Goal: Feedback & Contribution: Submit feedback/report problem

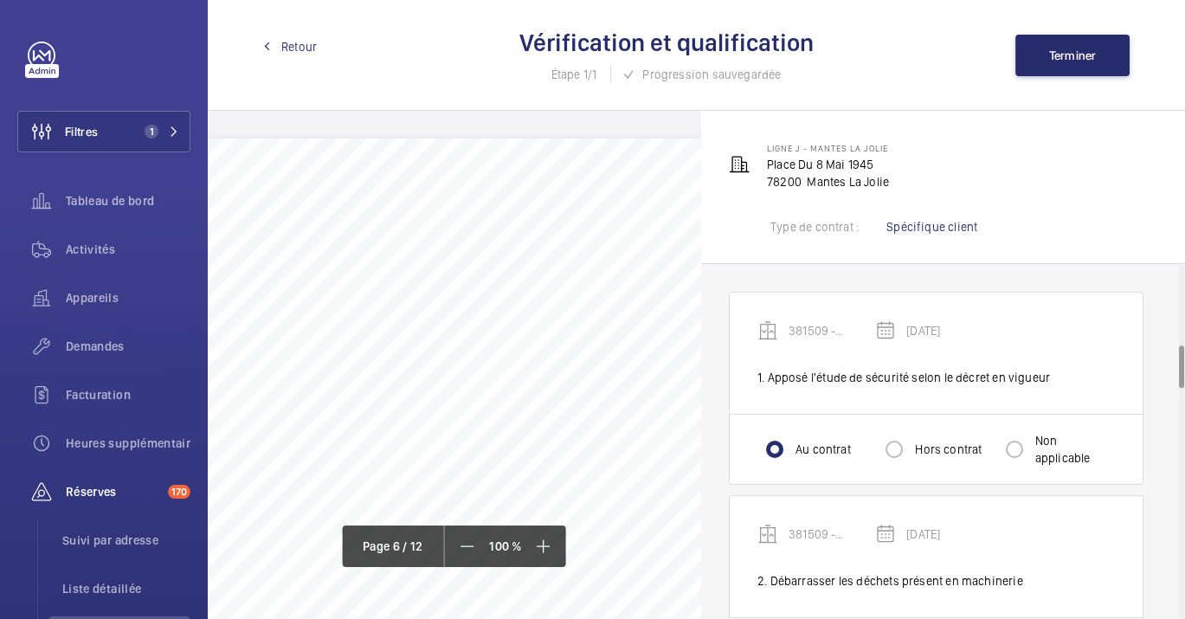
scroll to position [673, 0]
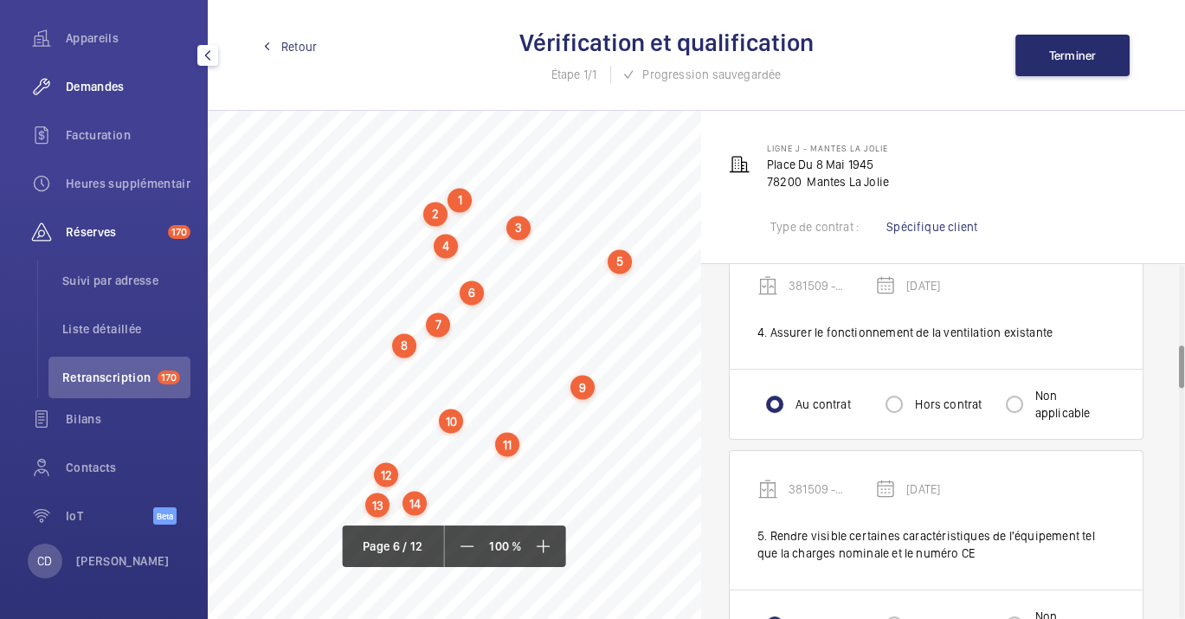
click at [93, 96] on div "Demandes" at bounding box center [103, 87] width 173 height 42
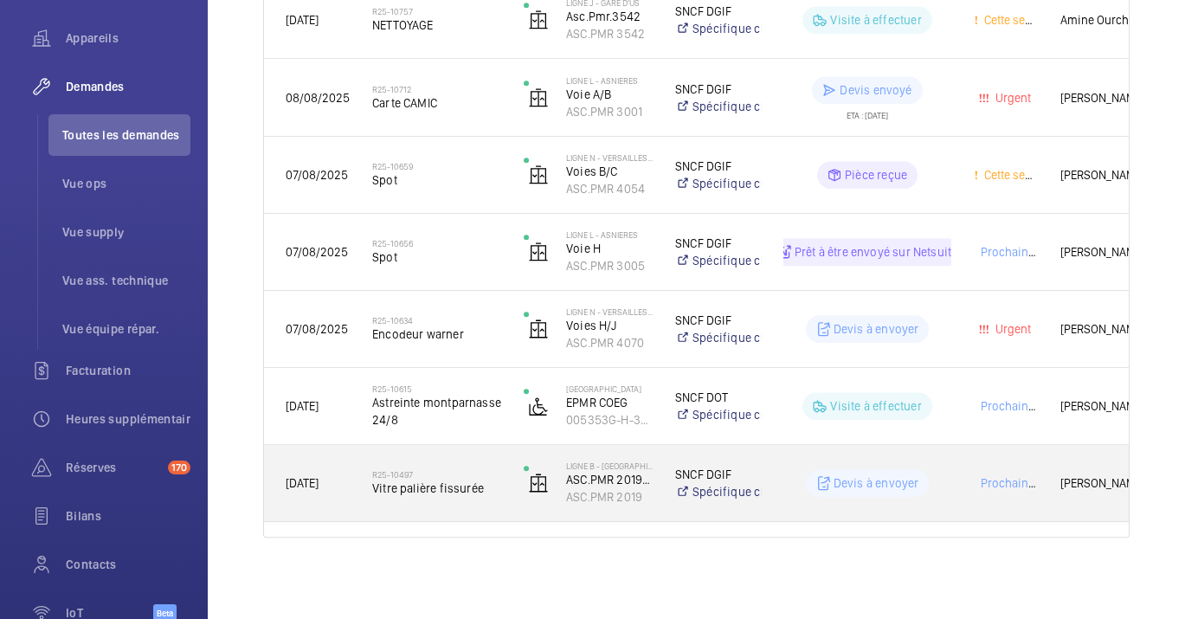
click at [436, 494] on span "Vitre palière fissurée" at bounding box center [436, 488] width 129 height 17
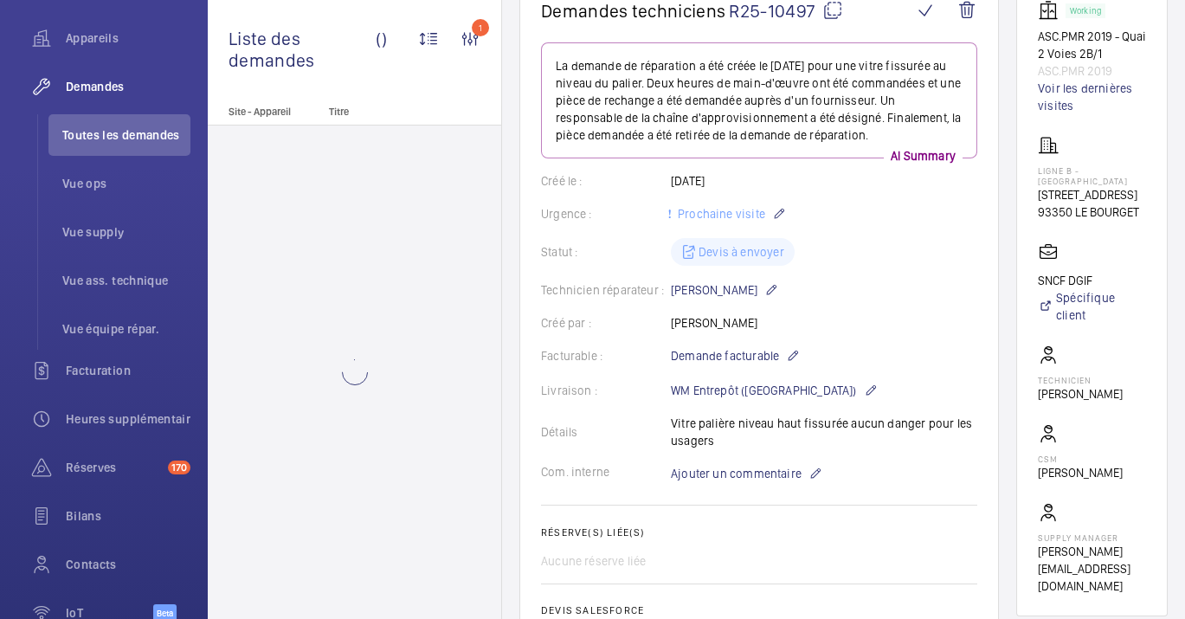
scroll to position [288, 0]
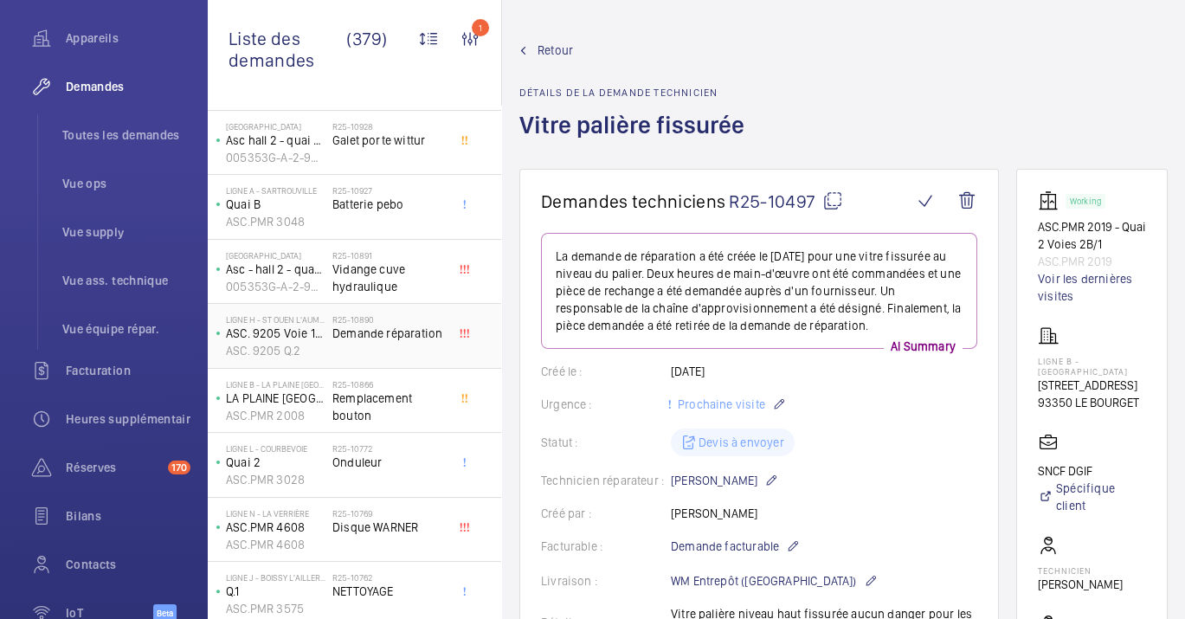
scroll to position [1335, 0]
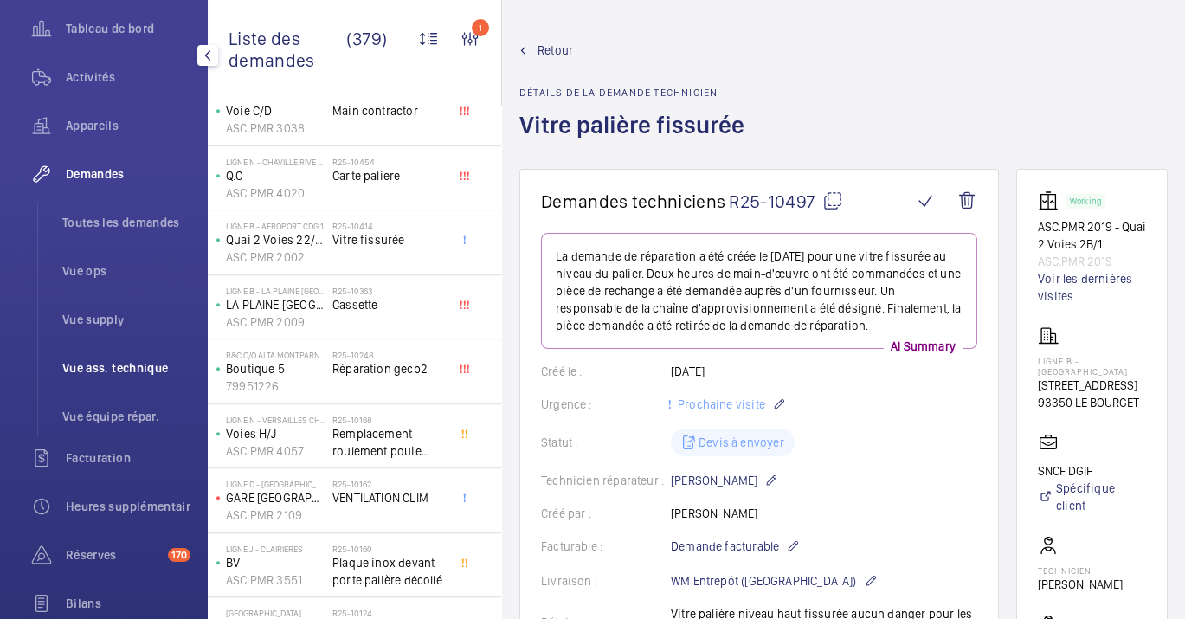
scroll to position [164, 0]
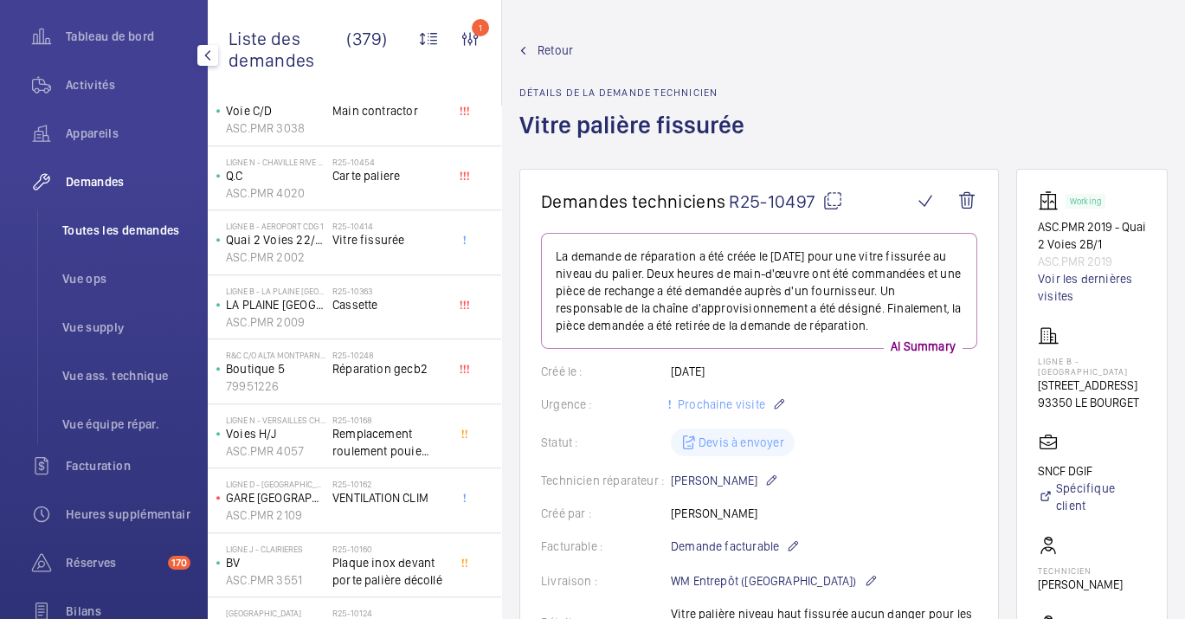
click at [108, 235] on span "Toutes les demandes" at bounding box center [126, 230] width 128 height 17
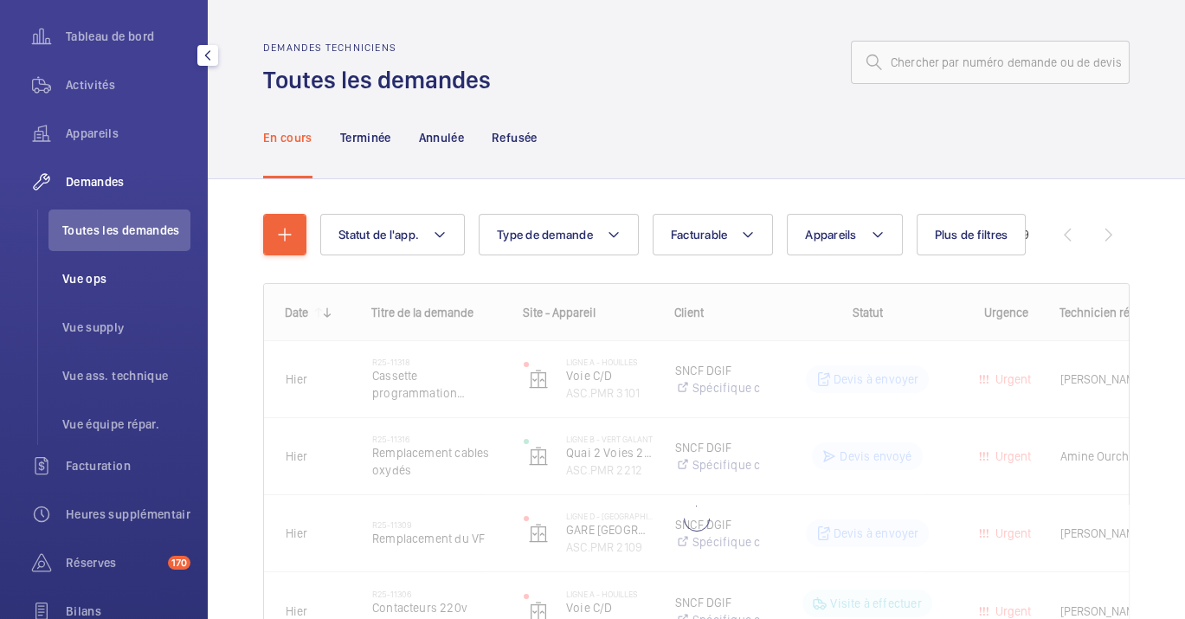
click at [113, 288] on li "Vue ops" at bounding box center [119, 279] width 142 height 42
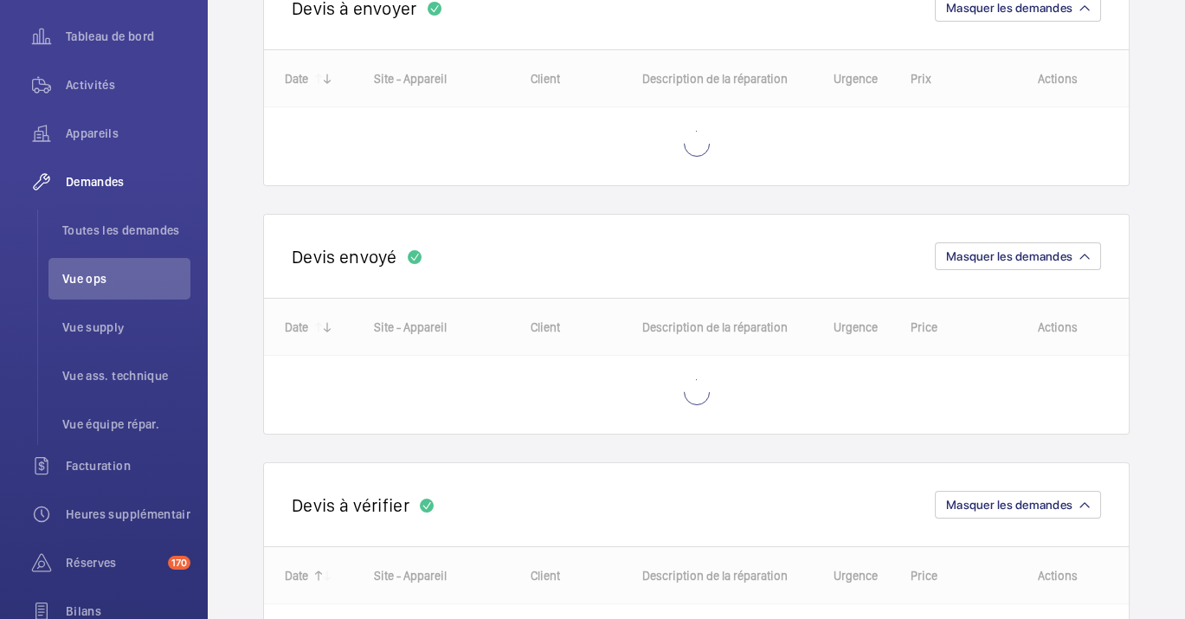
scroll to position [288, 0]
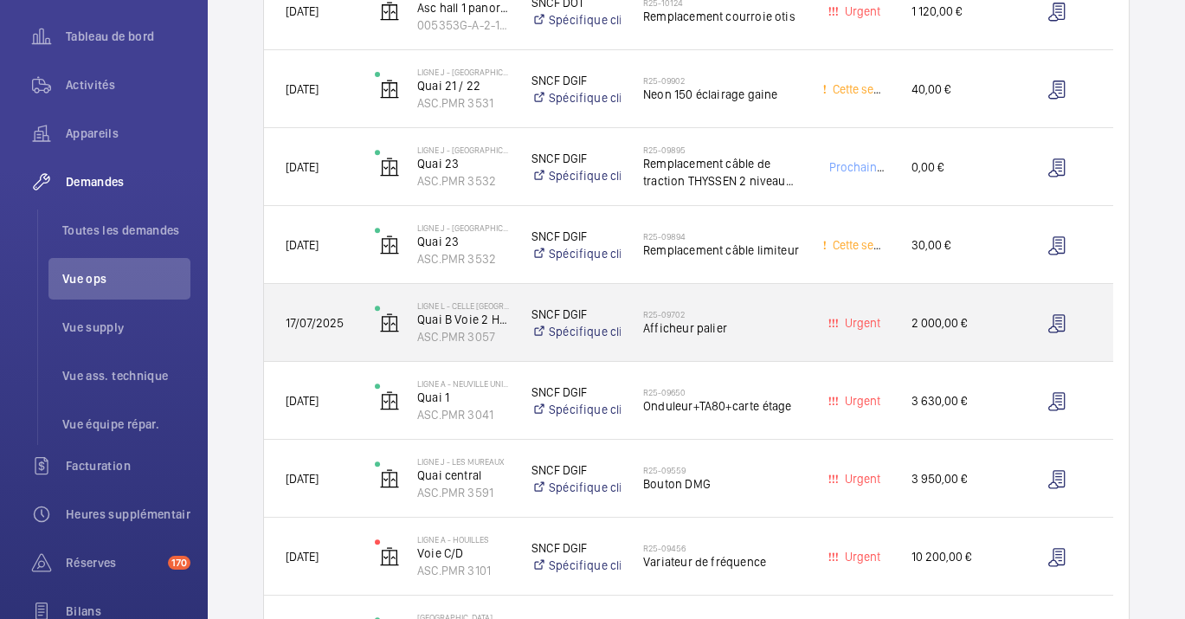
scroll to position [1346, 0]
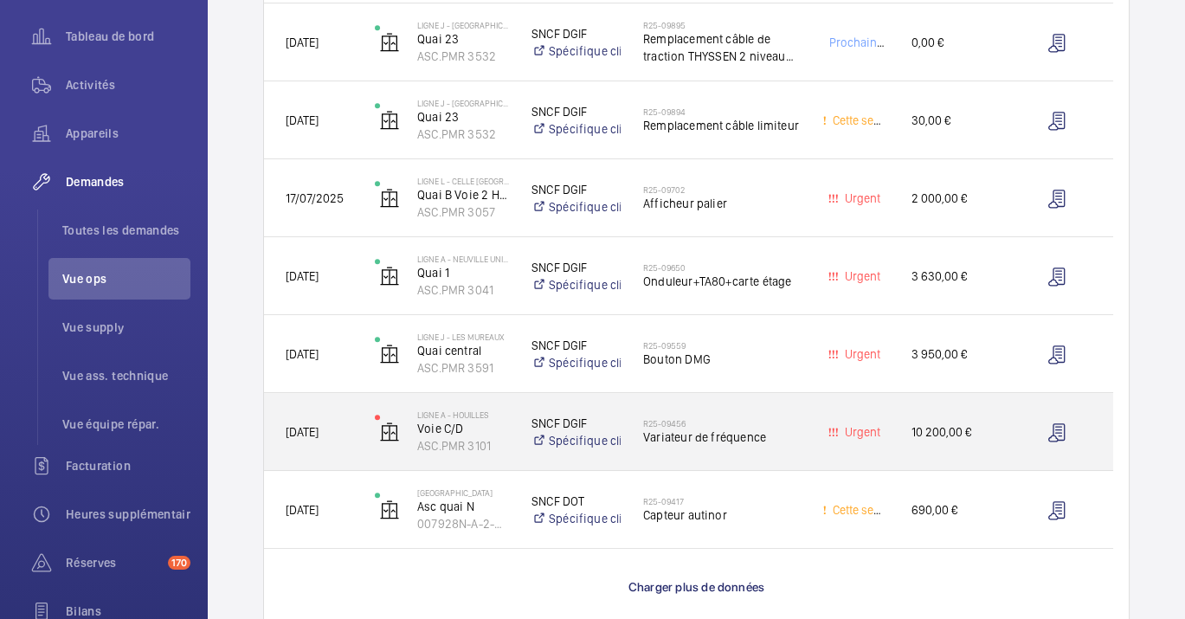
click at [714, 422] on h2 "R25-09456" at bounding box center [721, 423] width 157 height 10
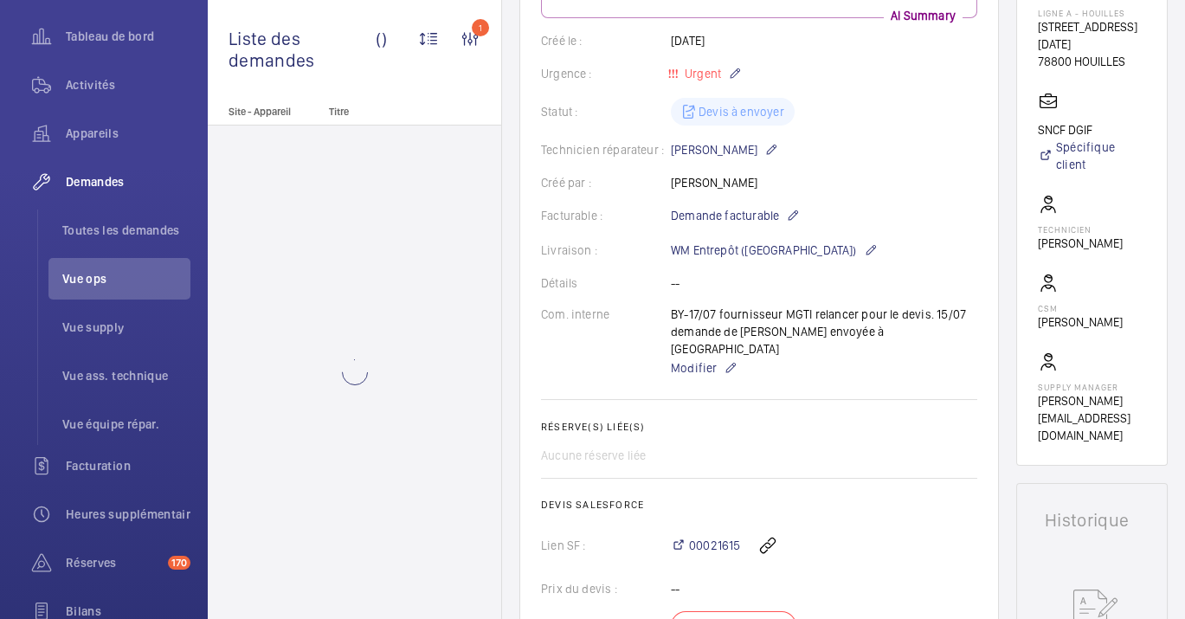
scroll to position [384, 0]
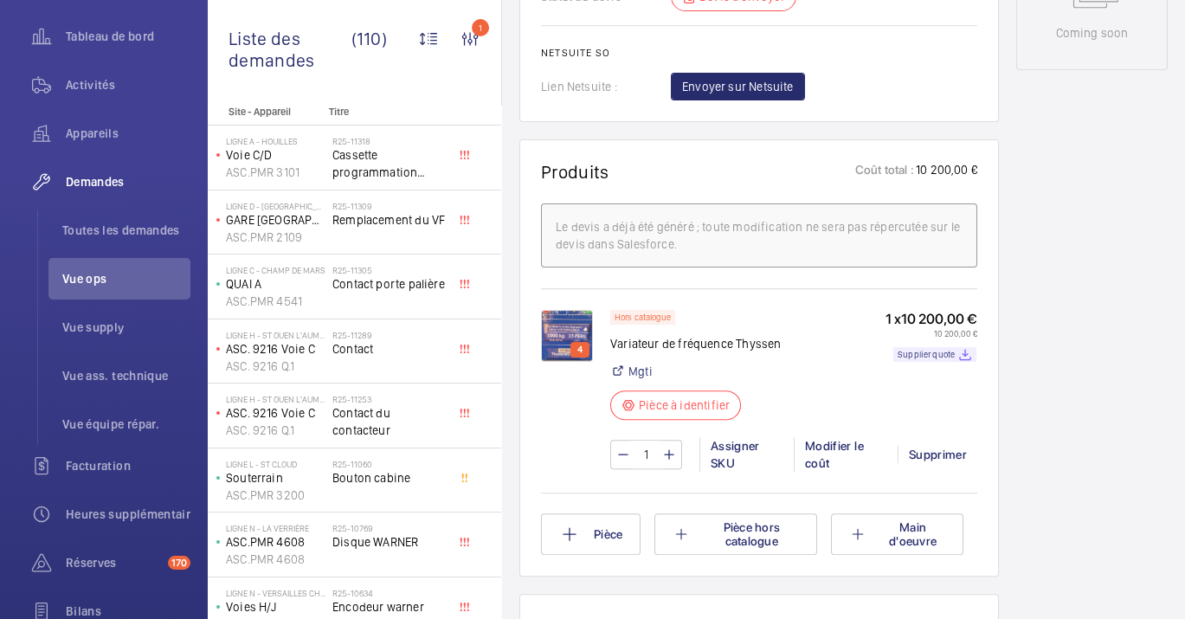
scroll to position [962, 0]
click at [924, 350] on p "Supplier quote" at bounding box center [926, 353] width 57 height 6
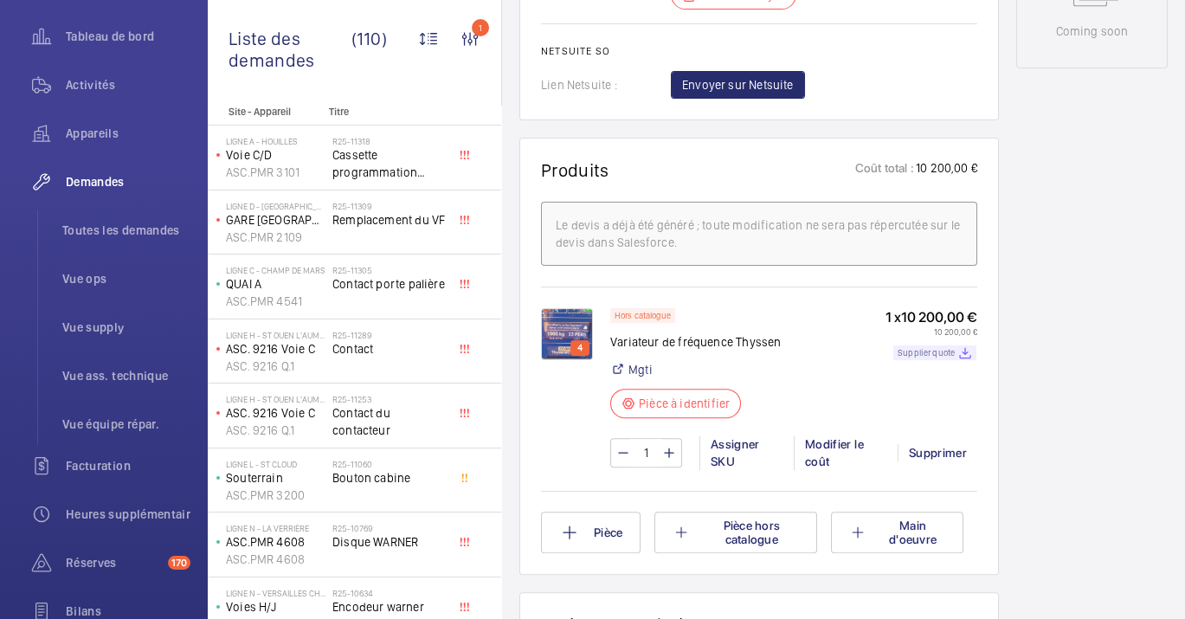
click at [922, 350] on p "Supplier quote" at bounding box center [926, 353] width 57 height 6
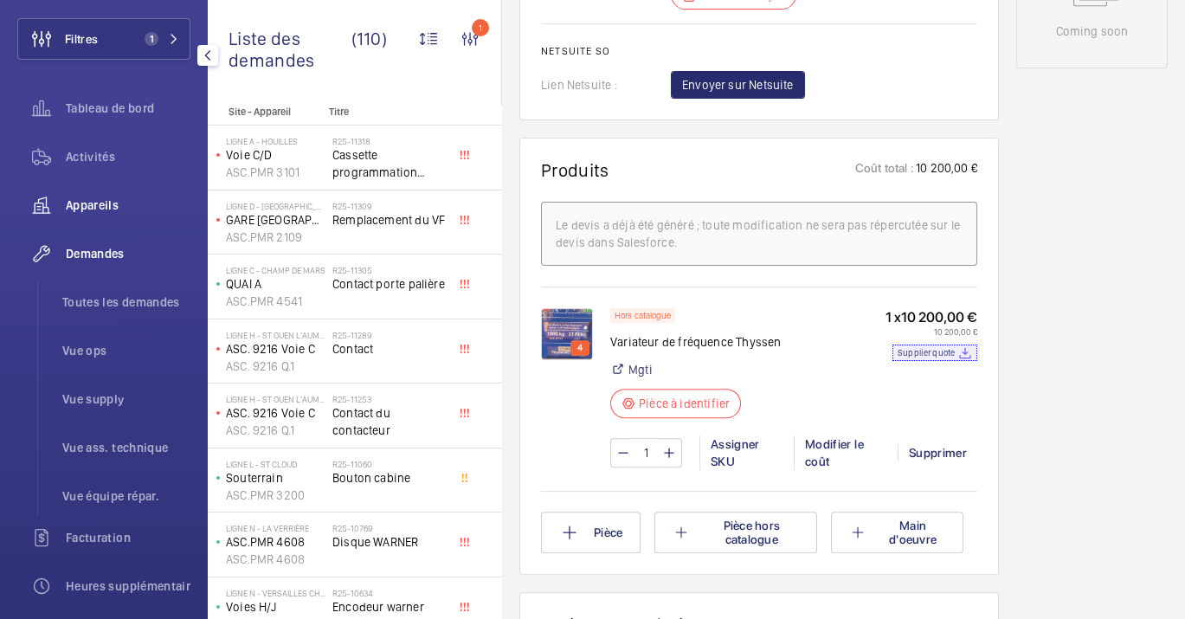
scroll to position [0, 0]
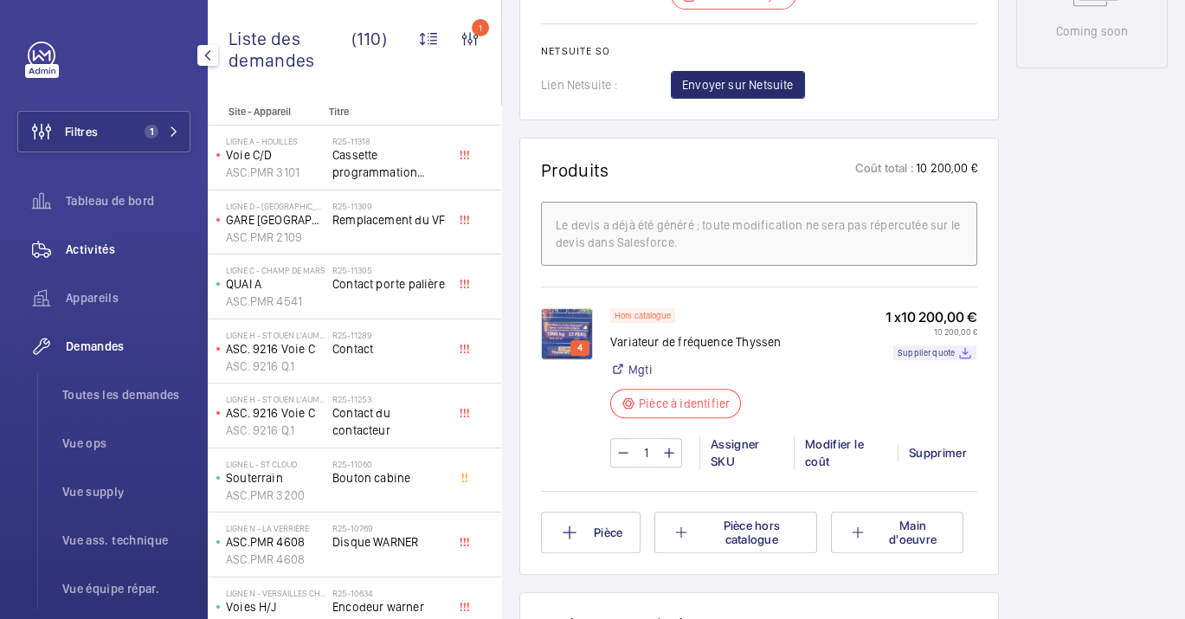
click at [106, 252] on span "Activités" at bounding box center [128, 249] width 125 height 17
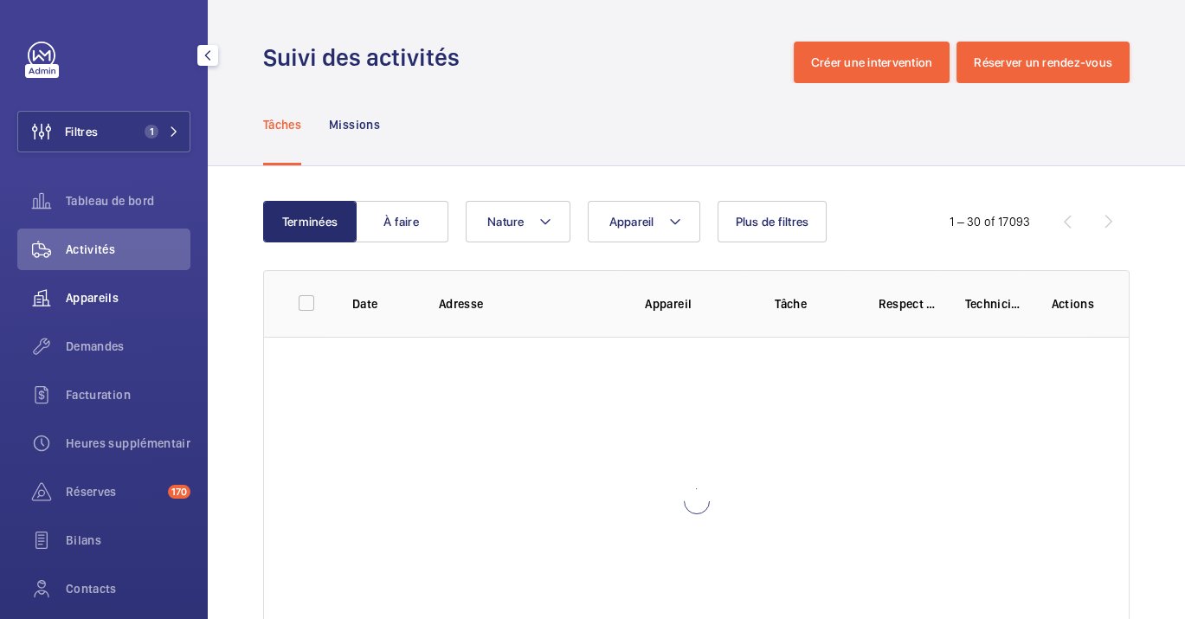
click at [126, 286] on div "Appareils" at bounding box center [103, 298] width 173 height 42
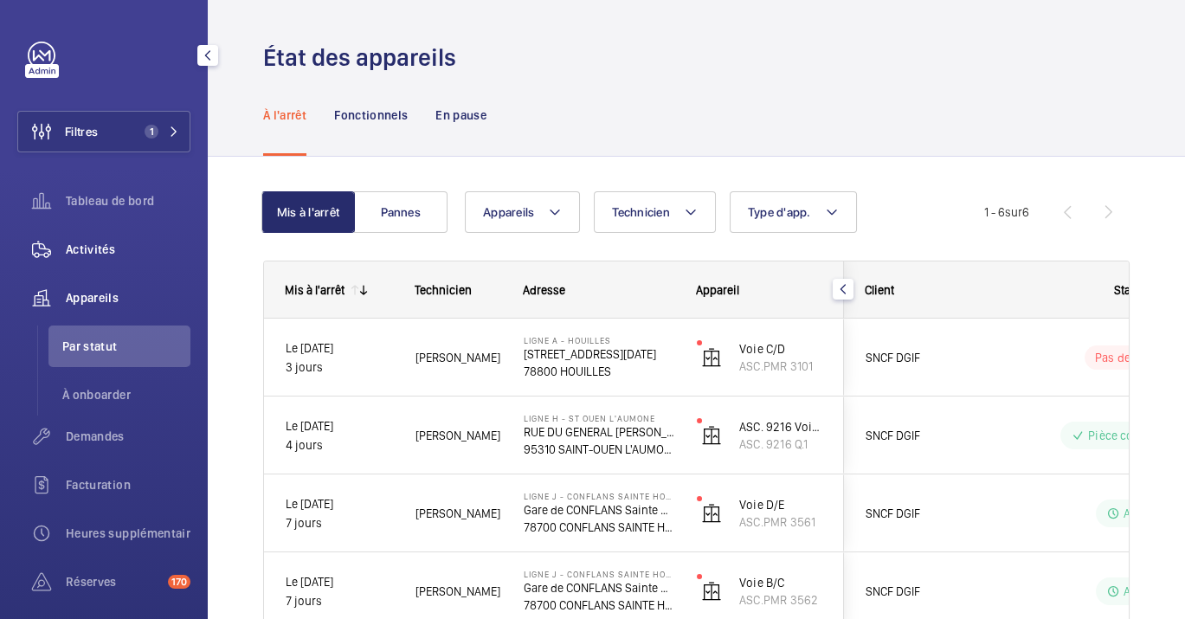
click at [114, 237] on div "Activités" at bounding box center [103, 250] width 173 height 42
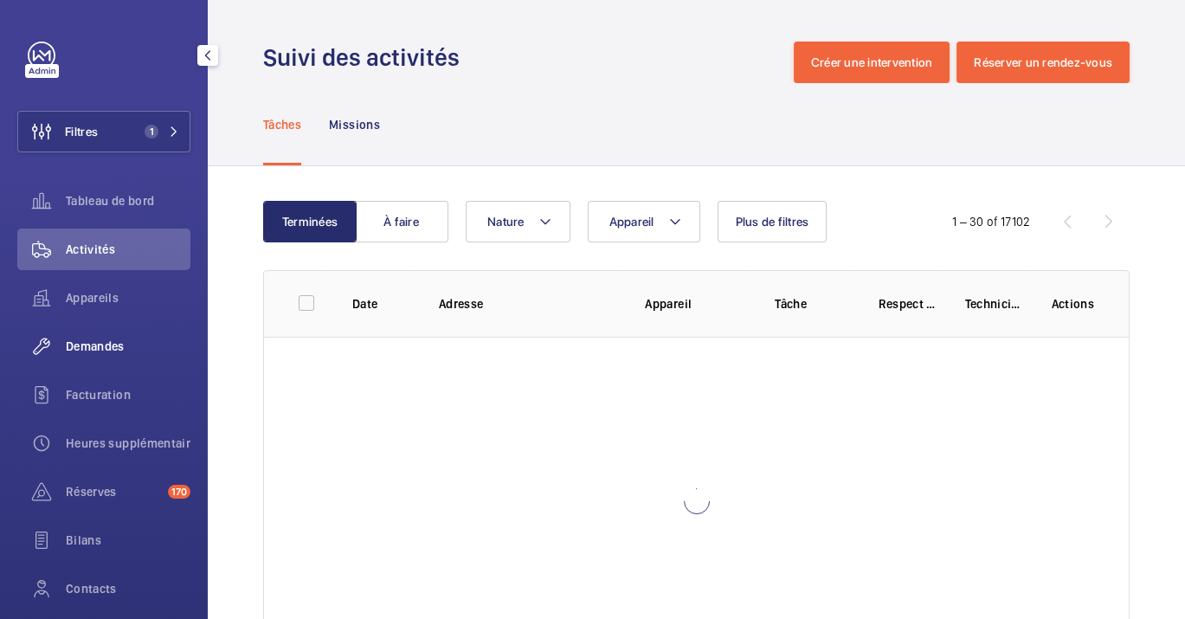
click at [123, 332] on div "Demandes" at bounding box center [103, 346] width 173 height 42
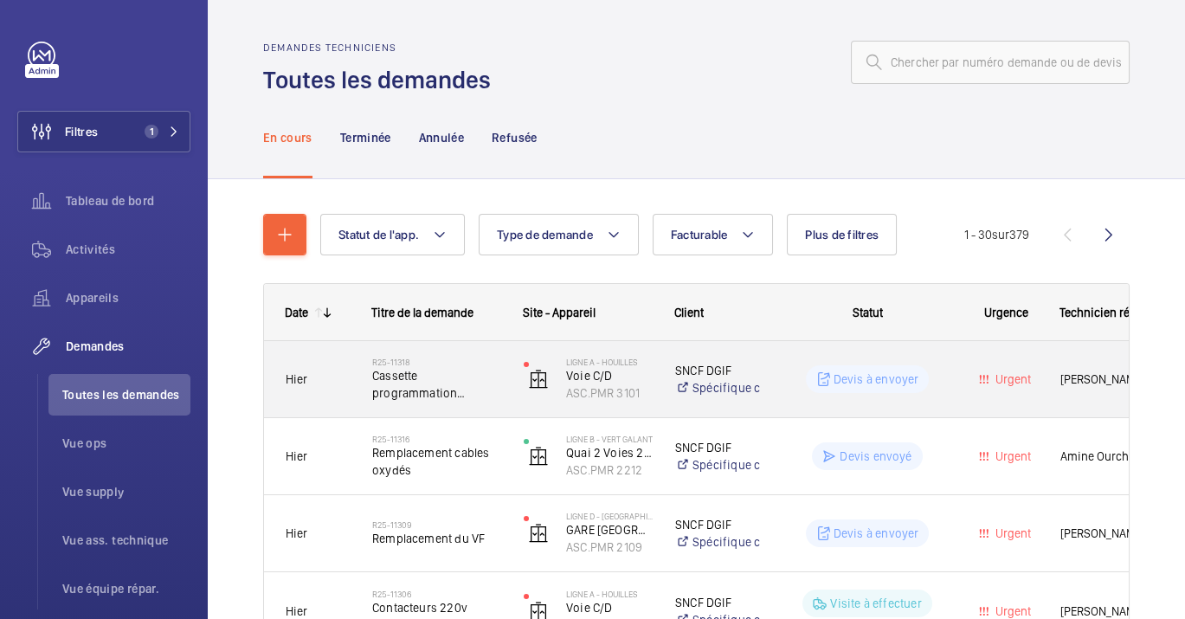
click at [469, 400] on span "Cassette programmation Thyssen" at bounding box center [436, 384] width 129 height 35
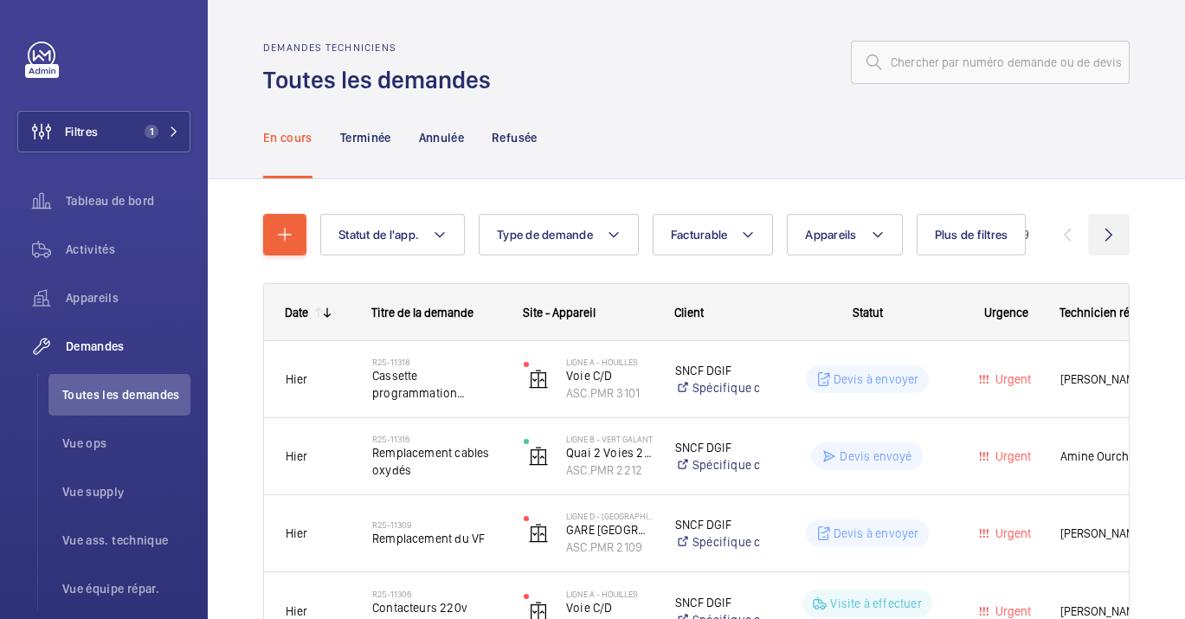
click at [1092, 230] on wm-front-icon-button at bounding box center [1109, 235] width 42 height 42
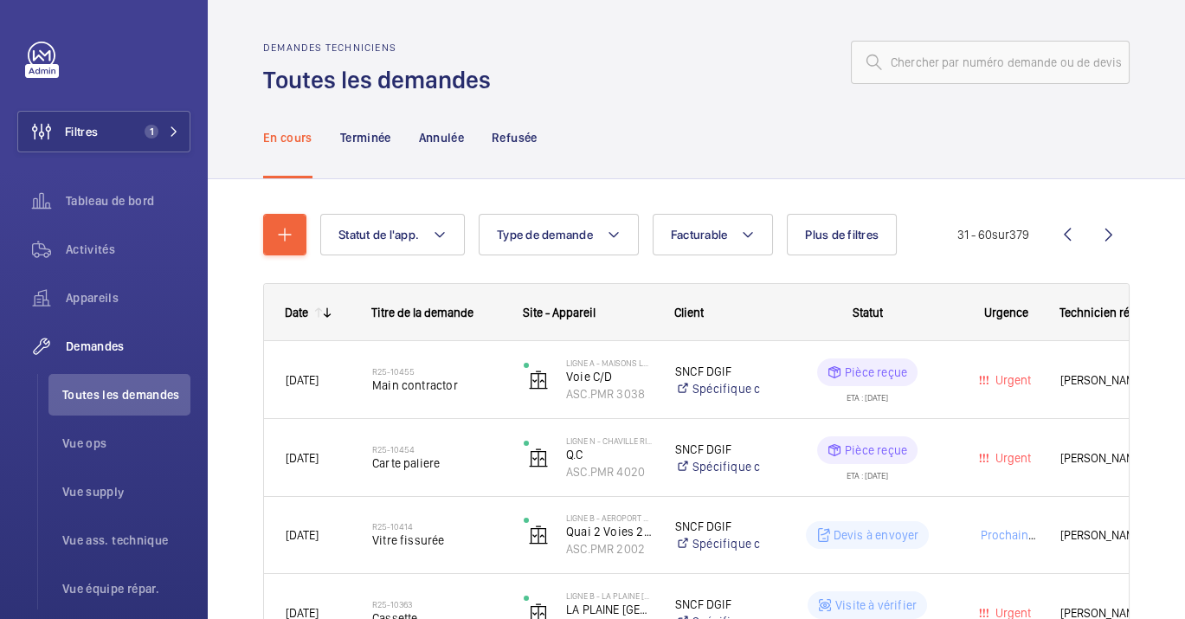
click at [614, 69] on div at bounding box center [815, 63] width 628 height 42
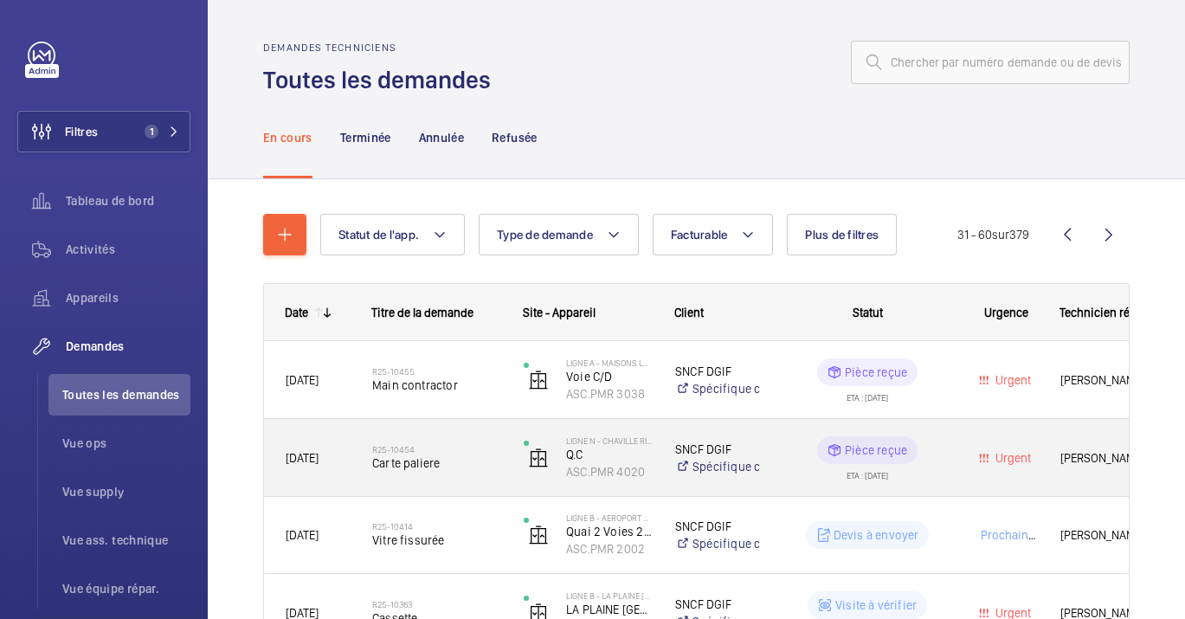
scroll to position [288, 0]
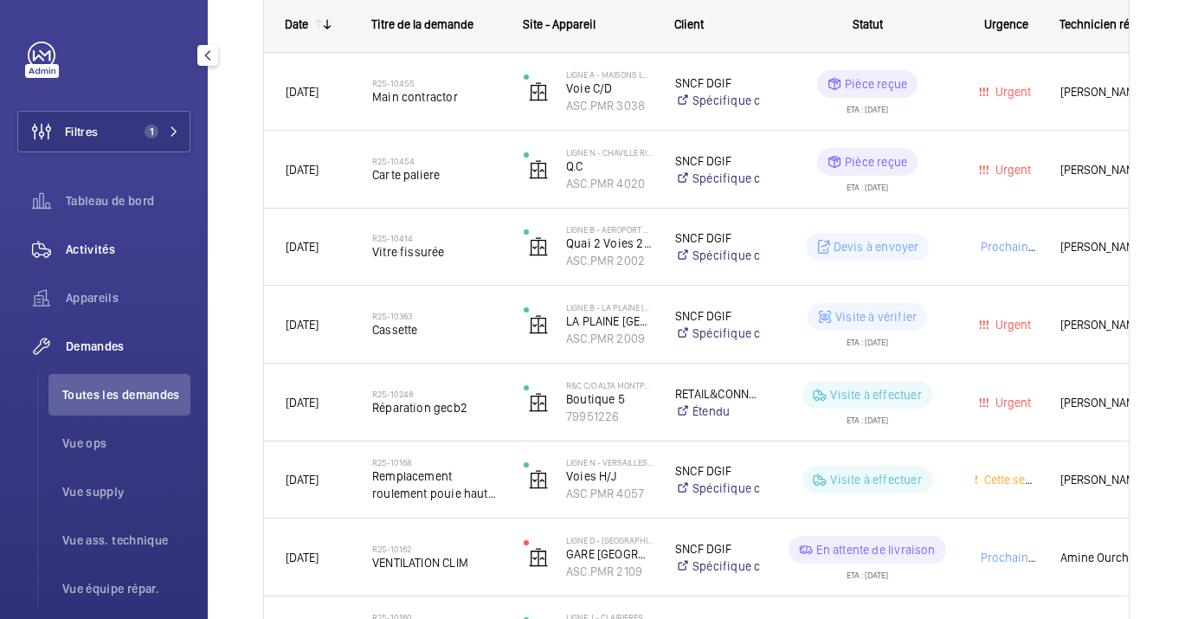
click at [105, 241] on span "Activités" at bounding box center [128, 249] width 125 height 17
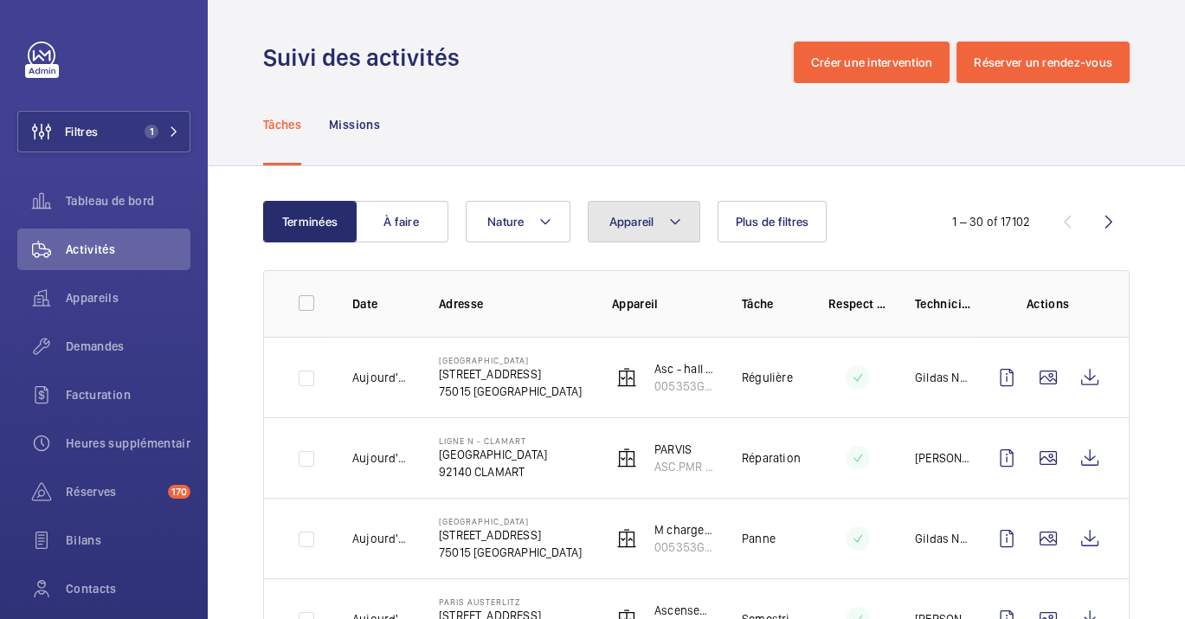
click at [630, 217] on span "Appareil" at bounding box center [631, 222] width 45 height 14
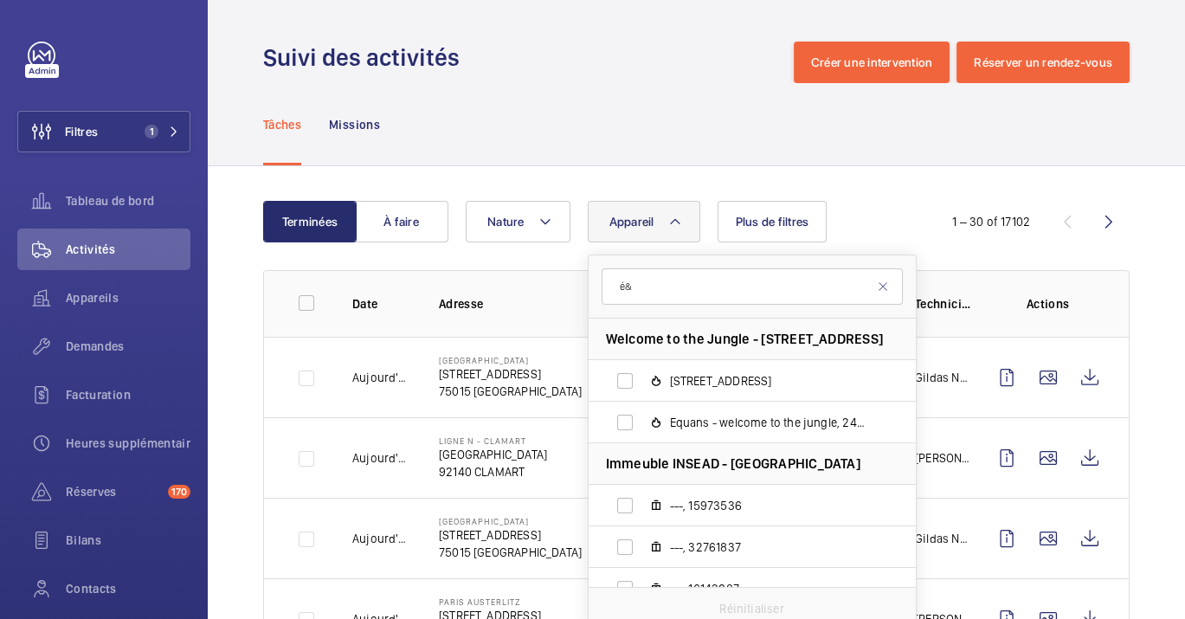
type input "é"
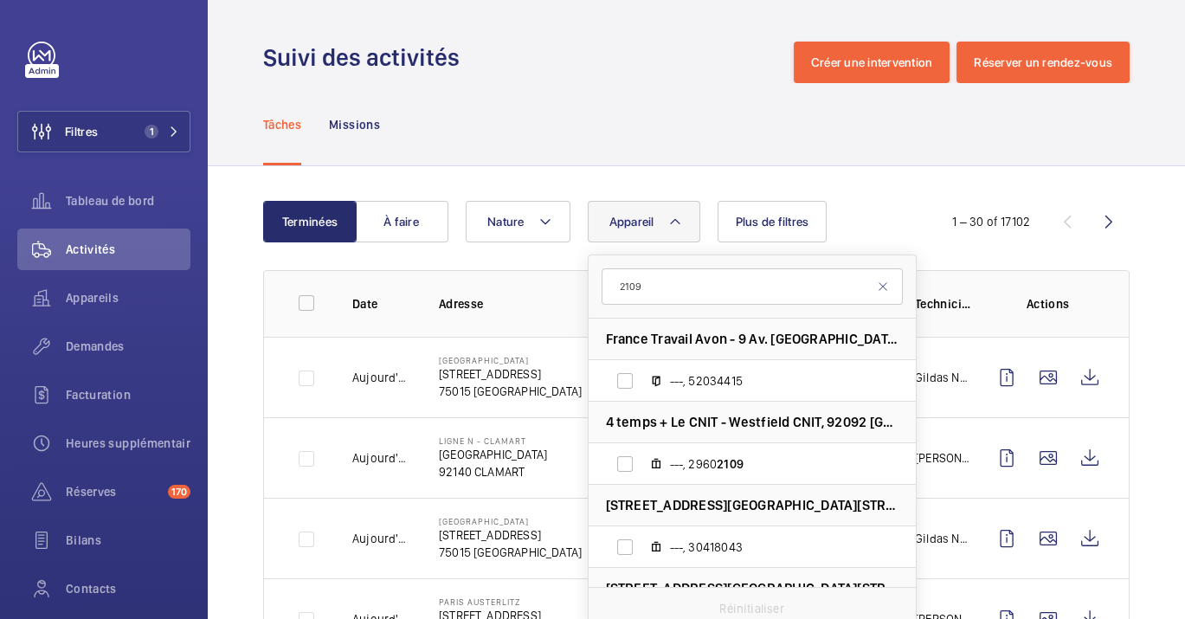
click at [619, 277] on input "2109" at bounding box center [752, 286] width 301 height 36
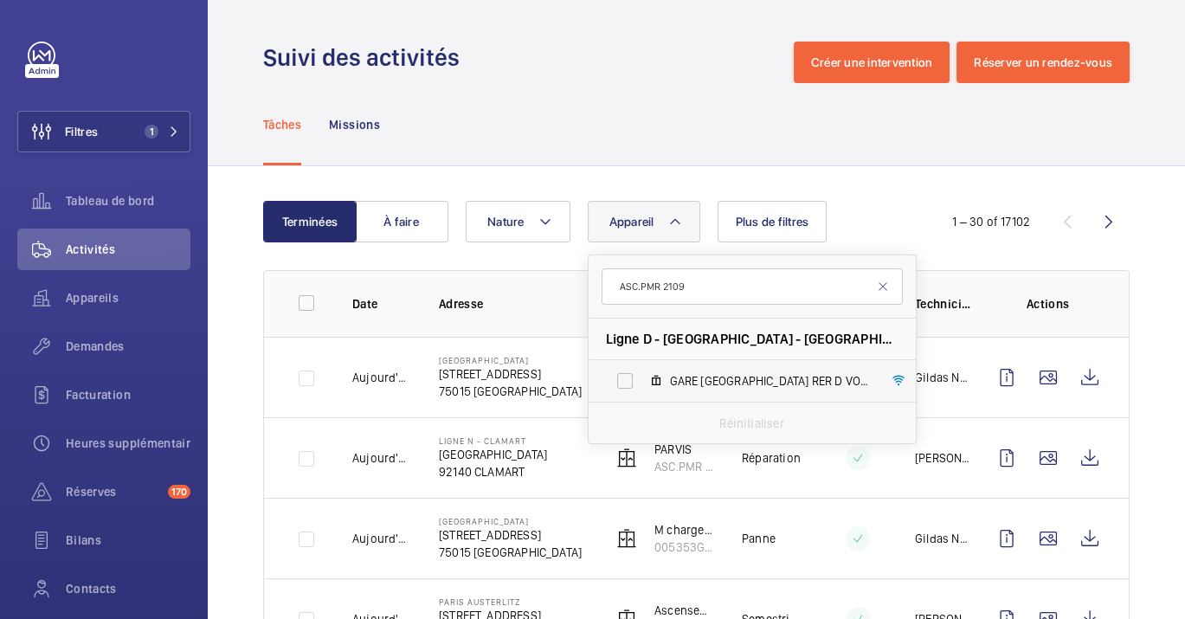
type input "ASC.PMR 2109"
click at [691, 383] on span "GARE [GEOGRAPHIC_DATA] RER D VOIE 2, ASC.PMR 2109" at bounding box center [770, 380] width 201 height 17
click at [642, 383] on input "GARE [GEOGRAPHIC_DATA] RER D VOIE 2, ASC.PMR 2109" at bounding box center [625, 381] width 35 height 35
checkbox input "true"
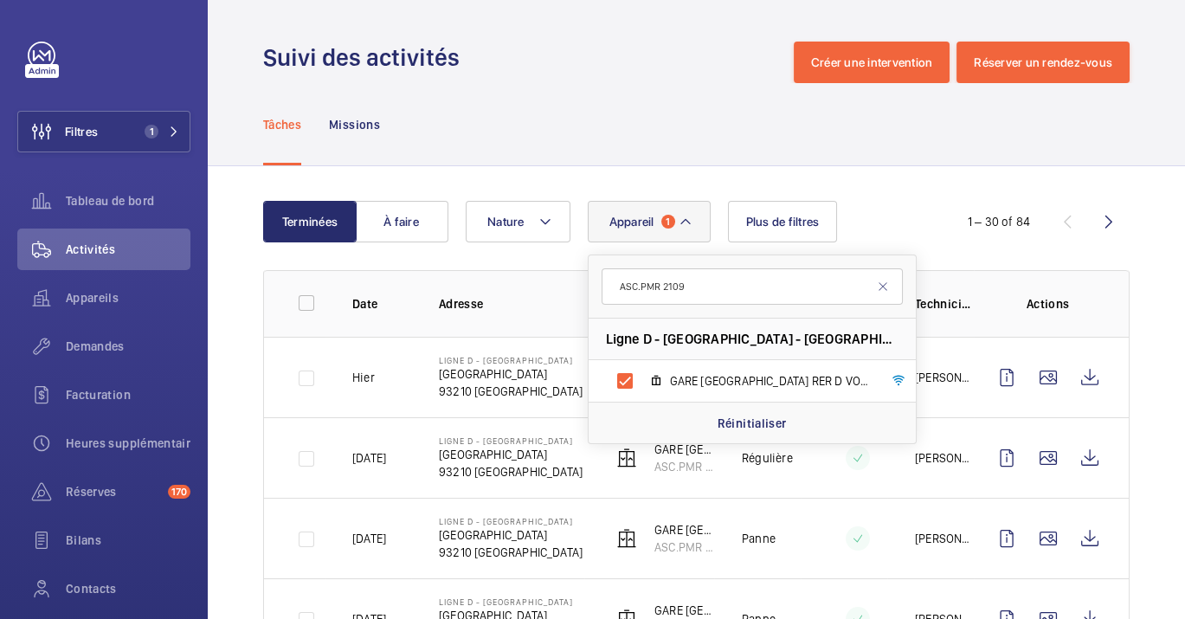
click at [538, 133] on div "Tâches Missions" at bounding box center [696, 124] width 866 height 82
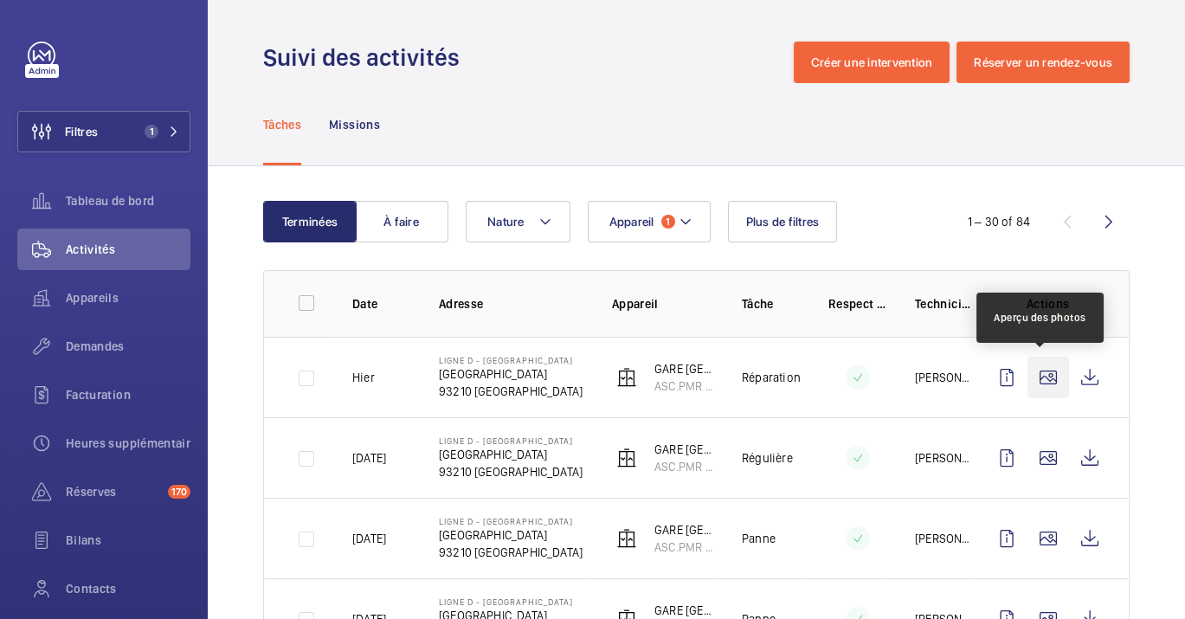
click at [1036, 364] on wm-front-icon-button at bounding box center [1048, 378] width 42 height 42
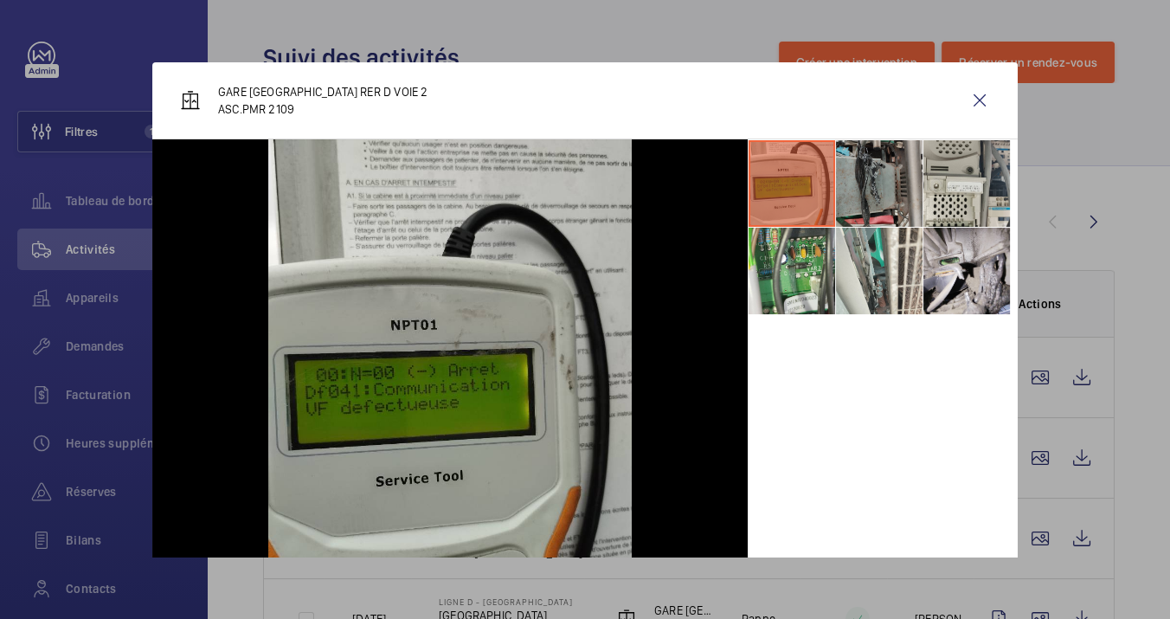
click at [880, 179] on li at bounding box center [879, 183] width 87 height 87
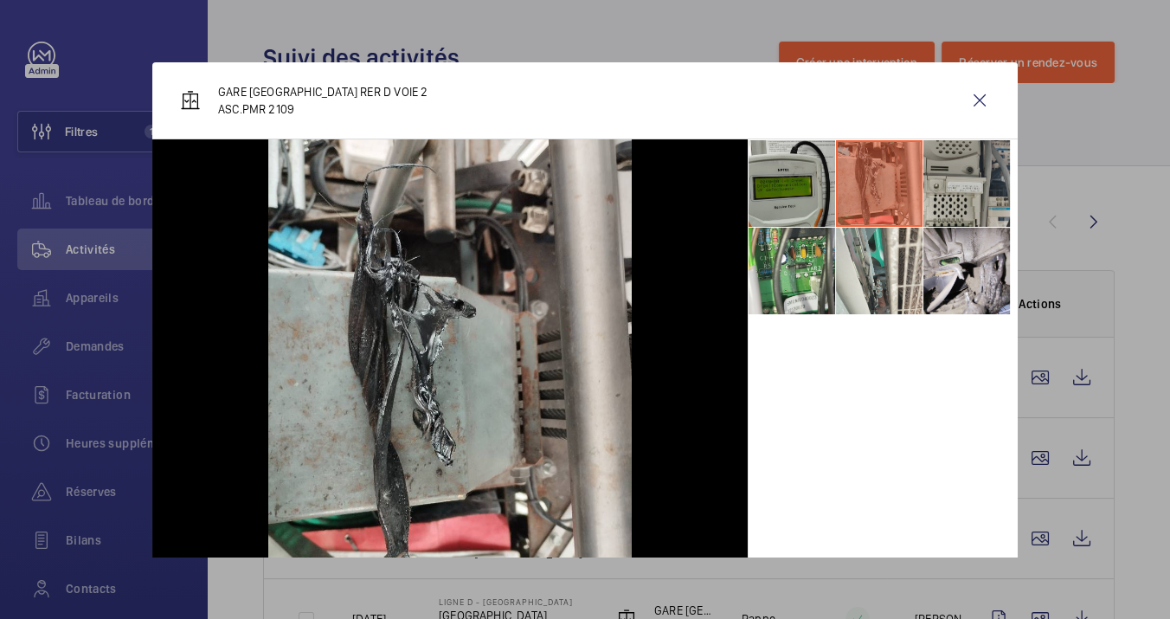
click at [953, 196] on li at bounding box center [967, 183] width 87 height 87
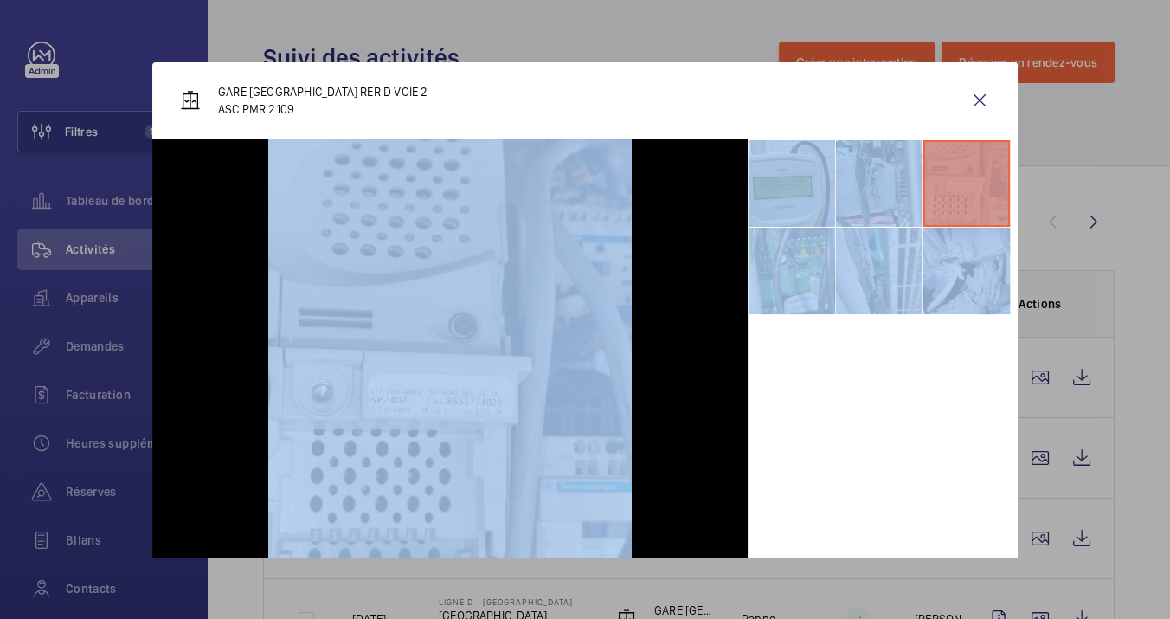
drag, startPoint x: 946, startPoint y: 264, endPoint x: 482, endPoint y: 440, distance: 496.1
click at [497, 439] on div at bounding box center [585, 381] width 866 height 485
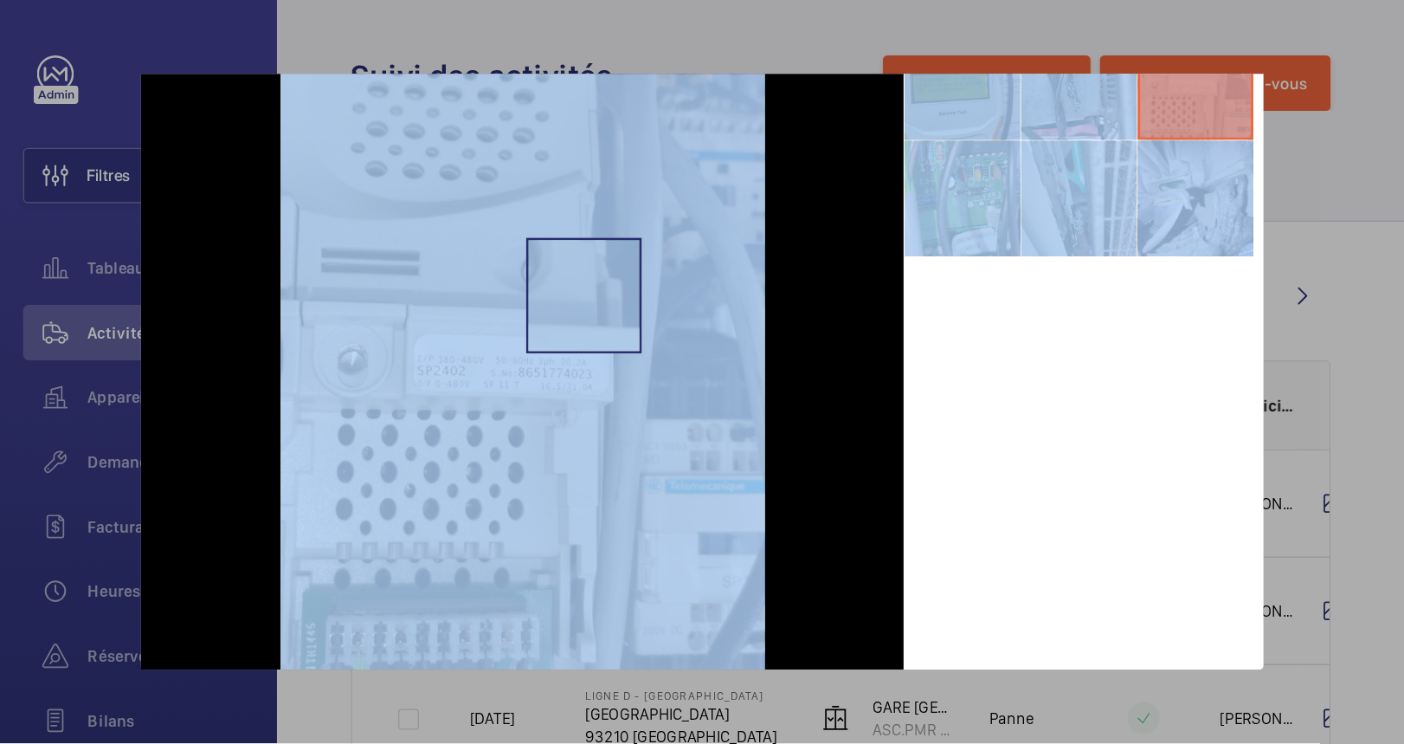
scroll to position [4, 0]
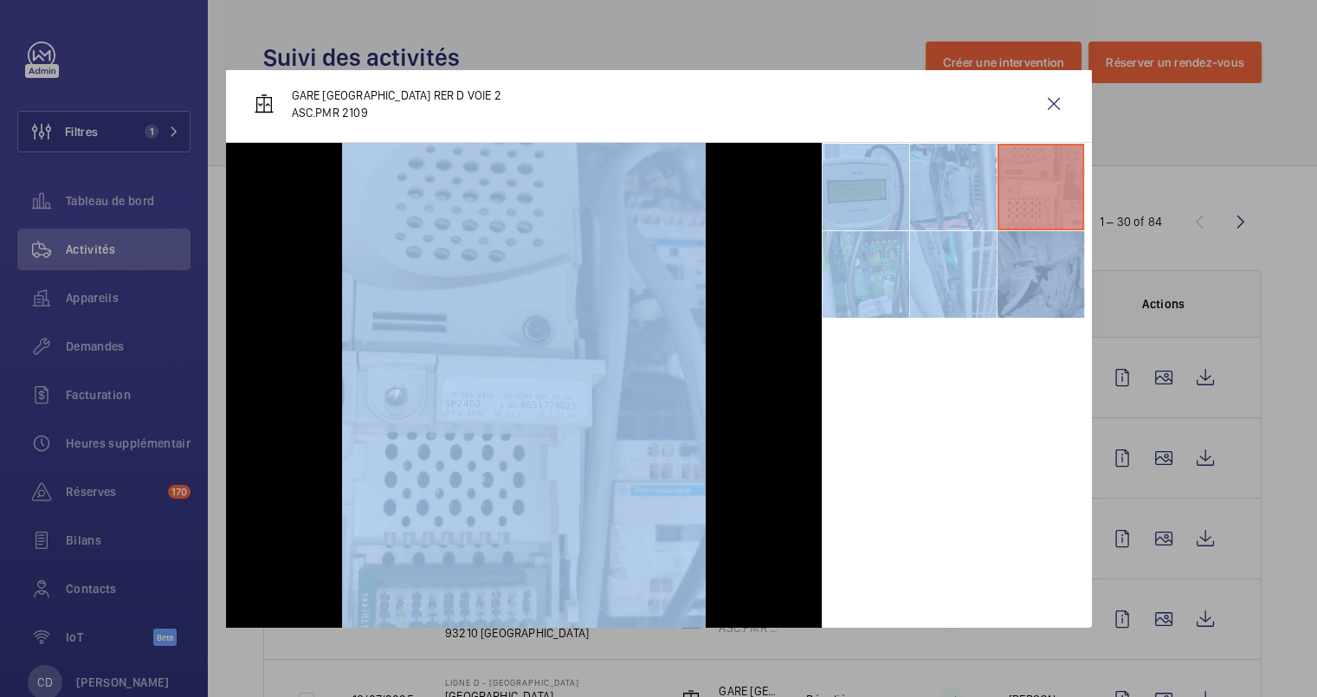
click at [1017, 274] on li at bounding box center [1040, 274] width 87 height 87
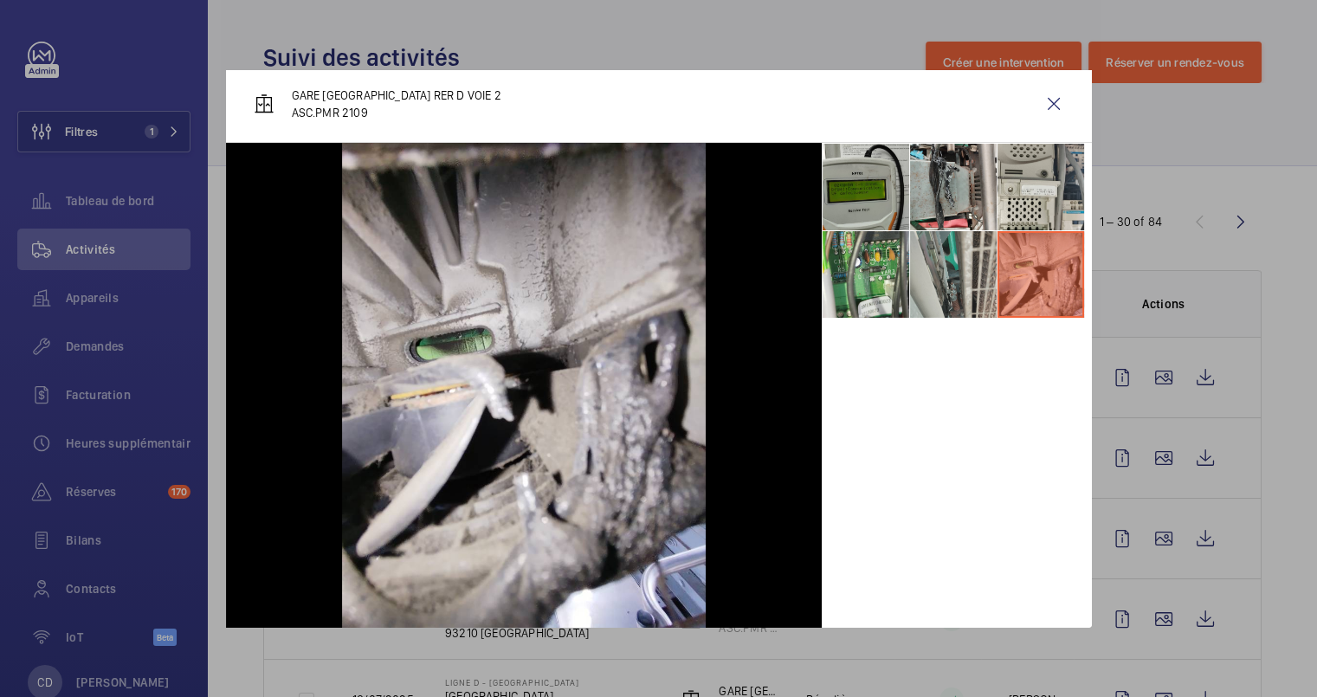
click at [942, 268] on li at bounding box center [953, 274] width 87 height 87
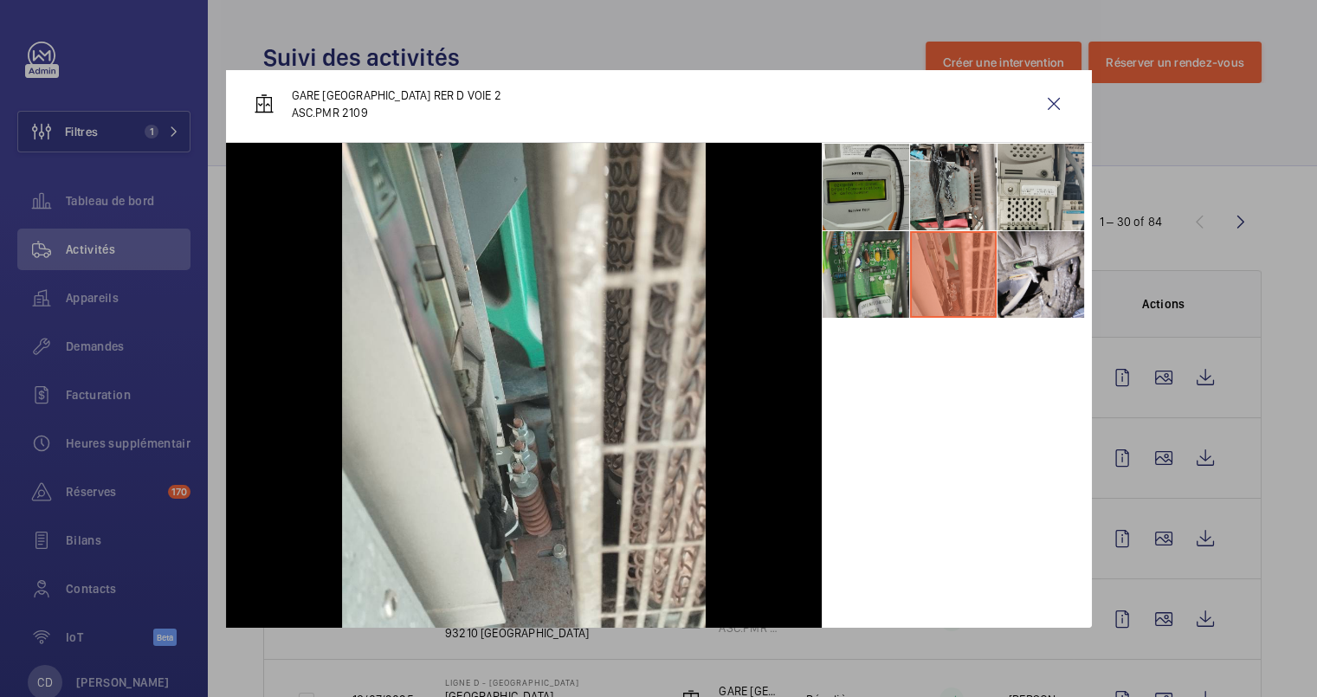
click at [872, 283] on li at bounding box center [865, 274] width 87 height 87
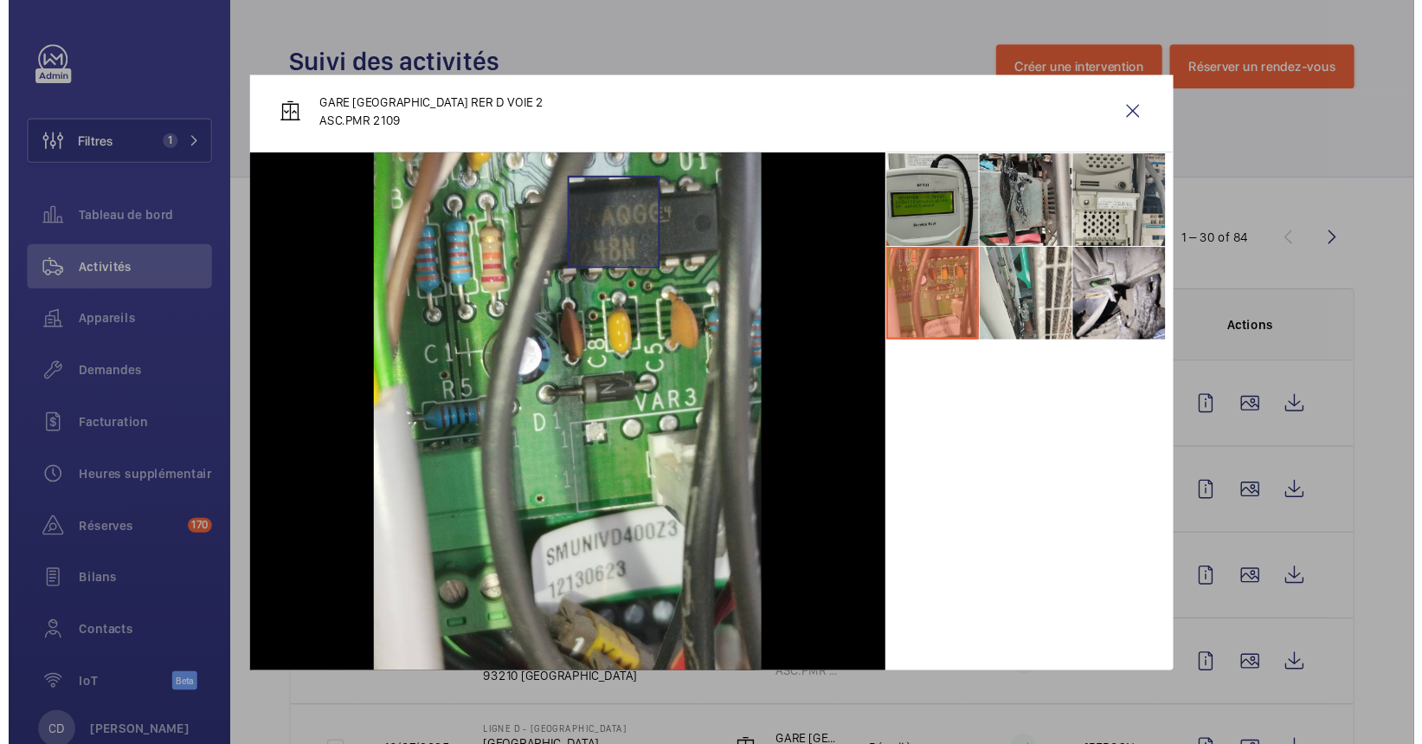
scroll to position [0, 0]
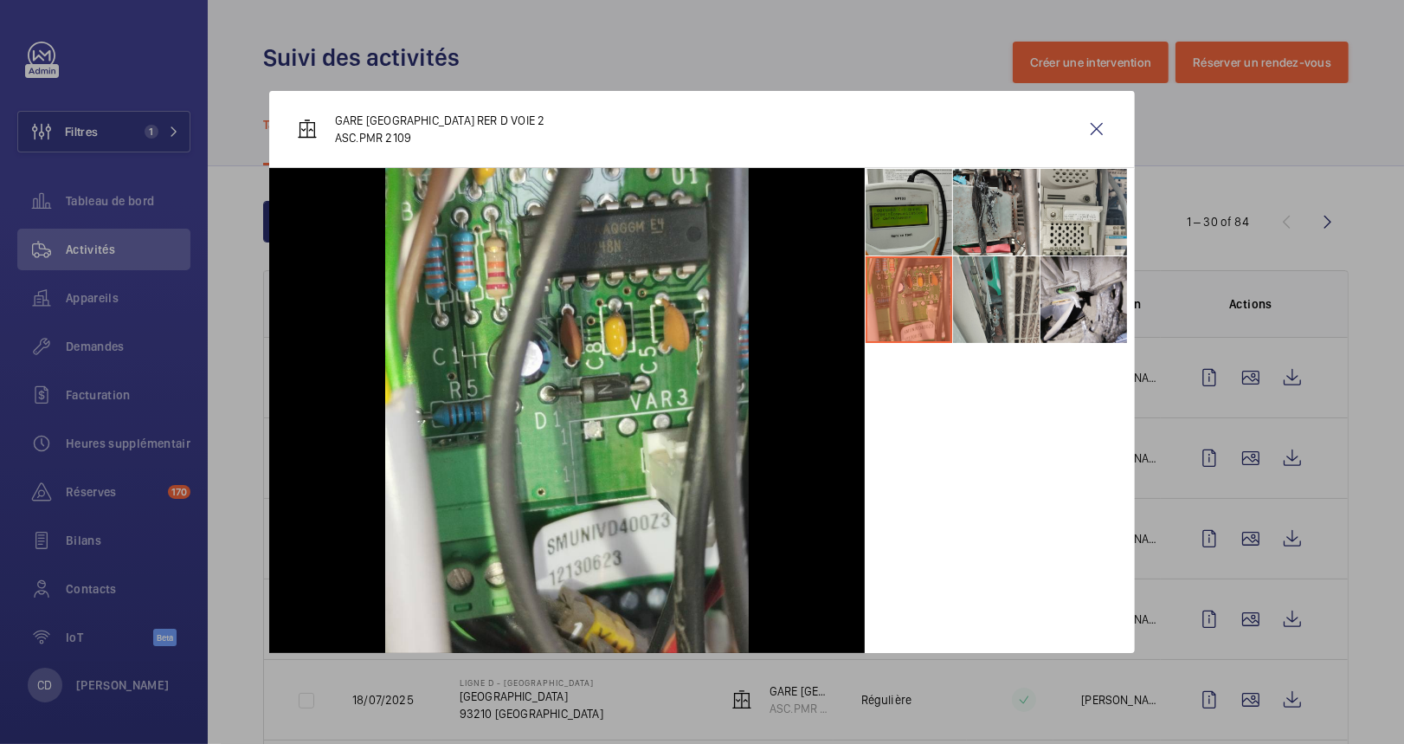
click at [1018, 303] on li at bounding box center [996, 299] width 87 height 87
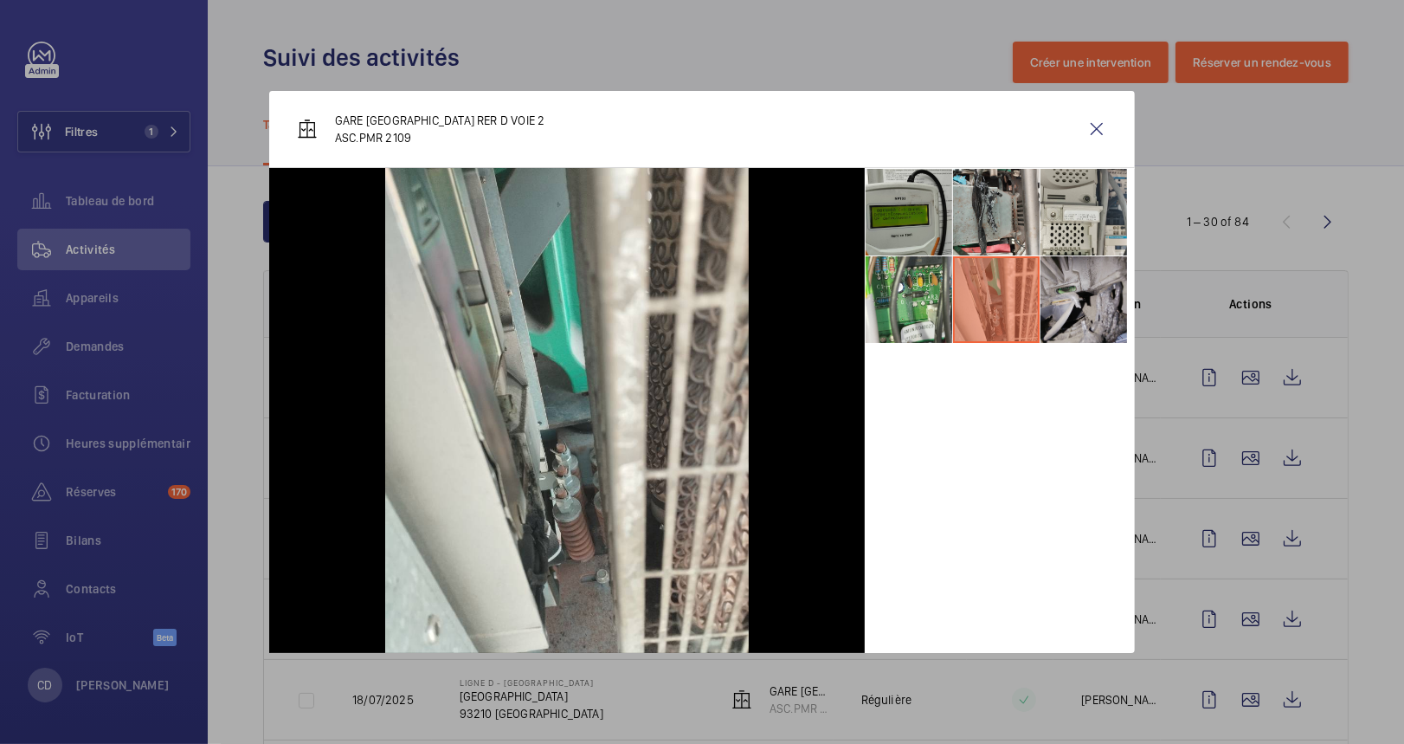
click at [1044, 291] on li at bounding box center [1083, 299] width 87 height 87
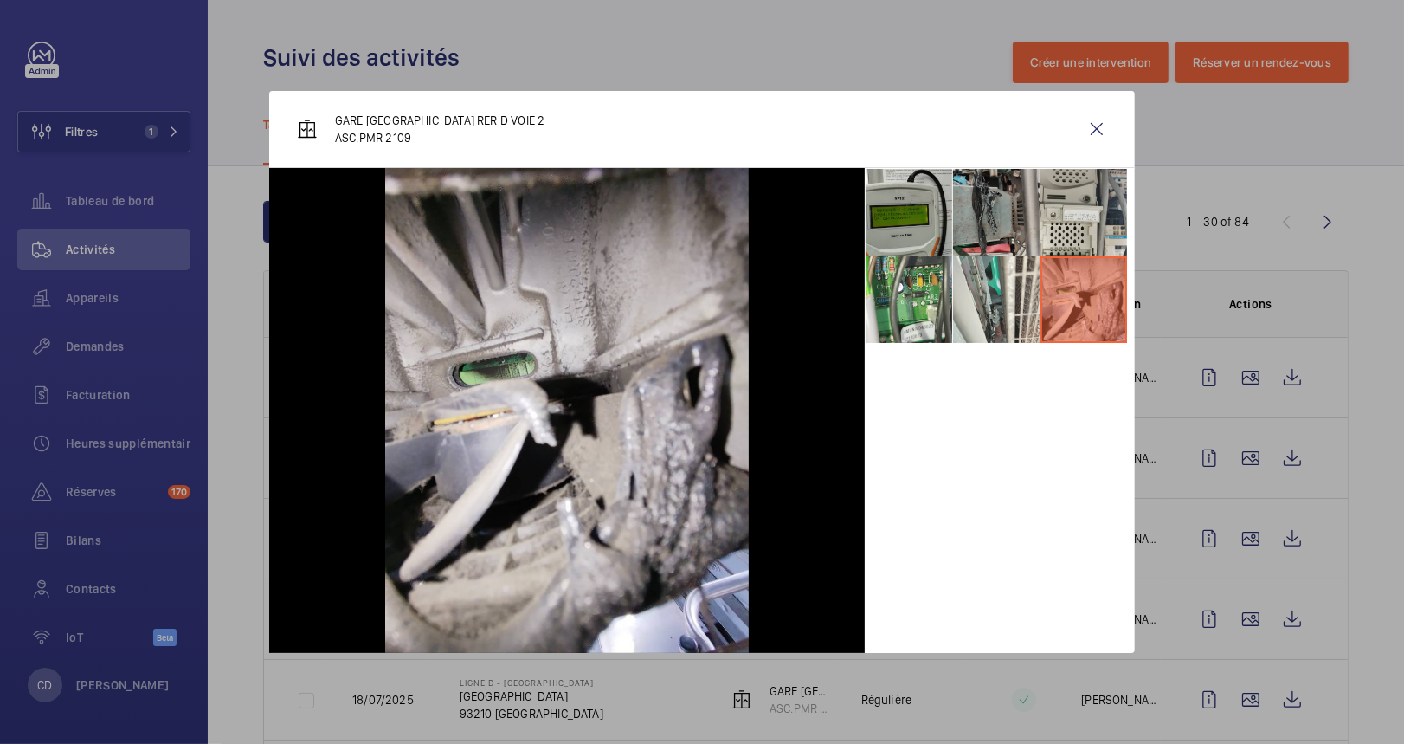
click at [1033, 203] on li at bounding box center [996, 212] width 87 height 87
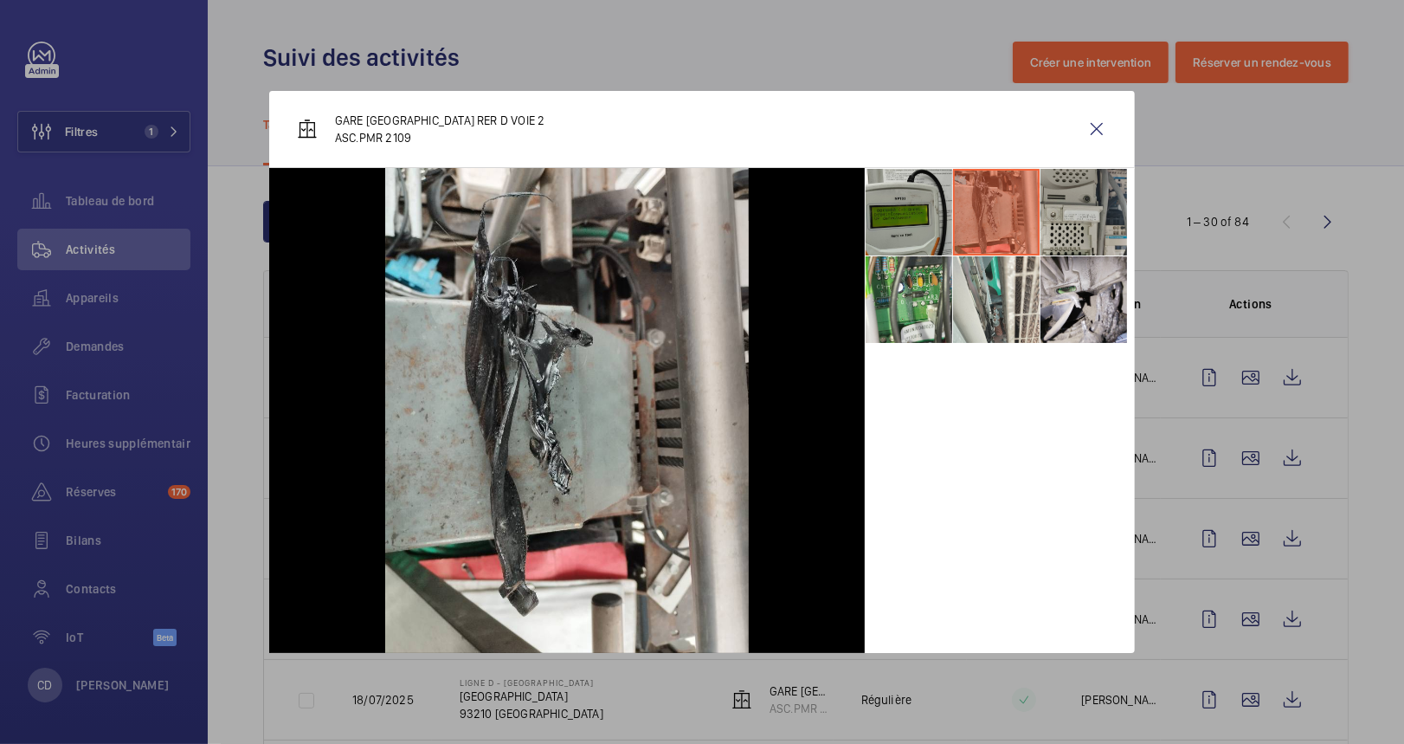
click at [1092, 201] on li at bounding box center [1083, 212] width 87 height 87
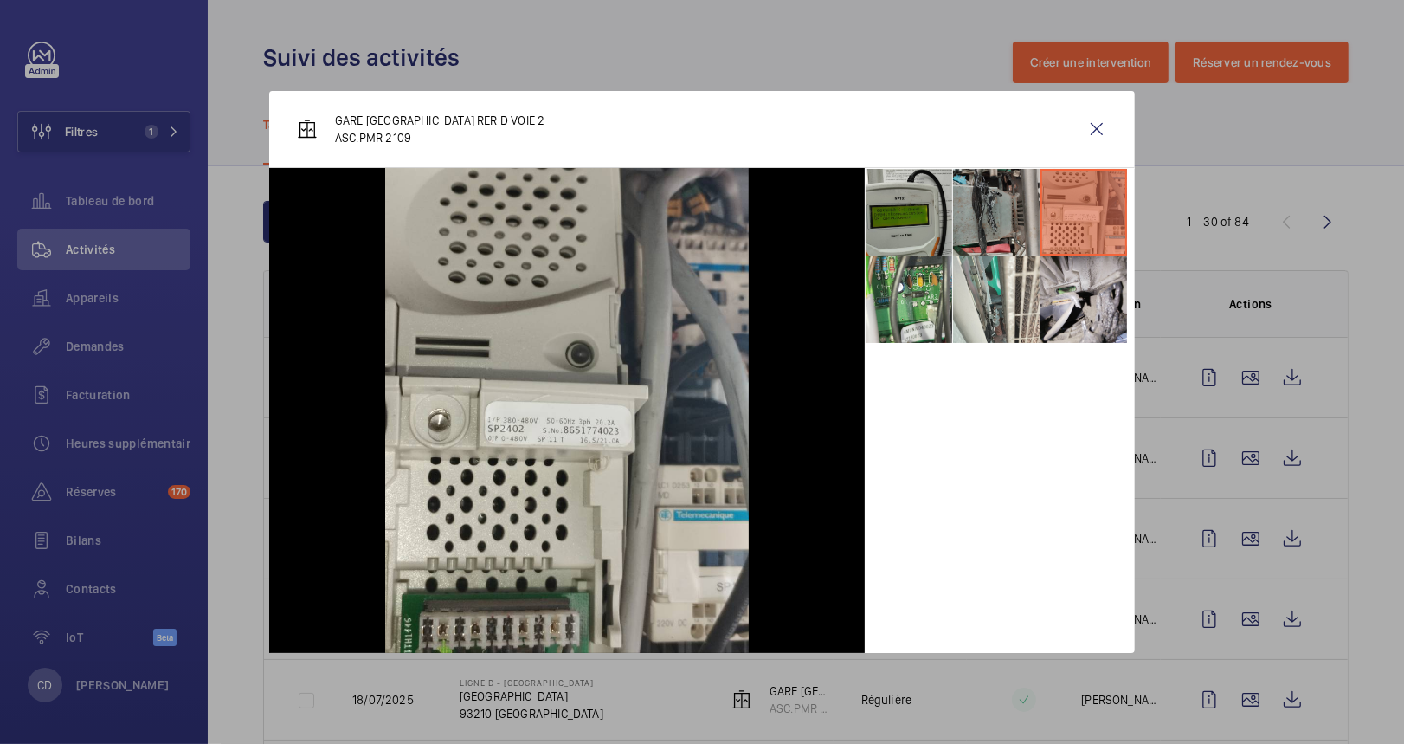
click at [986, 204] on li at bounding box center [996, 212] width 87 height 87
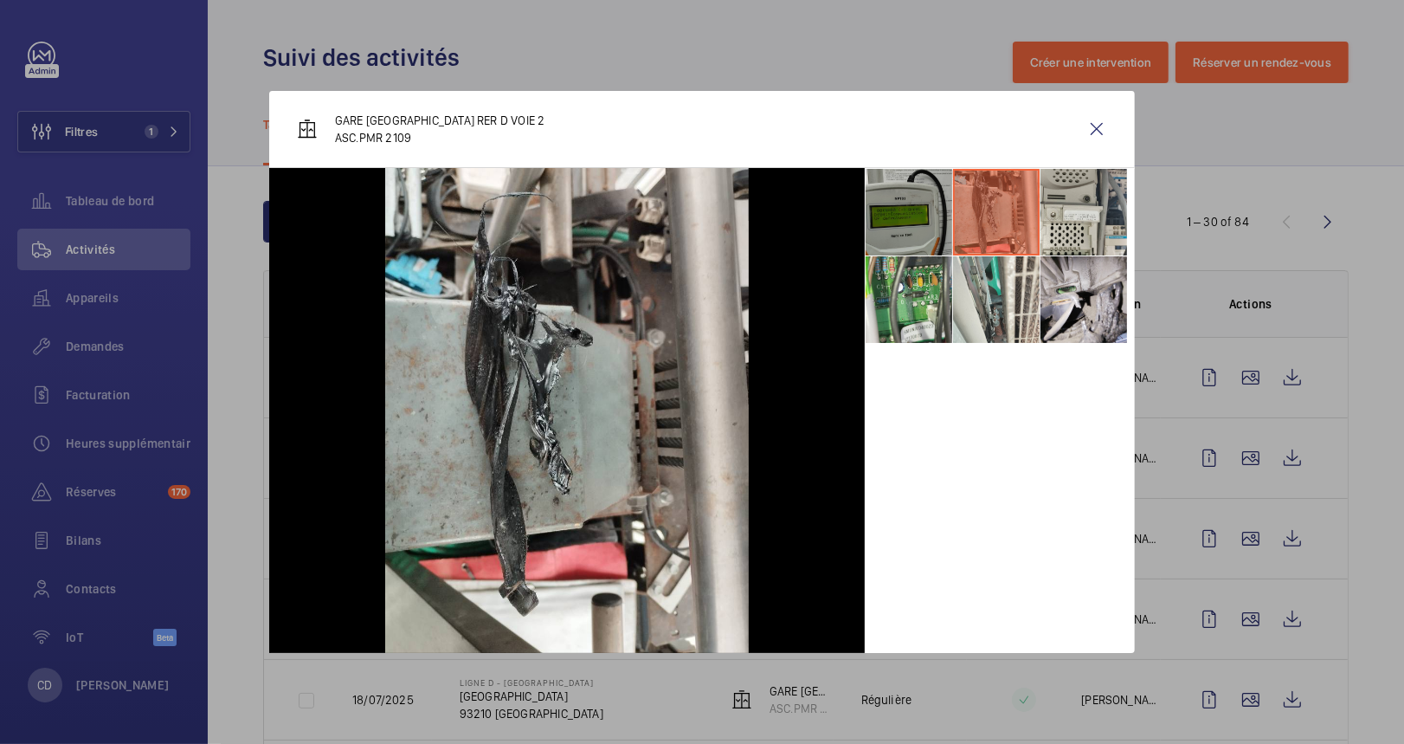
click at [907, 211] on li at bounding box center [909, 212] width 87 height 87
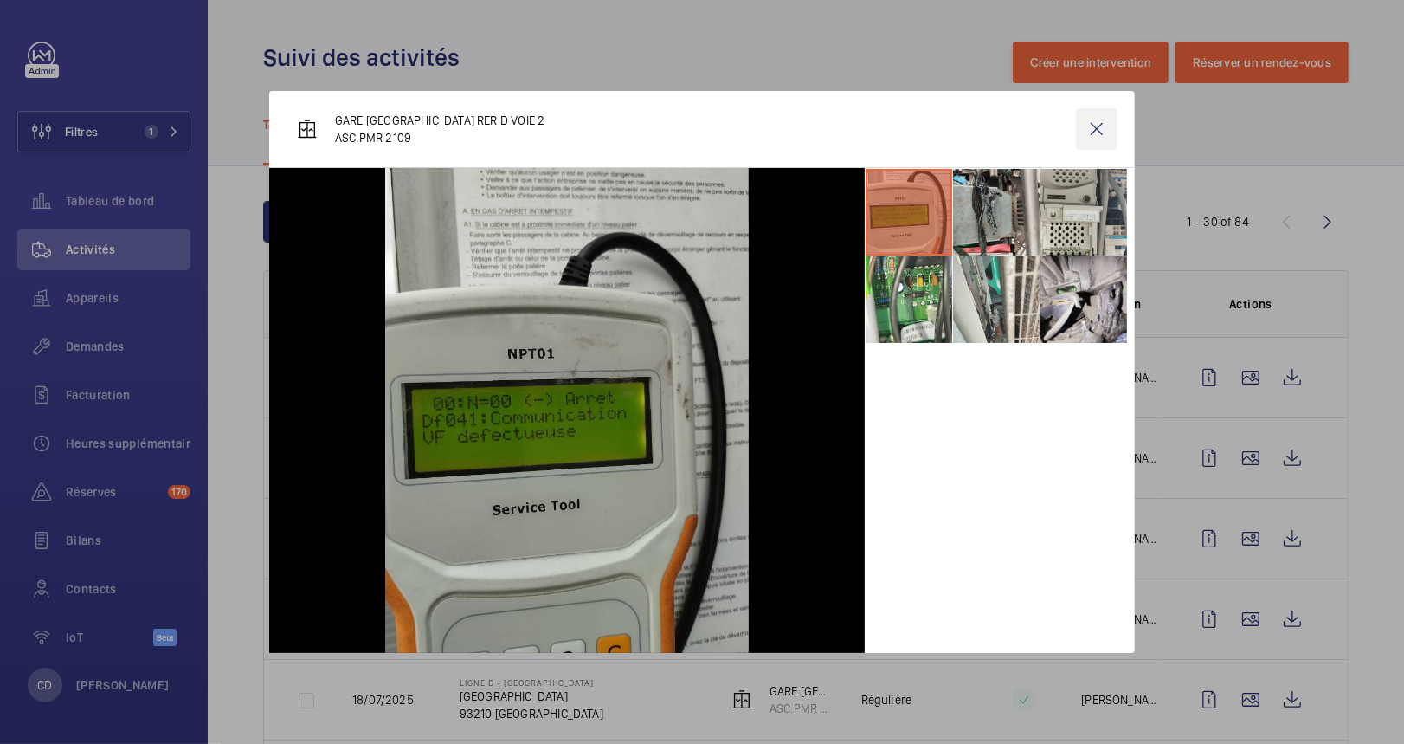
click at [1104, 132] on wm-front-icon-button at bounding box center [1097, 129] width 42 height 42
click at [1184, 437] on wm-front-icon-button at bounding box center [1251, 458] width 42 height 42
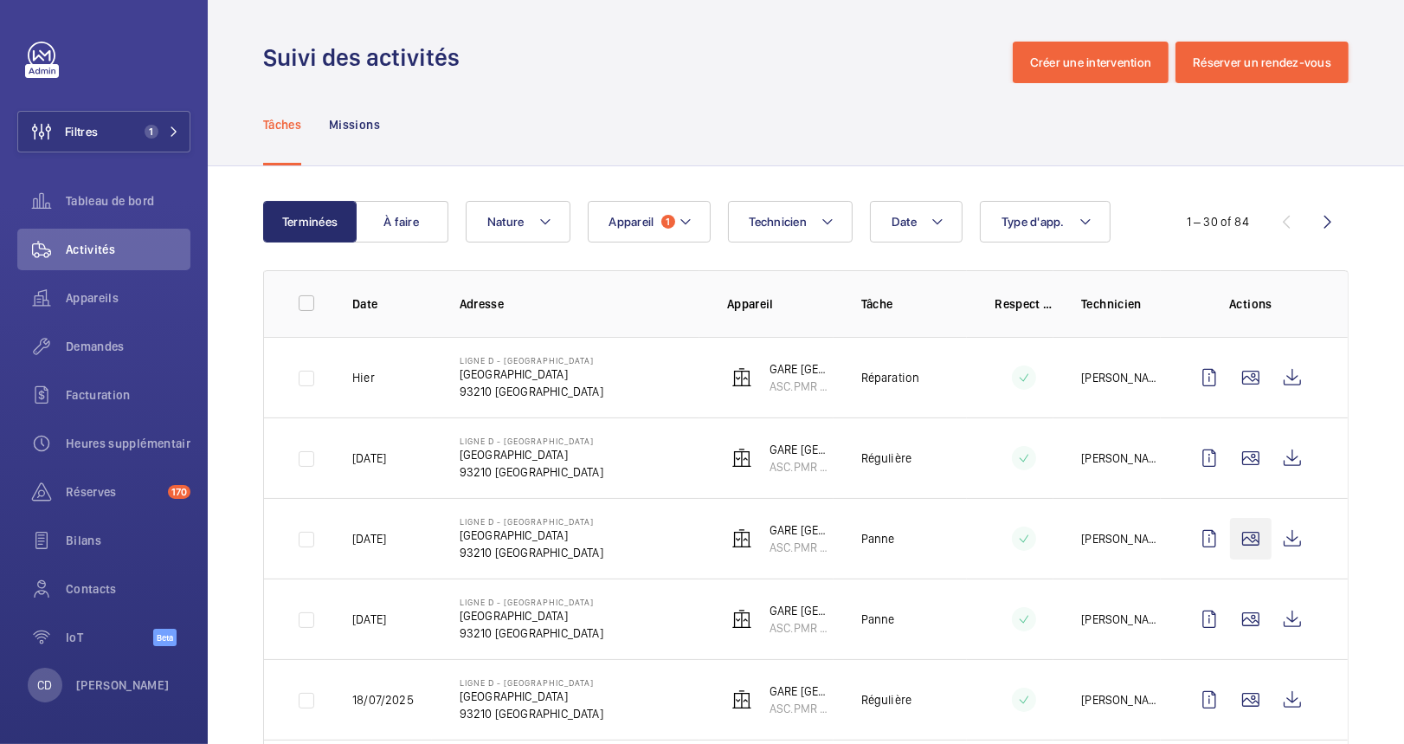
click at [1184, 545] on div at bounding box center [702, 372] width 1404 height 744
click at [1184, 535] on wm-front-icon-button at bounding box center [1251, 539] width 42 height 42
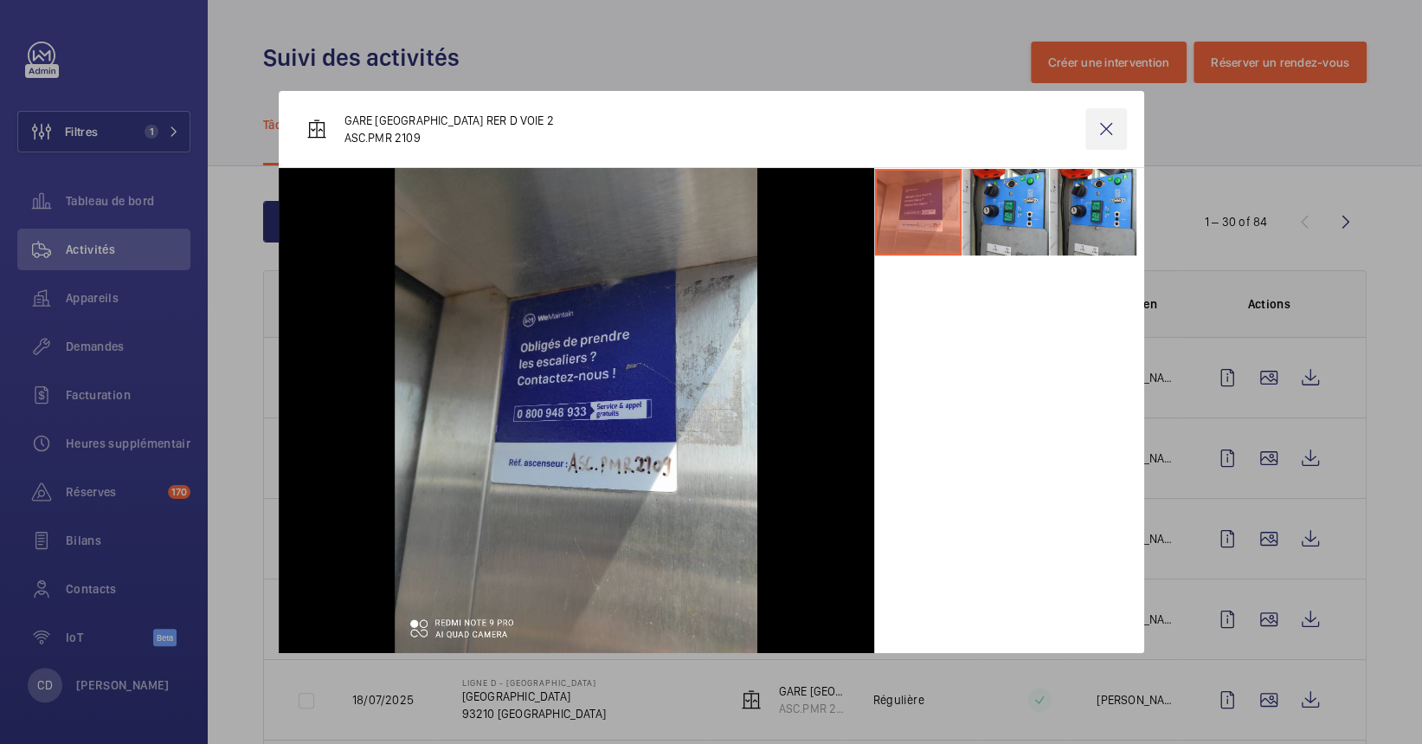
click at [1108, 123] on wm-front-icon-button at bounding box center [1106, 129] width 42 height 42
click at [0, 0] on tbody "[DATE] Ligne D - [GEOGRAPHIC_DATA] [GEOGRAPHIC_DATA] [GEOGRAPHIC_DATA] [GEOGRAP…" at bounding box center [0, 0] width 0 height 0
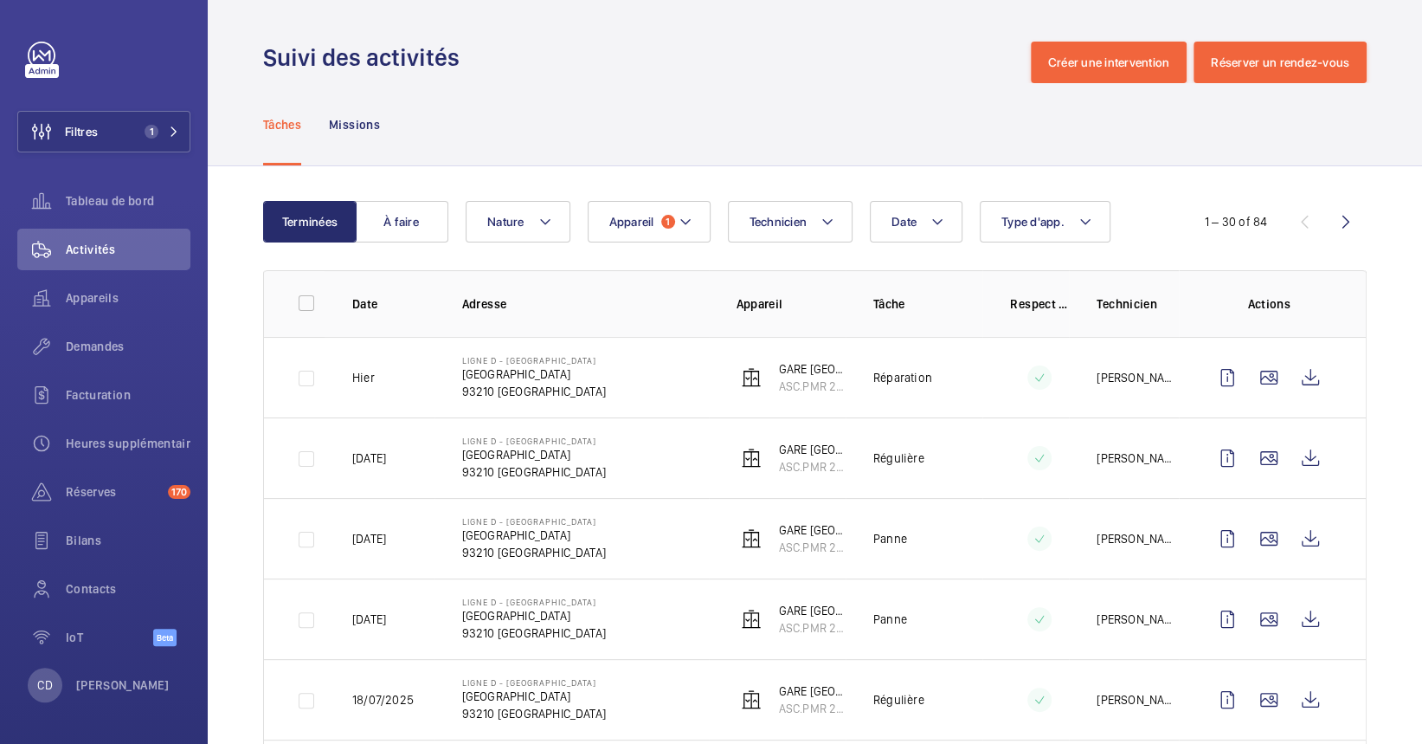
scroll to position [1154, 0]
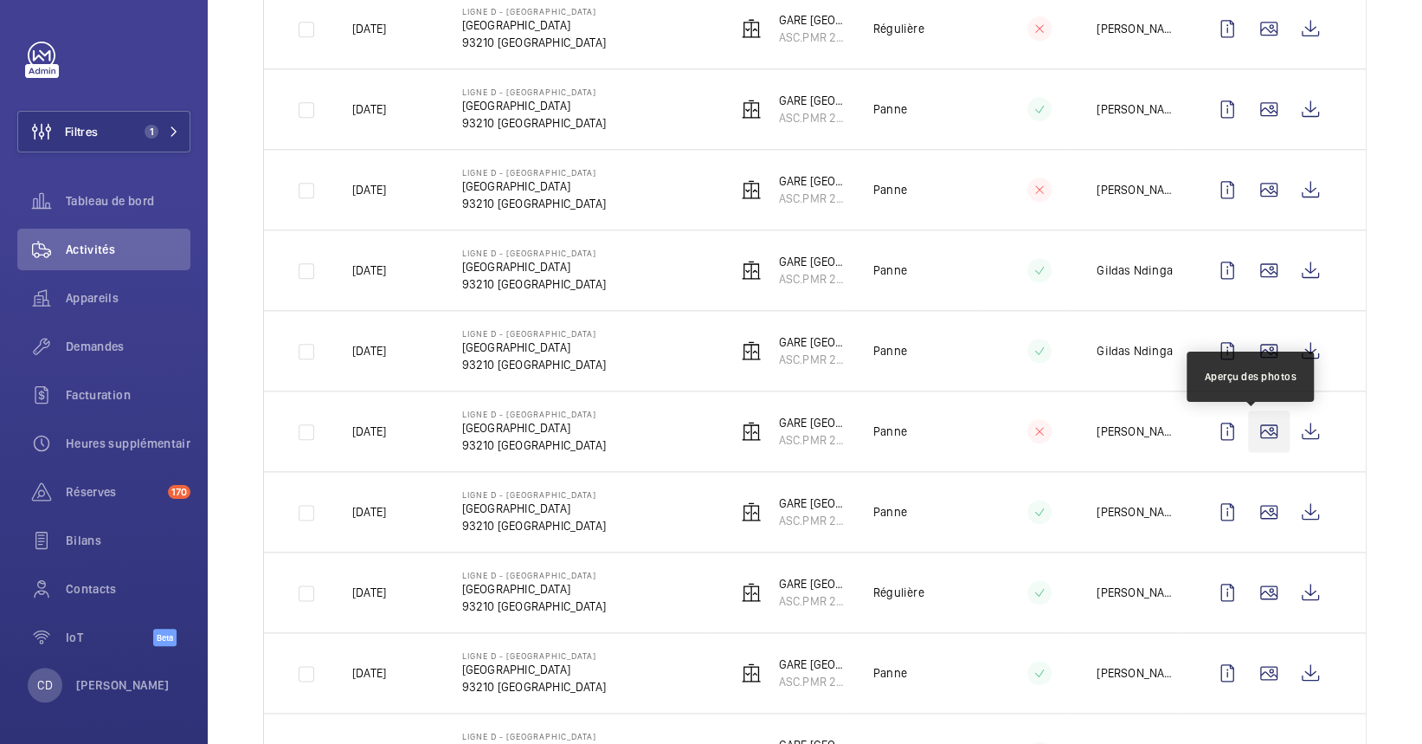
click at [1184, 435] on wm-front-icon-button at bounding box center [1269, 431] width 42 height 42
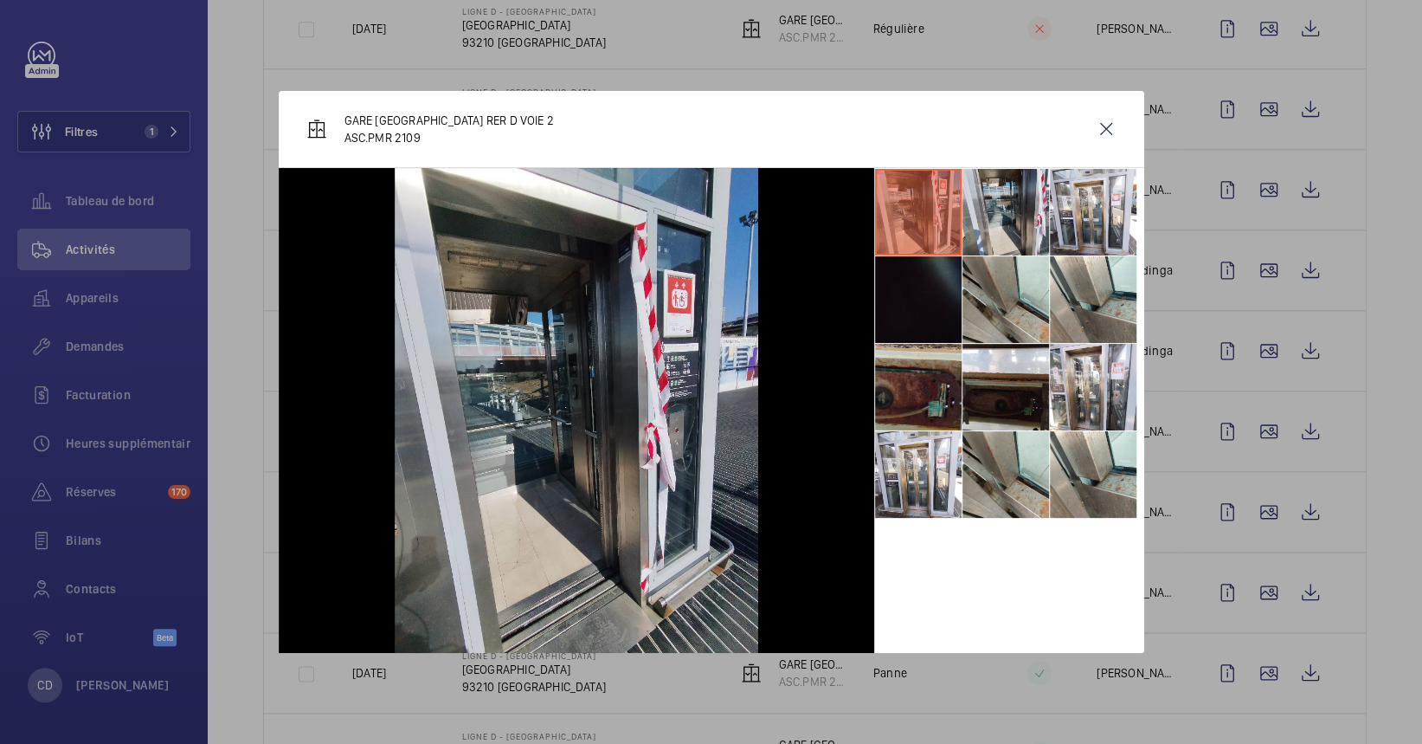
click at [879, 369] on li at bounding box center [918, 387] width 87 height 87
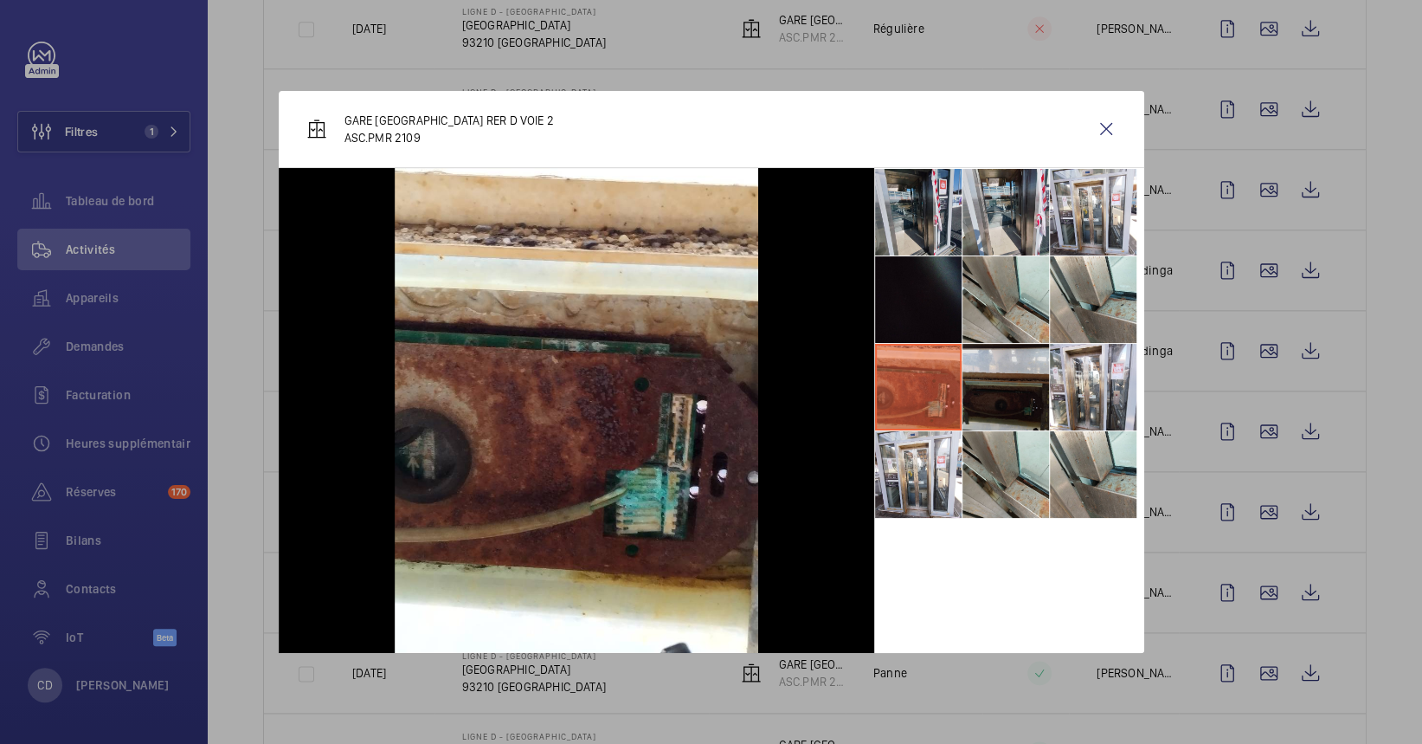
click at [978, 361] on li at bounding box center [1006, 387] width 87 height 87
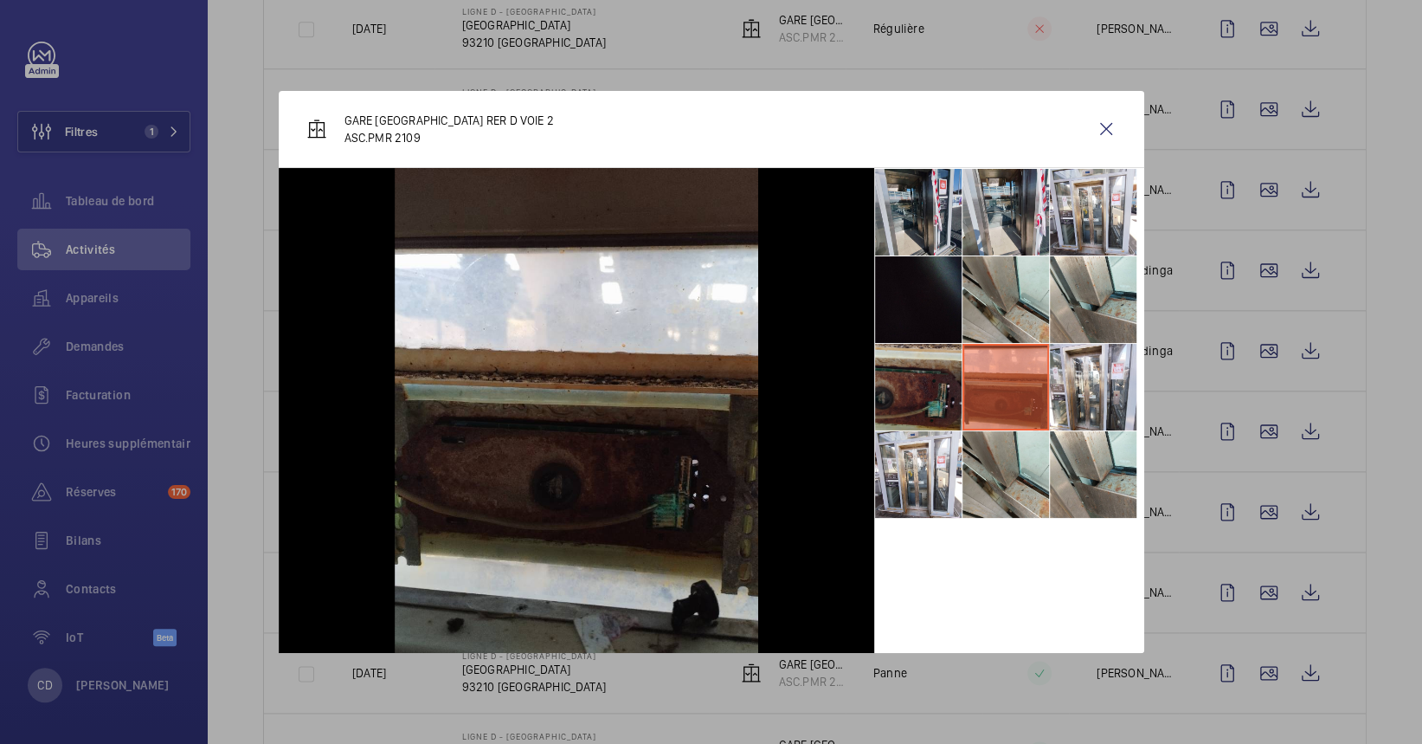
click at [902, 370] on li at bounding box center [918, 387] width 87 height 87
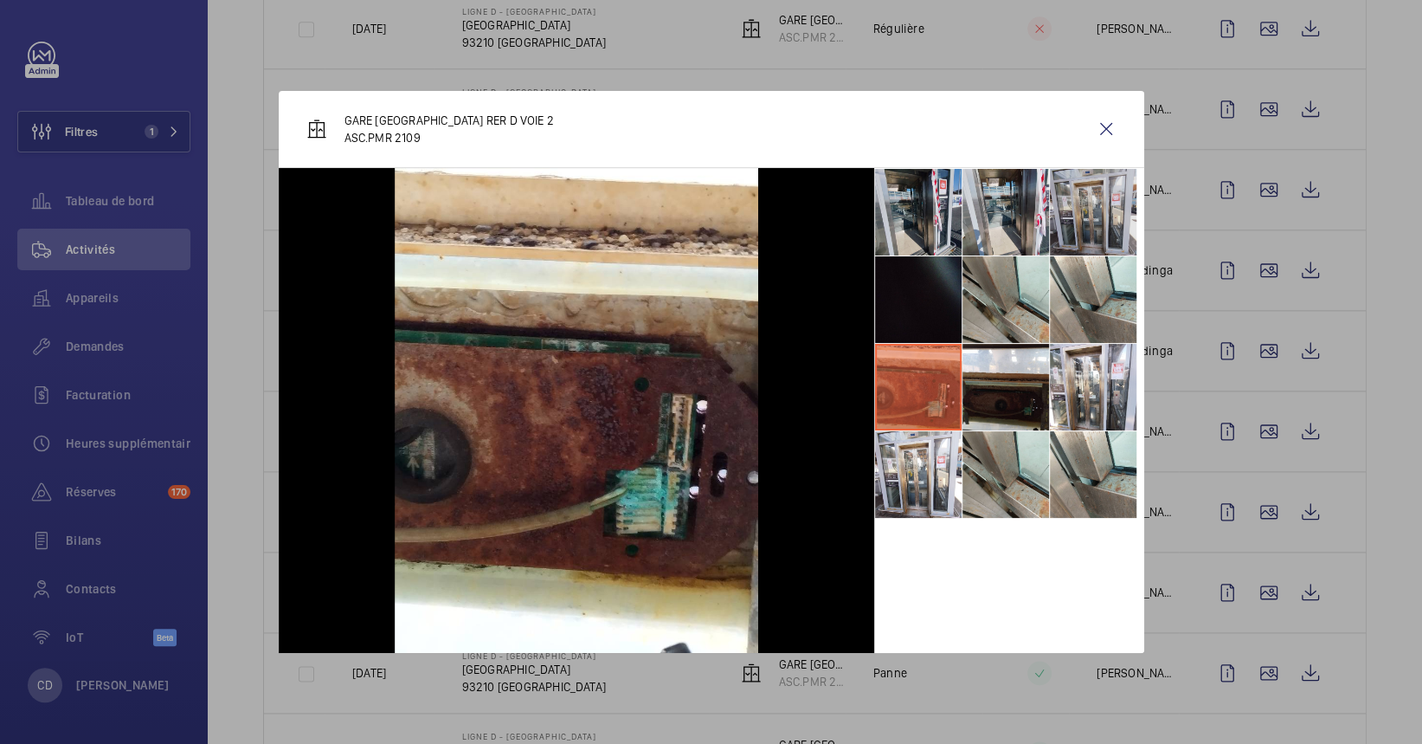
click at [1081, 184] on li at bounding box center [1093, 212] width 87 height 87
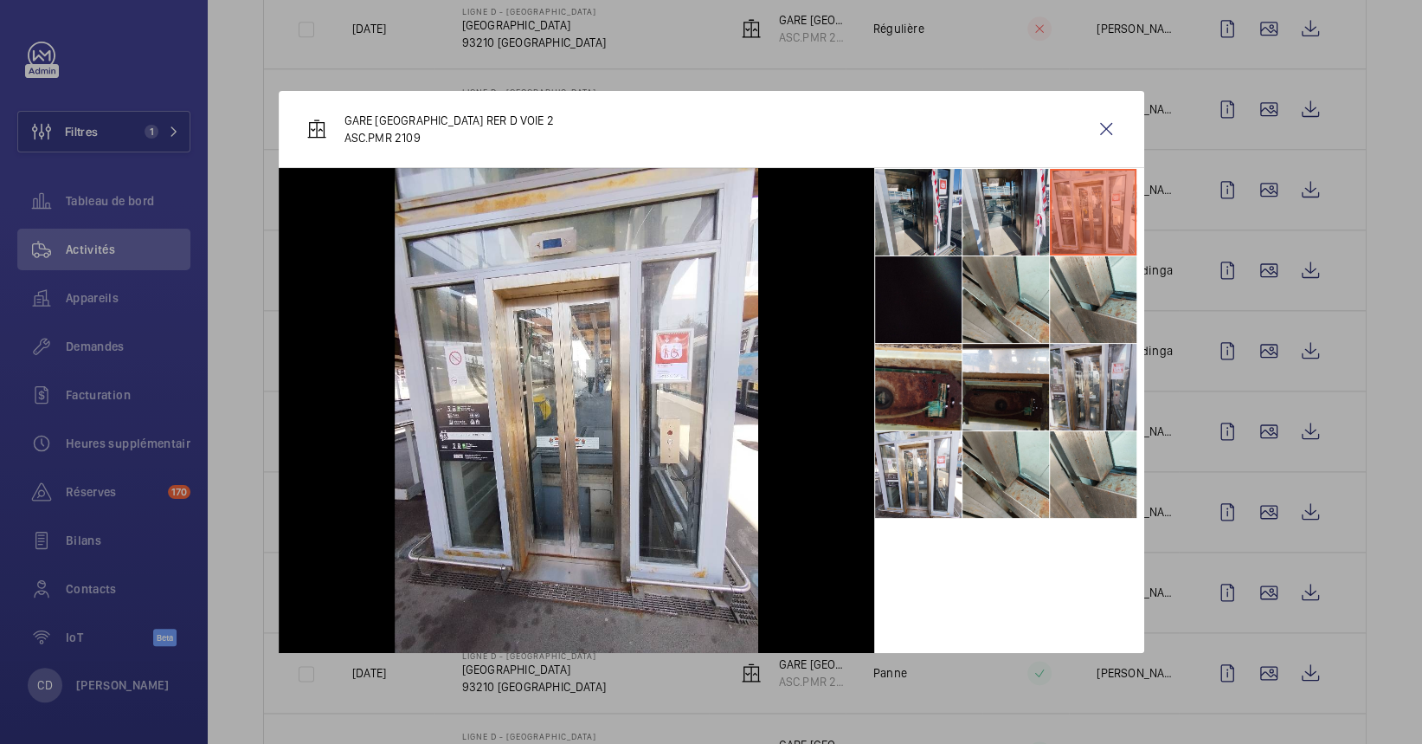
click at [1083, 369] on li at bounding box center [1093, 387] width 87 height 87
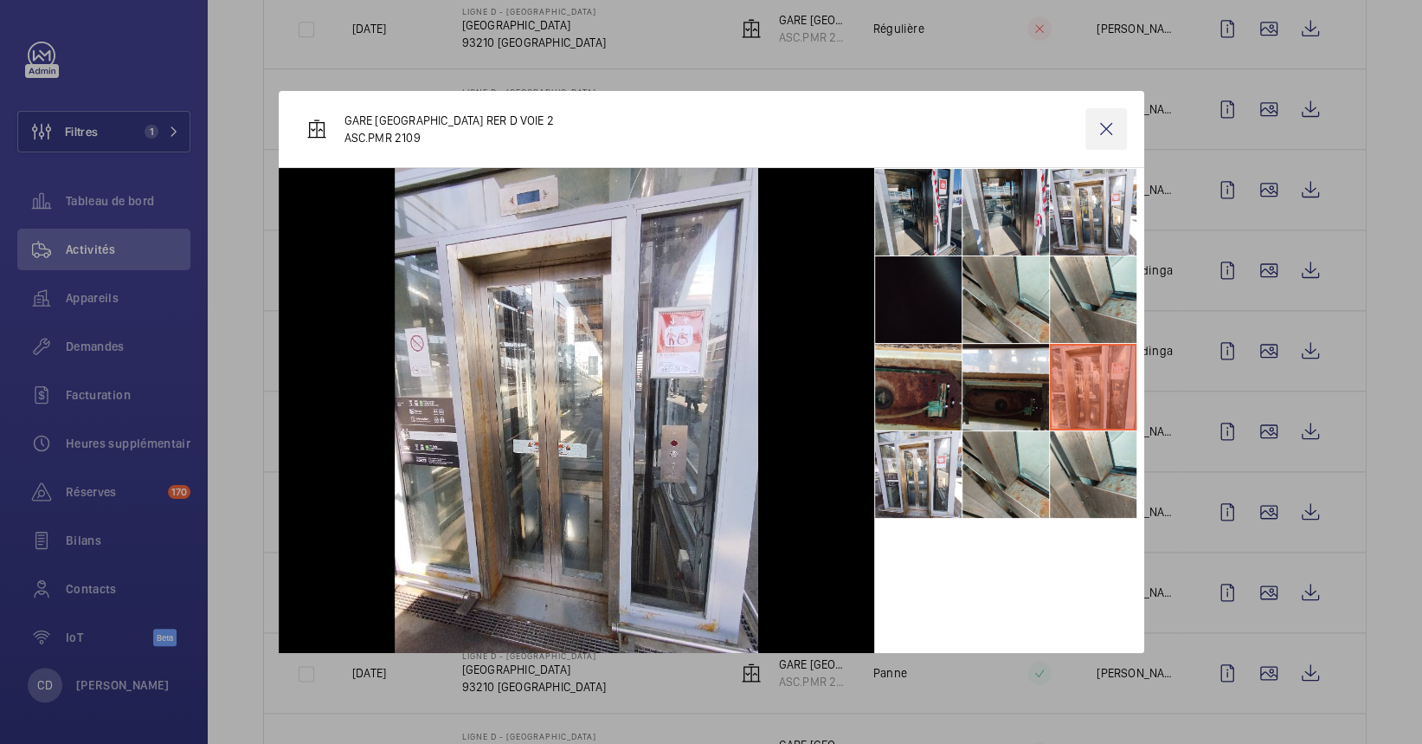
click at [1103, 134] on wm-front-icon-button at bounding box center [1106, 129] width 42 height 42
click at [1184, 353] on wm-front-icon-button at bounding box center [1269, 351] width 42 height 42
click at [1184, 350] on wm-front-icon-button at bounding box center [1269, 351] width 42 height 42
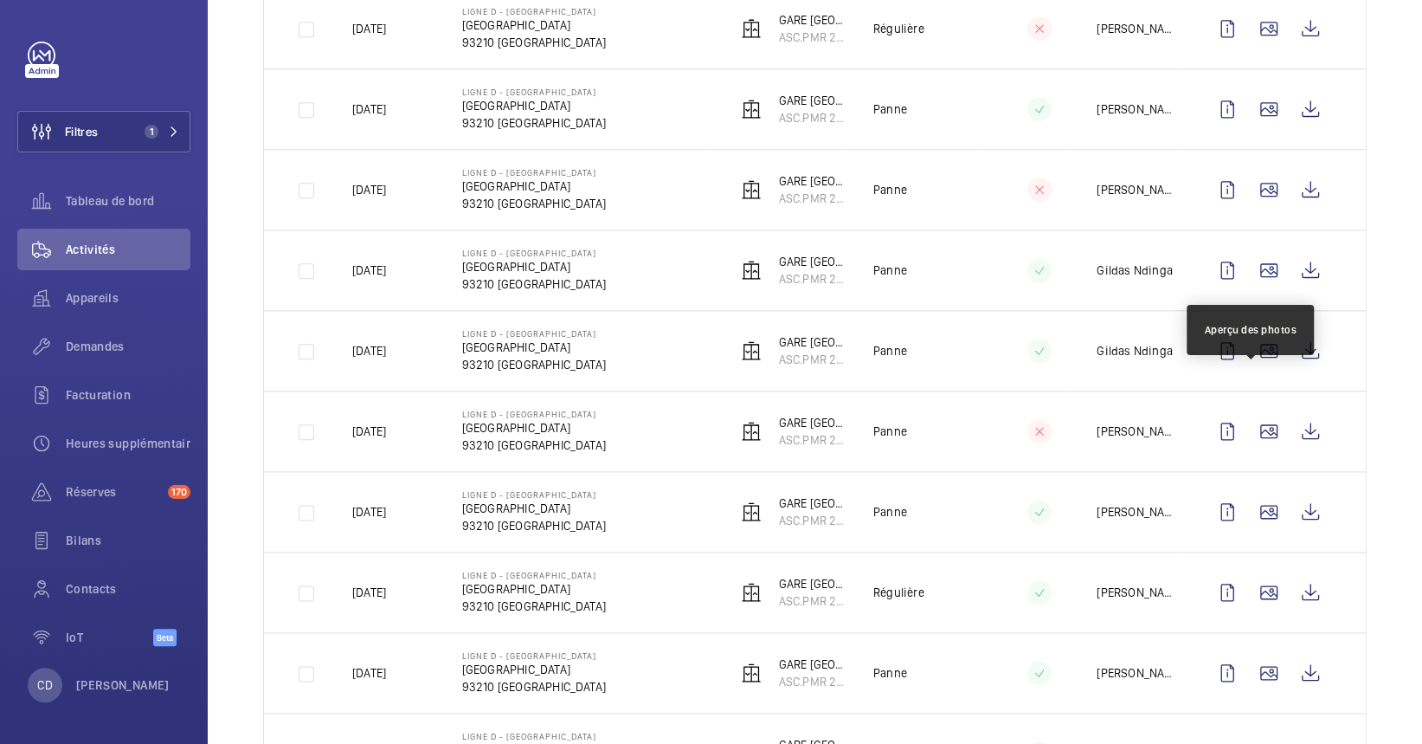
click at [1184, 291] on wm-front-icon-button at bounding box center [1269, 270] width 42 height 42
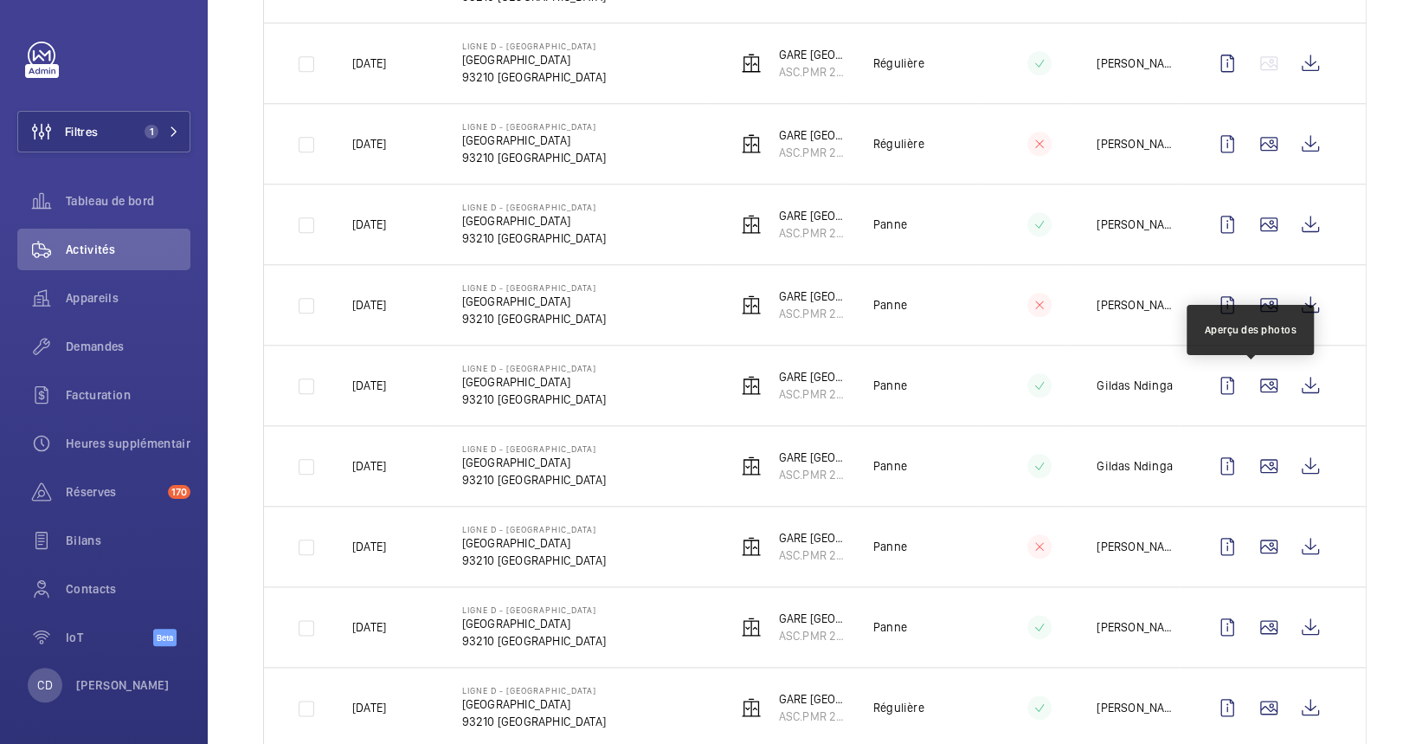
click at [1184, 385] on wm-front-icon-button at bounding box center [1269, 385] width 42 height 42
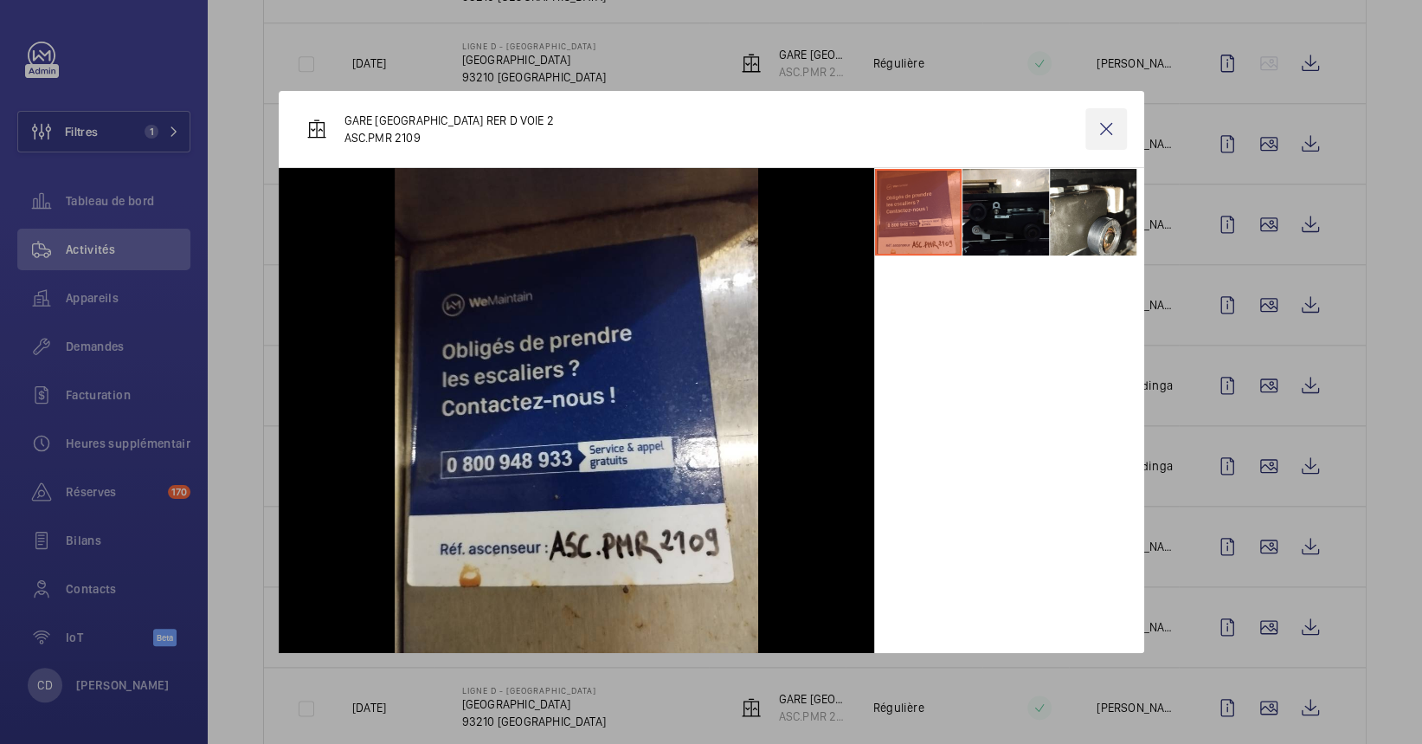
click at [1111, 133] on wm-front-icon-button at bounding box center [1106, 129] width 42 height 42
click at [1184, 144] on wm-front-icon-button at bounding box center [1269, 144] width 42 height 42
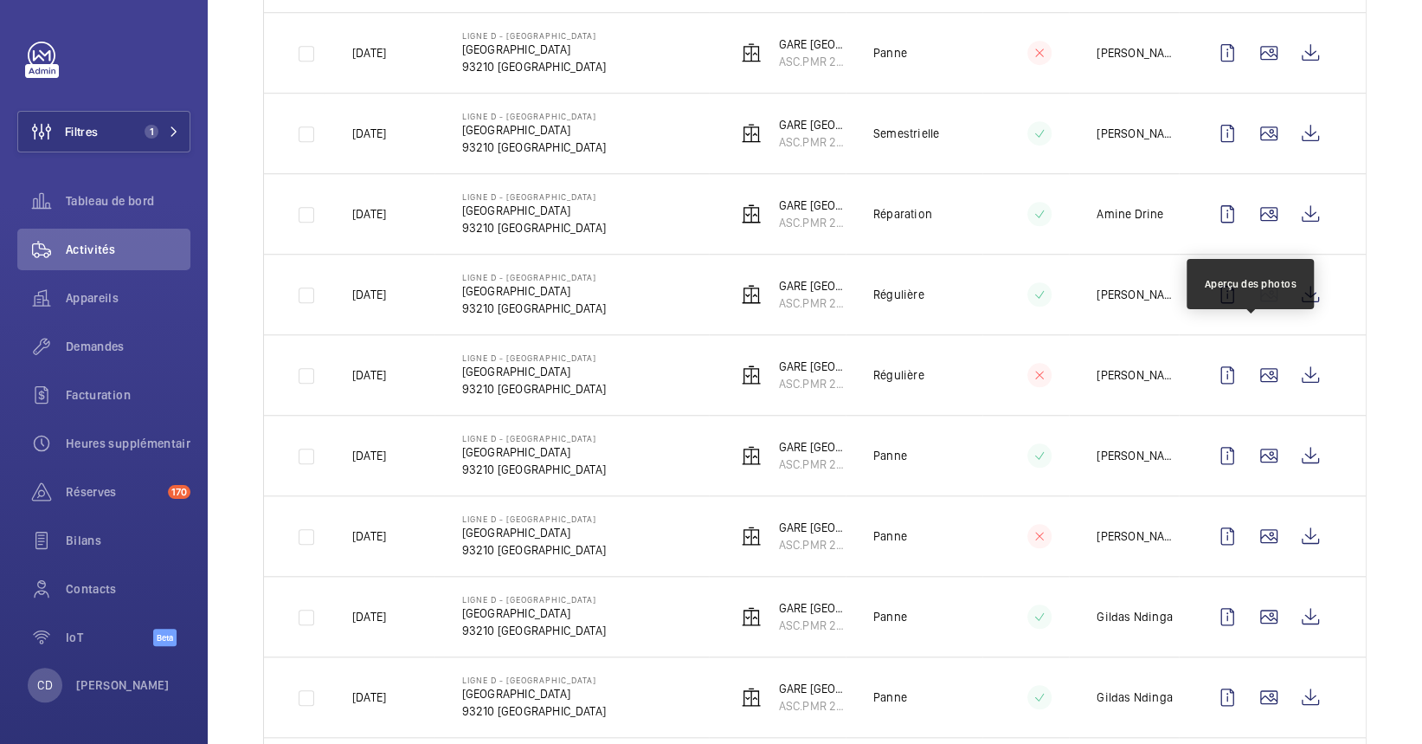
scroll to position [115, 0]
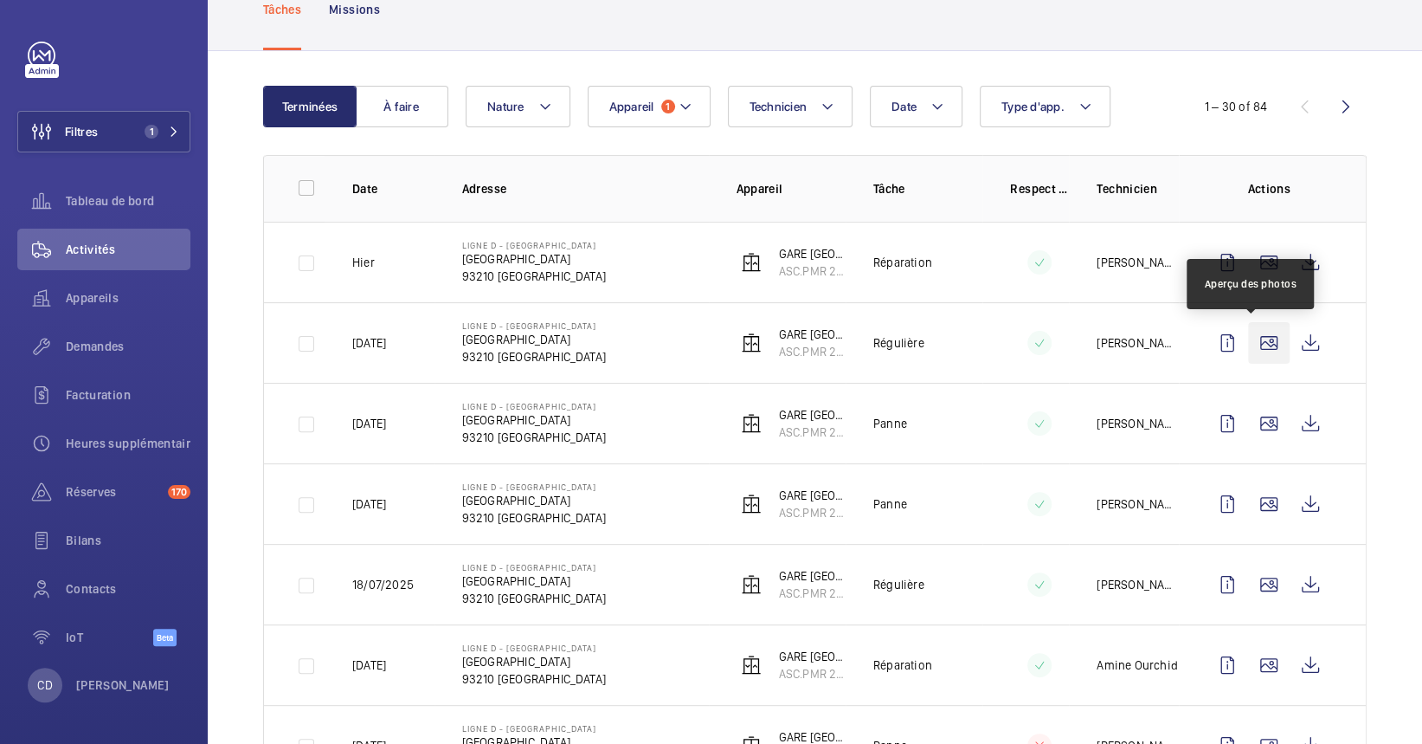
click at [1184, 345] on wm-front-icon-button at bounding box center [1269, 343] width 42 height 42
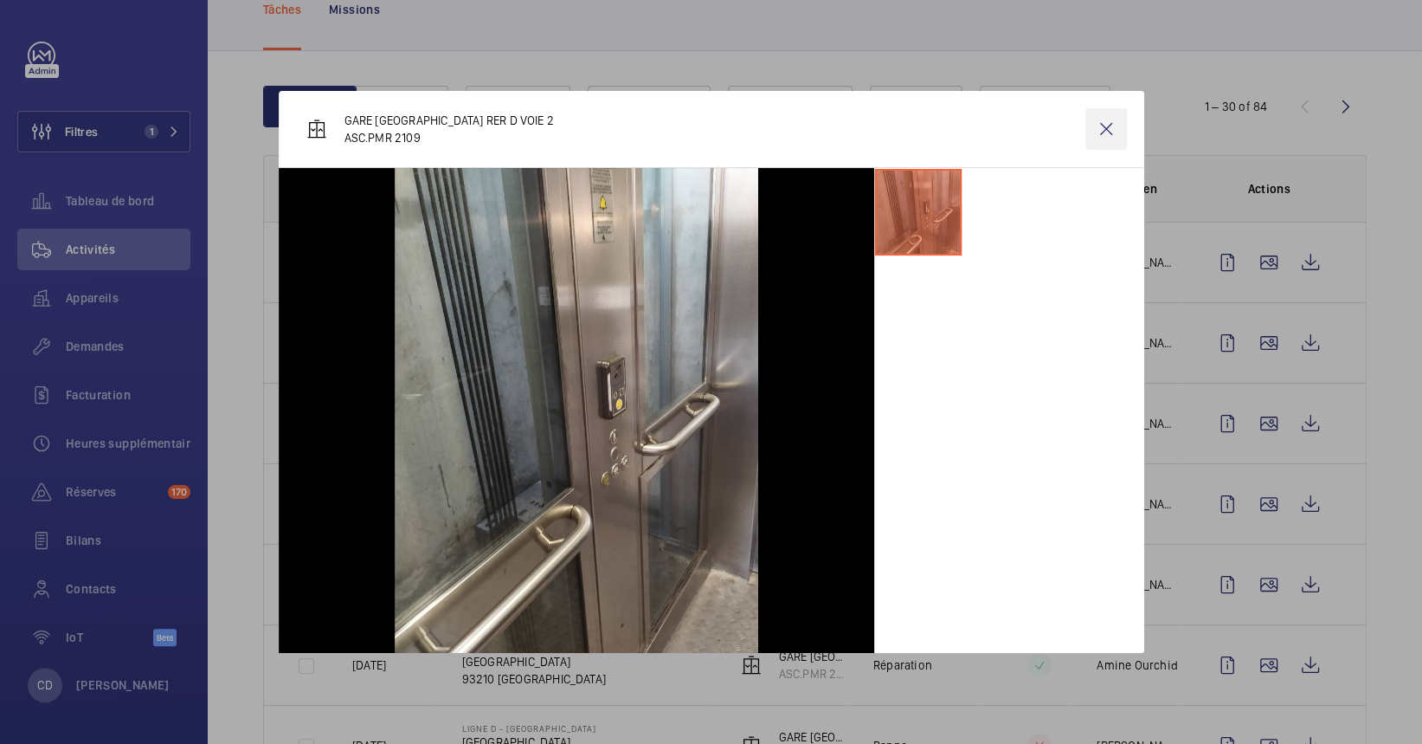
click at [1094, 128] on wm-front-icon-button at bounding box center [1106, 129] width 42 height 42
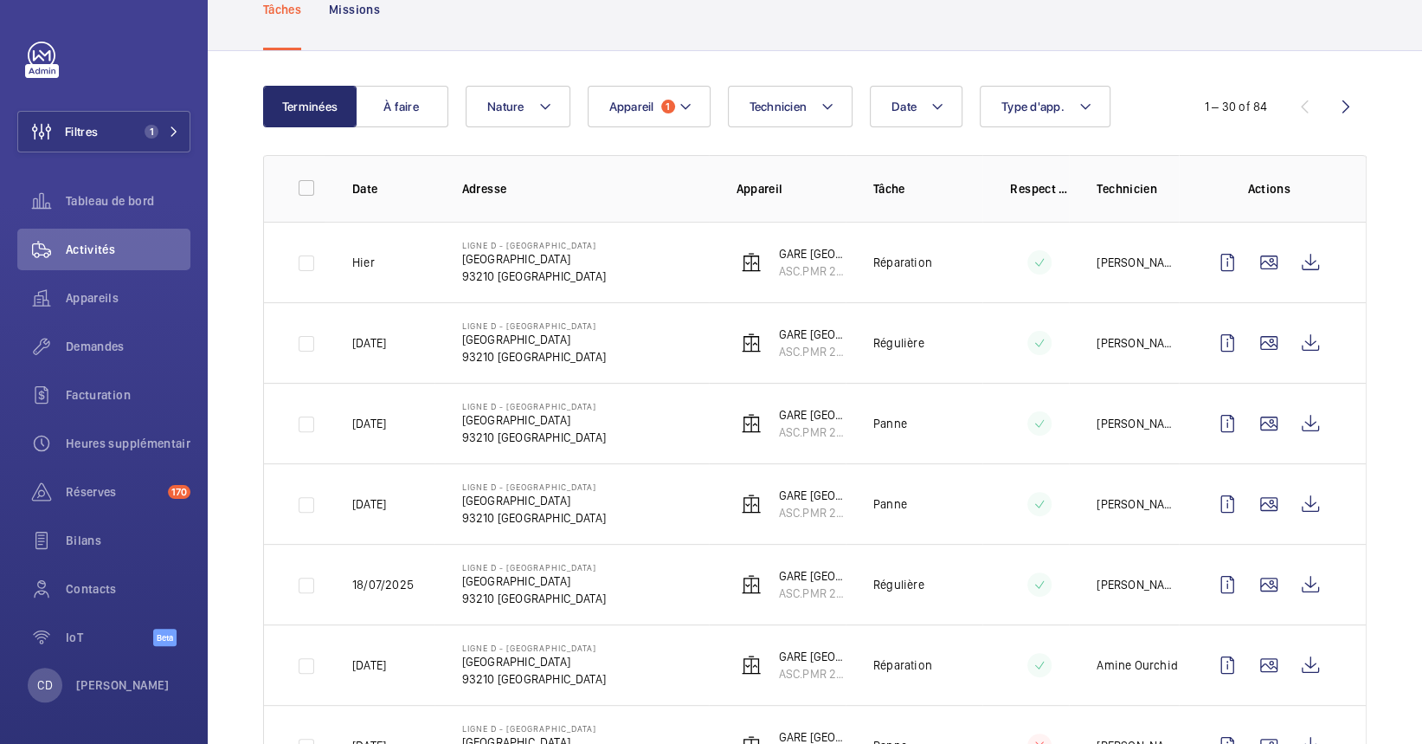
click at [1184, 256] on wm-front-icon-button at bounding box center [1269, 263] width 42 height 42
click at [1184, 259] on wm-front-icon-button at bounding box center [1311, 263] width 42 height 42
click at [1184, 267] on wm-front-icon-button at bounding box center [1311, 263] width 42 height 42
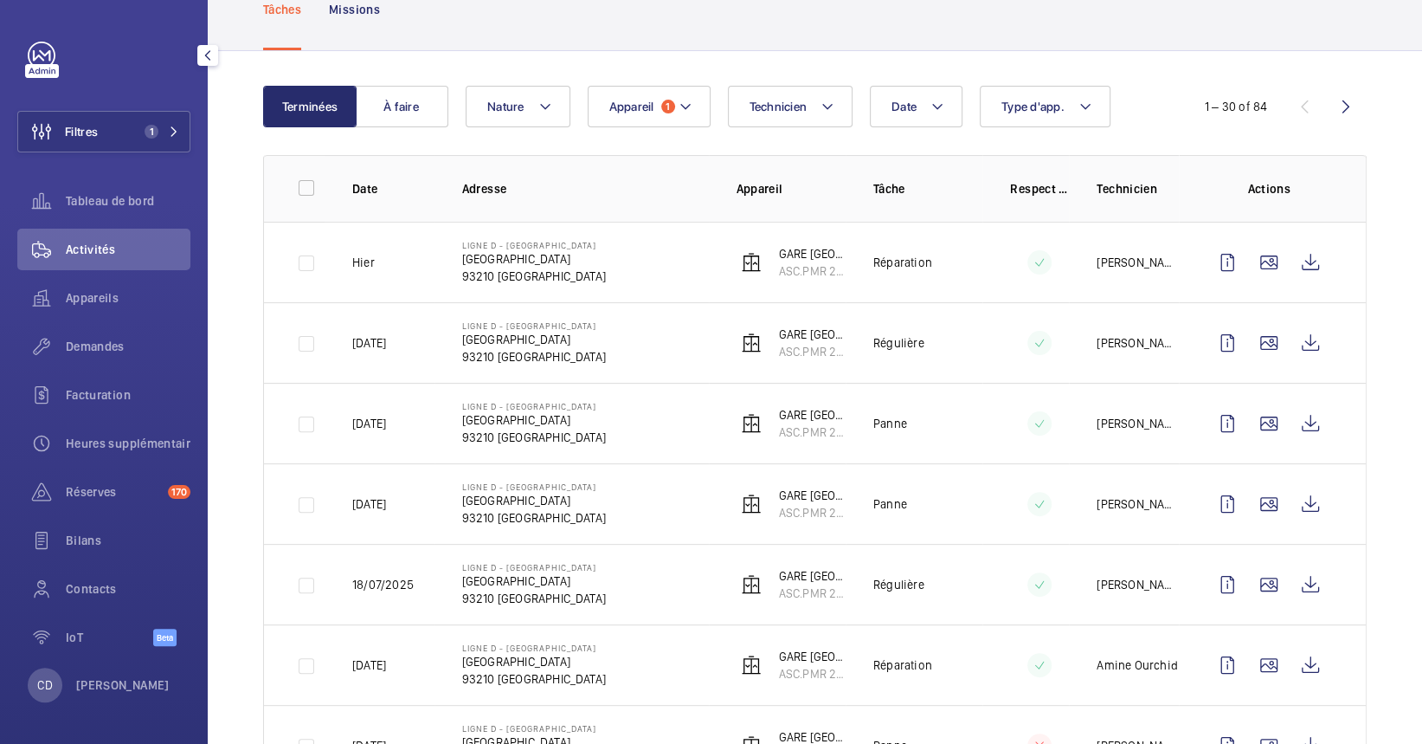
click at [183, 109] on div "Filtres 1 Tableau de bord Activités Appareils Demandes Facturation Heures suppl…" at bounding box center [103, 353] width 173 height 623
click at [171, 134] on mat-icon at bounding box center [174, 131] width 10 height 10
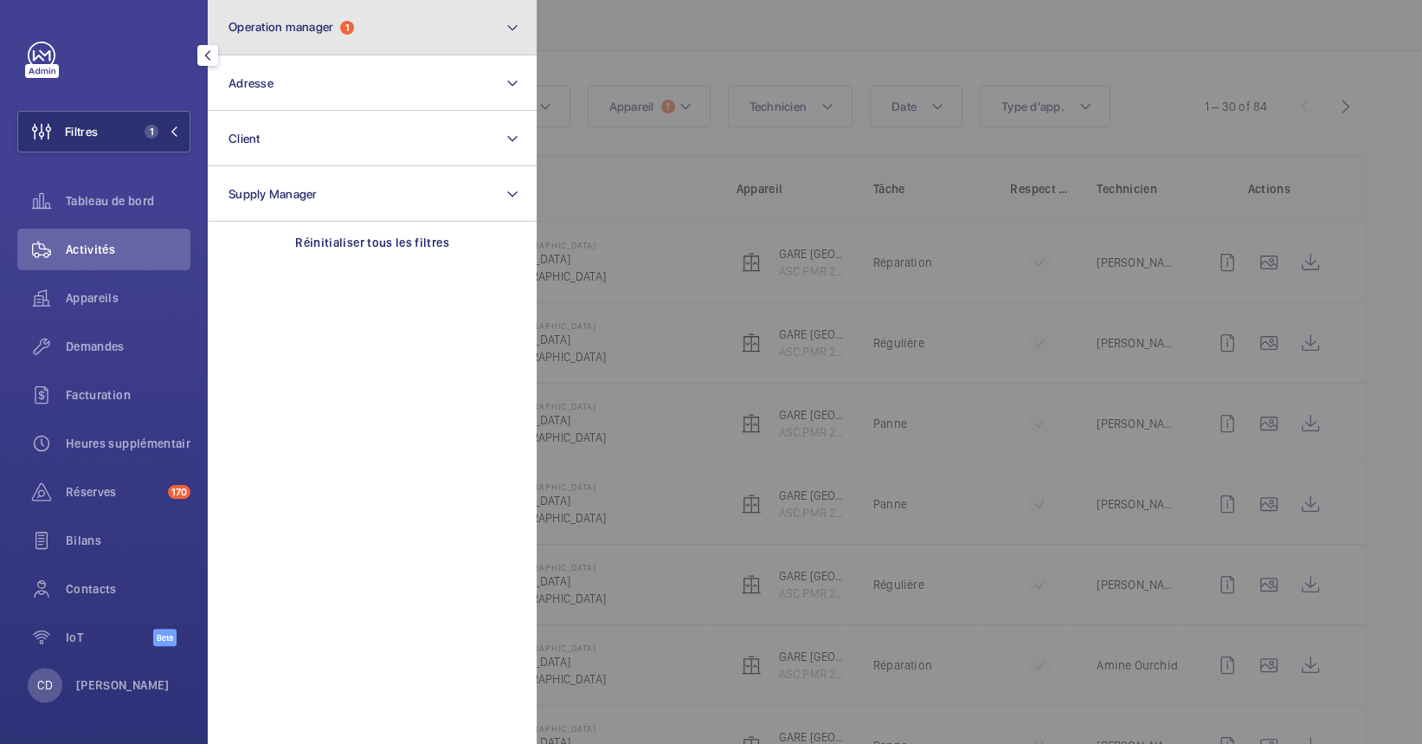
click at [383, 55] on button "Operation manager 1" at bounding box center [372, 27] width 329 height 55
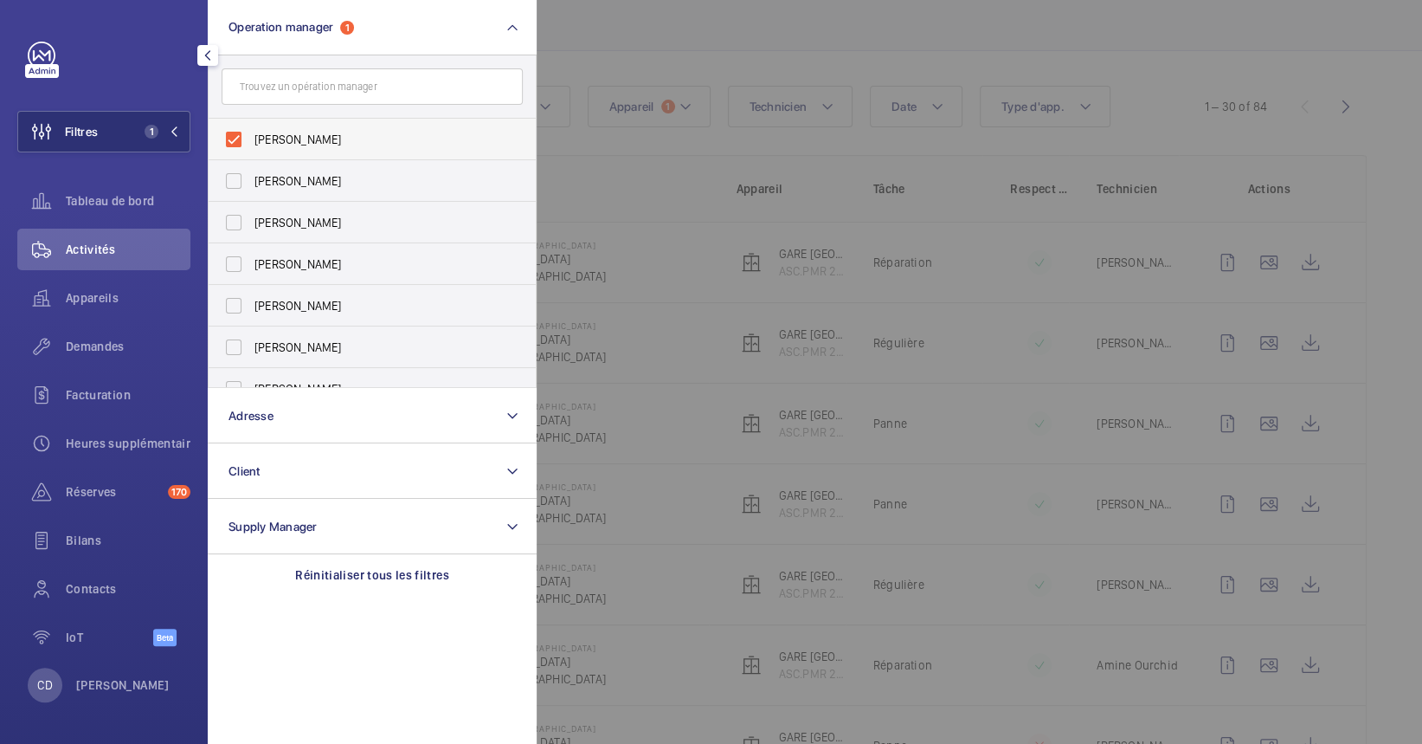
click at [386, 141] on span "[PERSON_NAME]" at bounding box center [373, 139] width 238 height 17
click at [251, 141] on input "[PERSON_NAME]" at bounding box center [233, 139] width 35 height 35
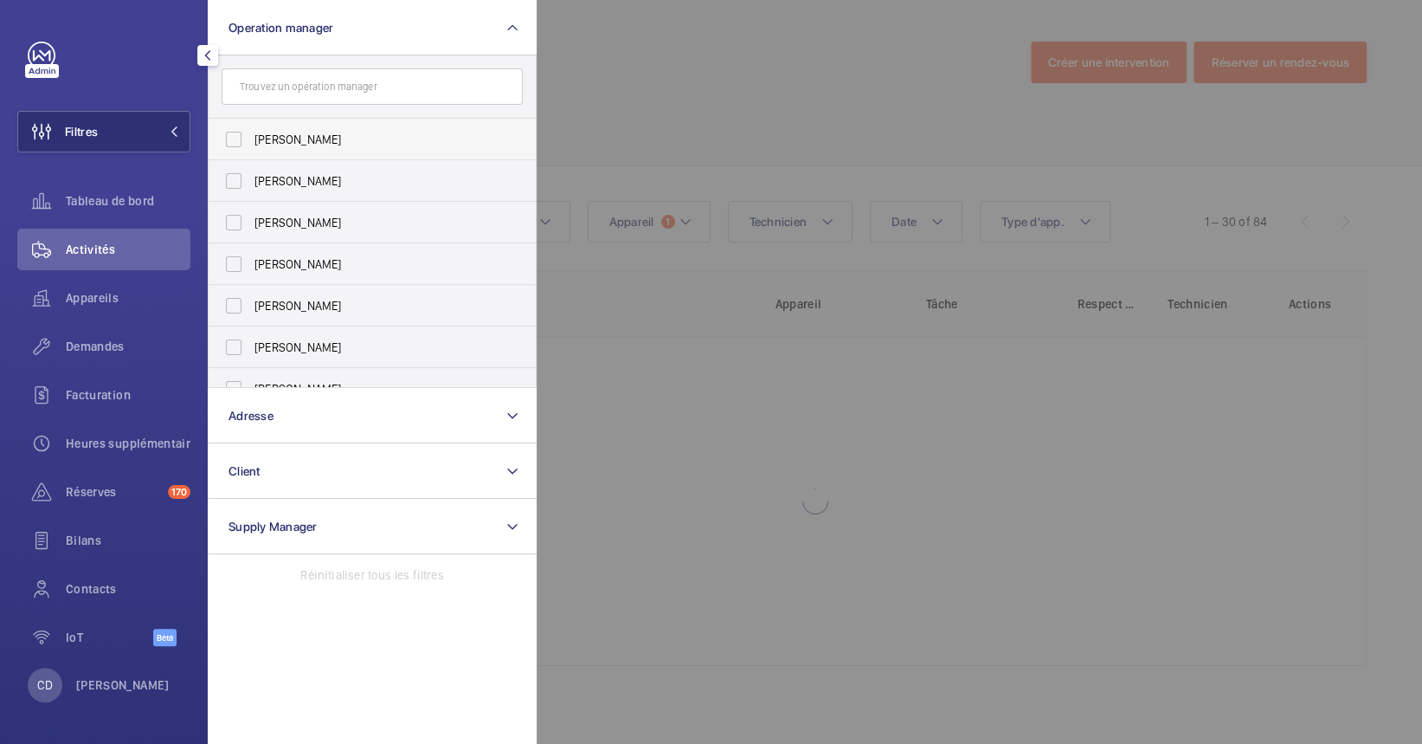
click at [370, 141] on span "[PERSON_NAME]" at bounding box center [373, 139] width 238 height 17
click at [251, 141] on input "[PERSON_NAME]" at bounding box center [233, 139] width 35 height 35
checkbox input "true"
drag, startPoint x: 734, startPoint y: 512, endPoint x: 57, endPoint y: 391, distance: 687.7
click at [726, 509] on div at bounding box center [1248, 372] width 1422 height 744
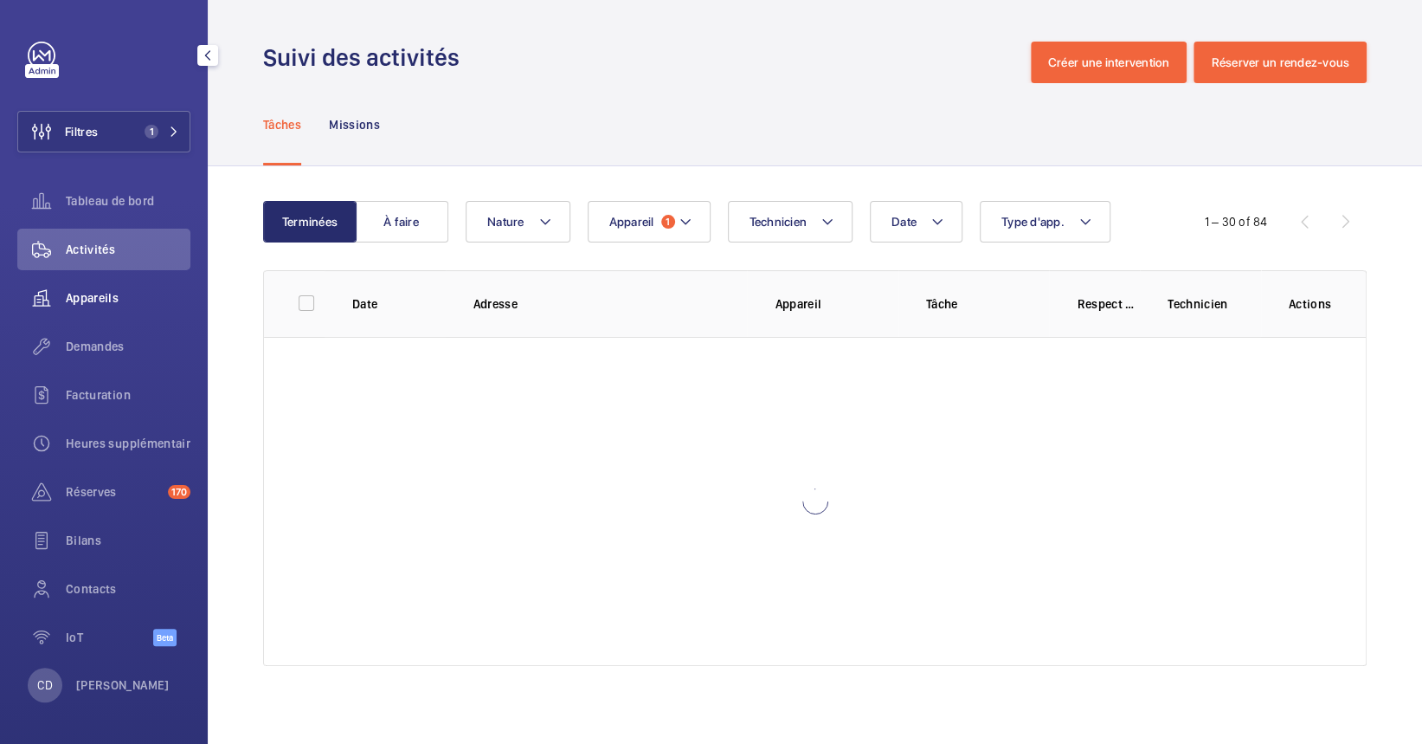
click at [76, 280] on div "Appareils" at bounding box center [103, 298] width 173 height 42
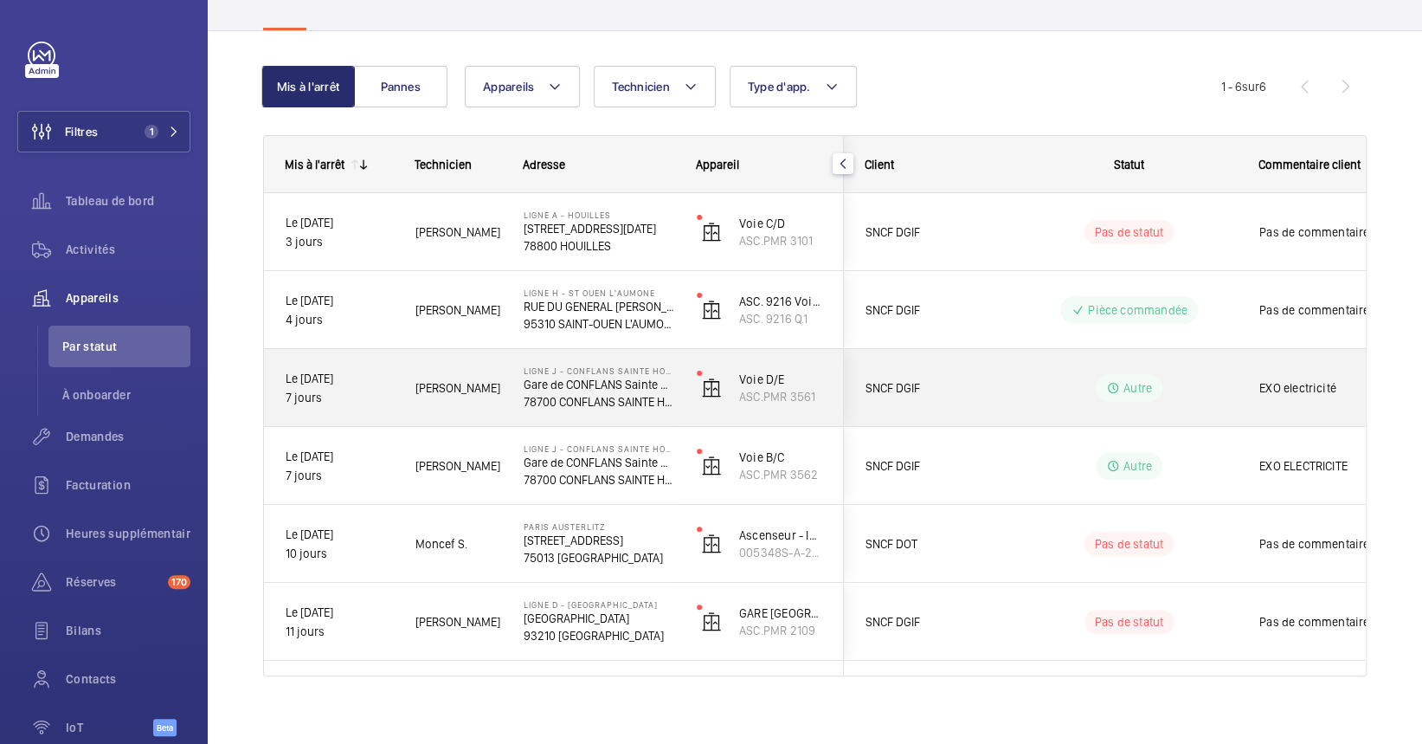
scroll to position [141, 0]
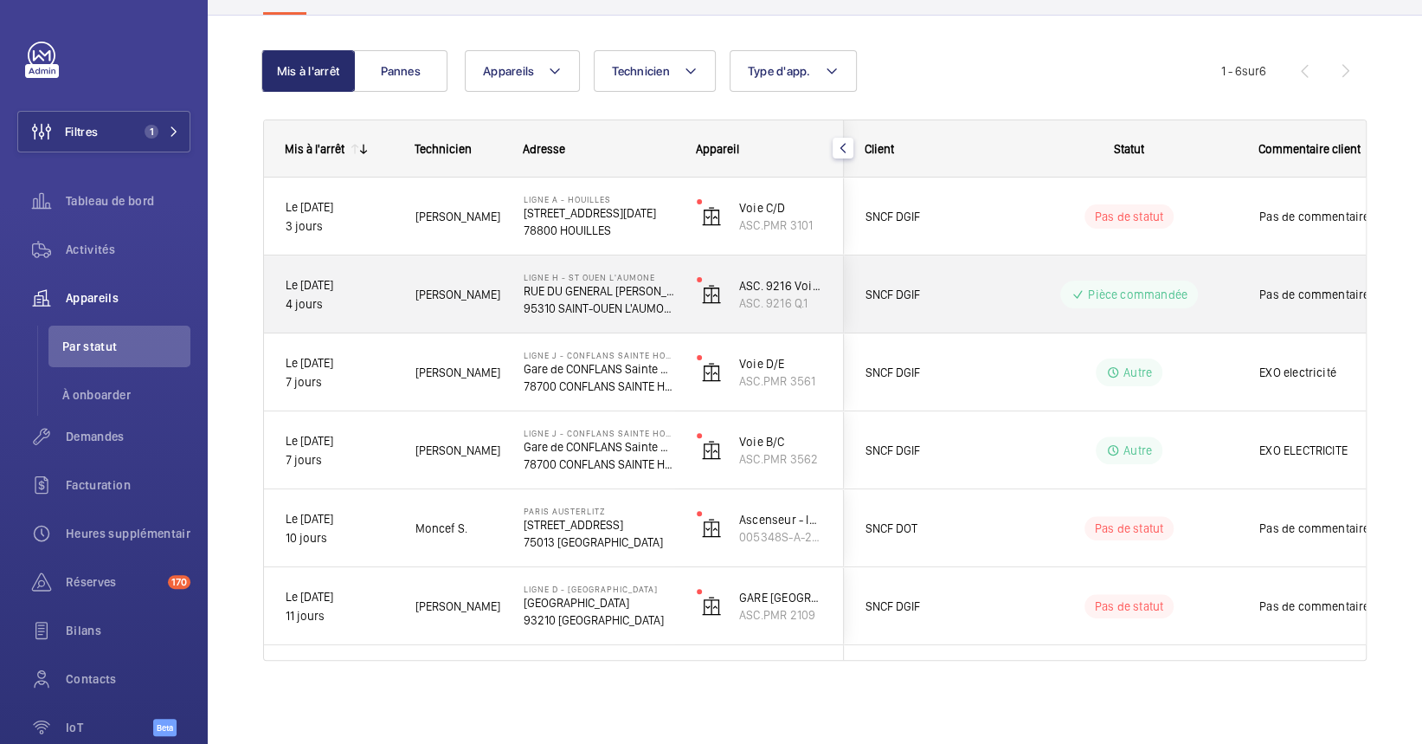
click at [601, 204] on p "[STREET_ADDRESS][DATE]" at bounding box center [599, 212] width 151 height 17
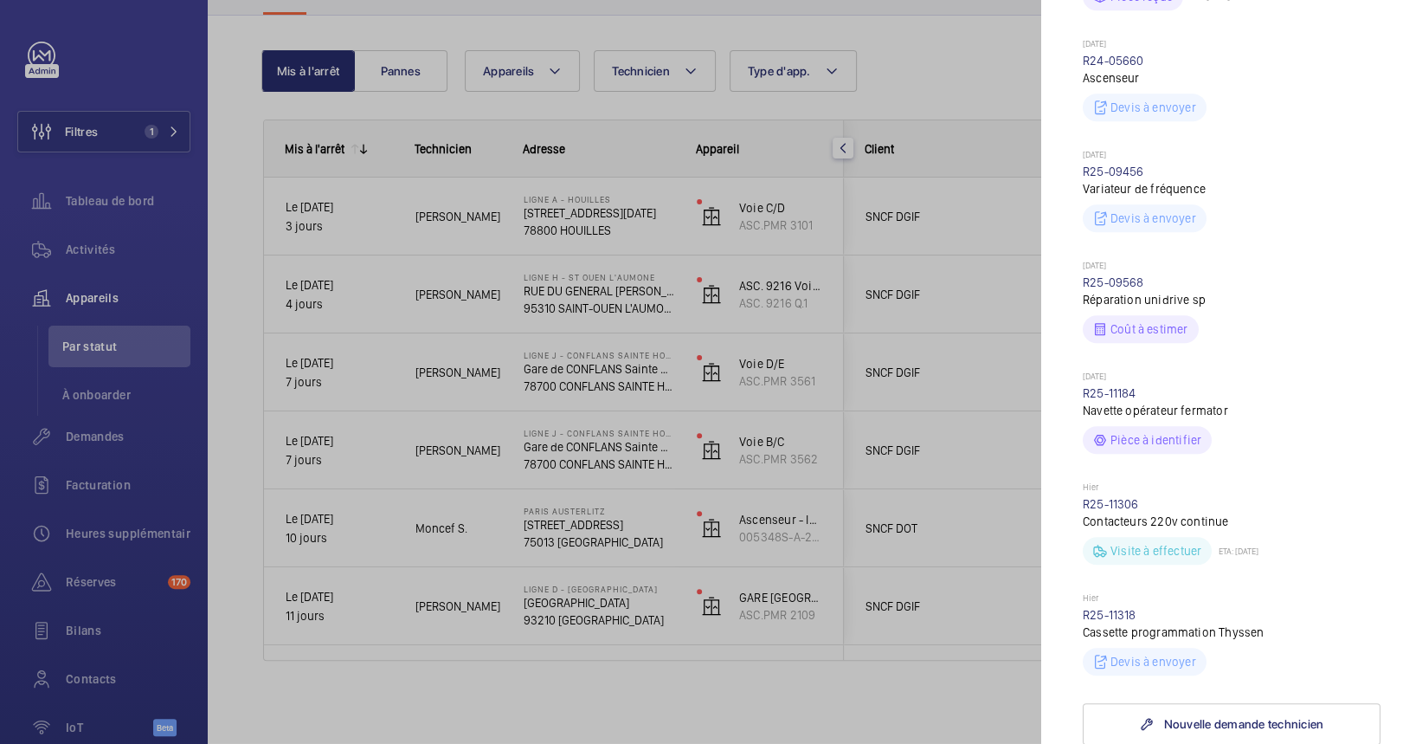
scroll to position [576, 0]
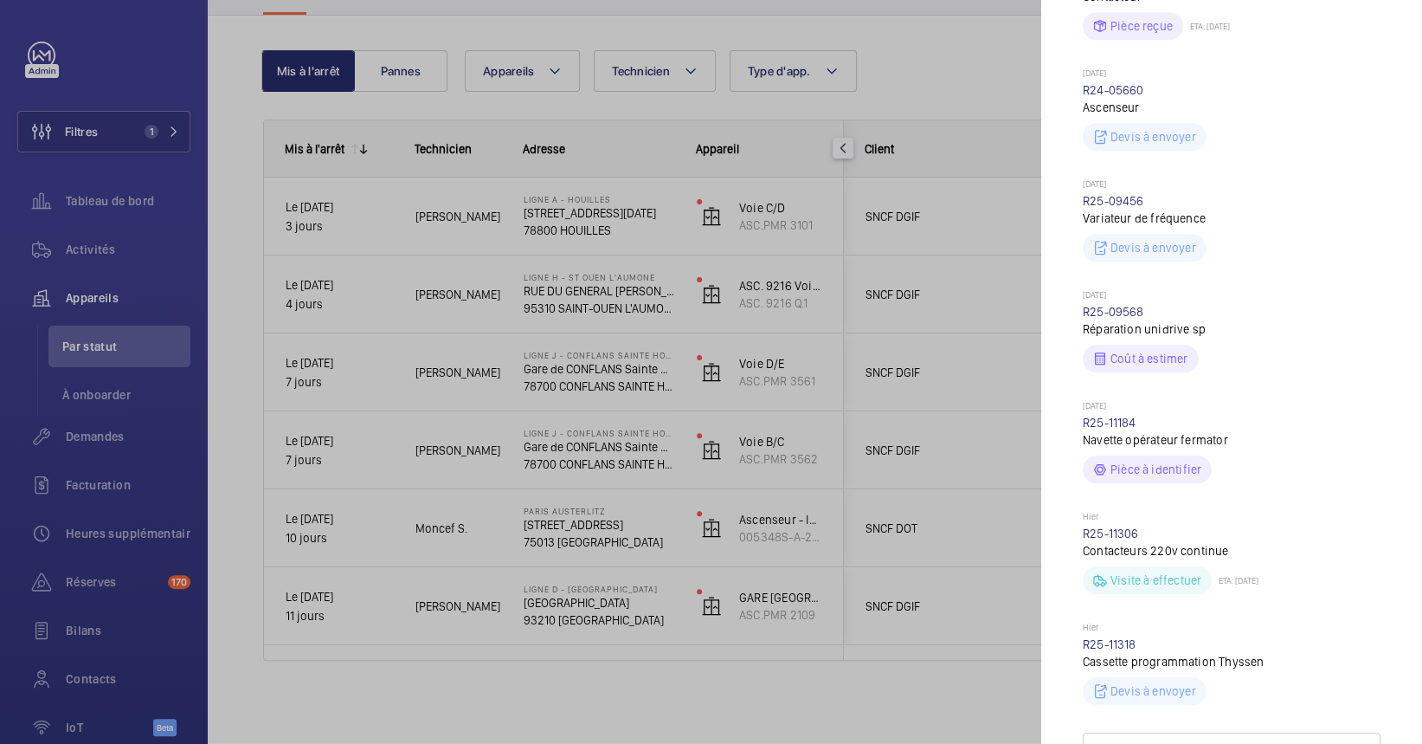
click at [1122, 190] on wm-front-repair-request-minimized-display-item "[DATE] R25-09456 Variateur de fréquence Devis à envoyer" at bounding box center [1232, 219] width 298 height 83
click at [1123, 186] on p "[DATE]" at bounding box center [1232, 185] width 298 height 14
click at [1115, 84] on link "R24-05660" at bounding box center [1113, 90] width 61 height 14
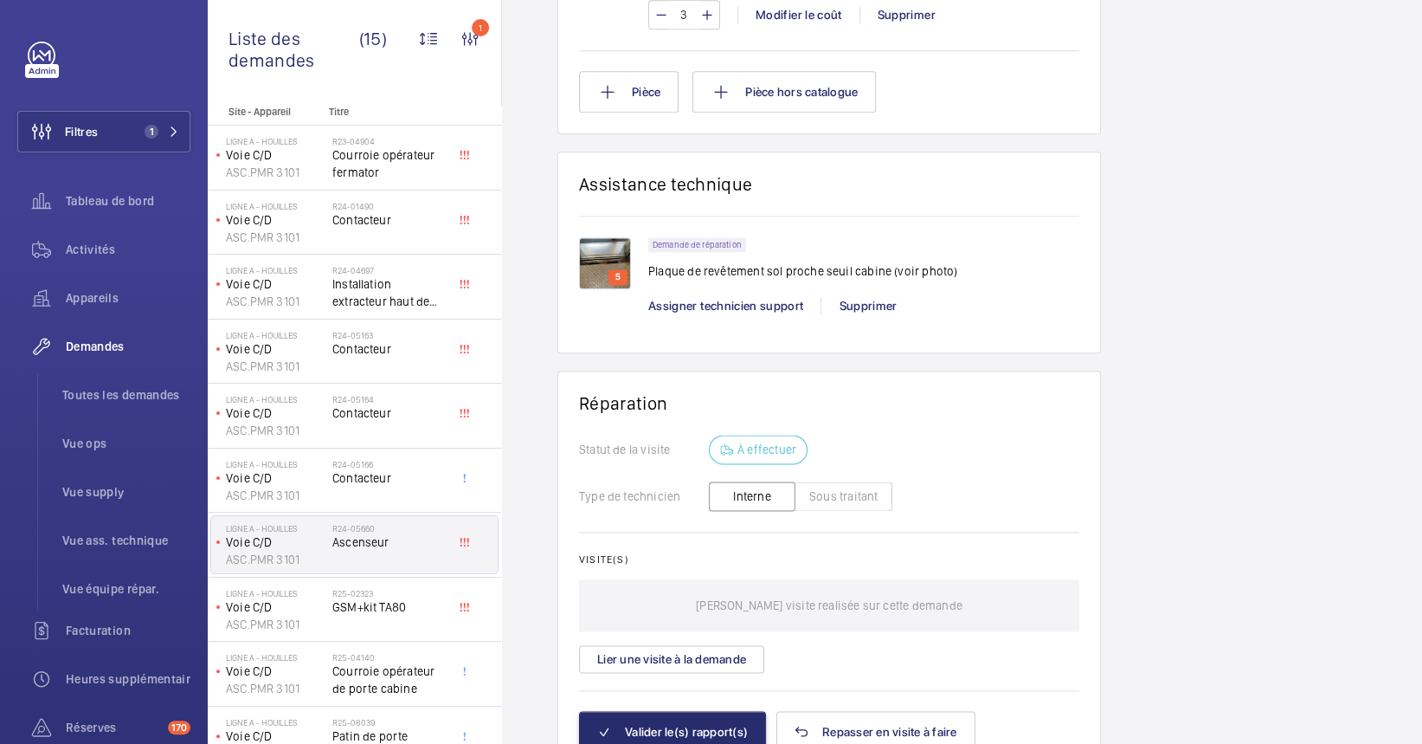
scroll to position [1154, 0]
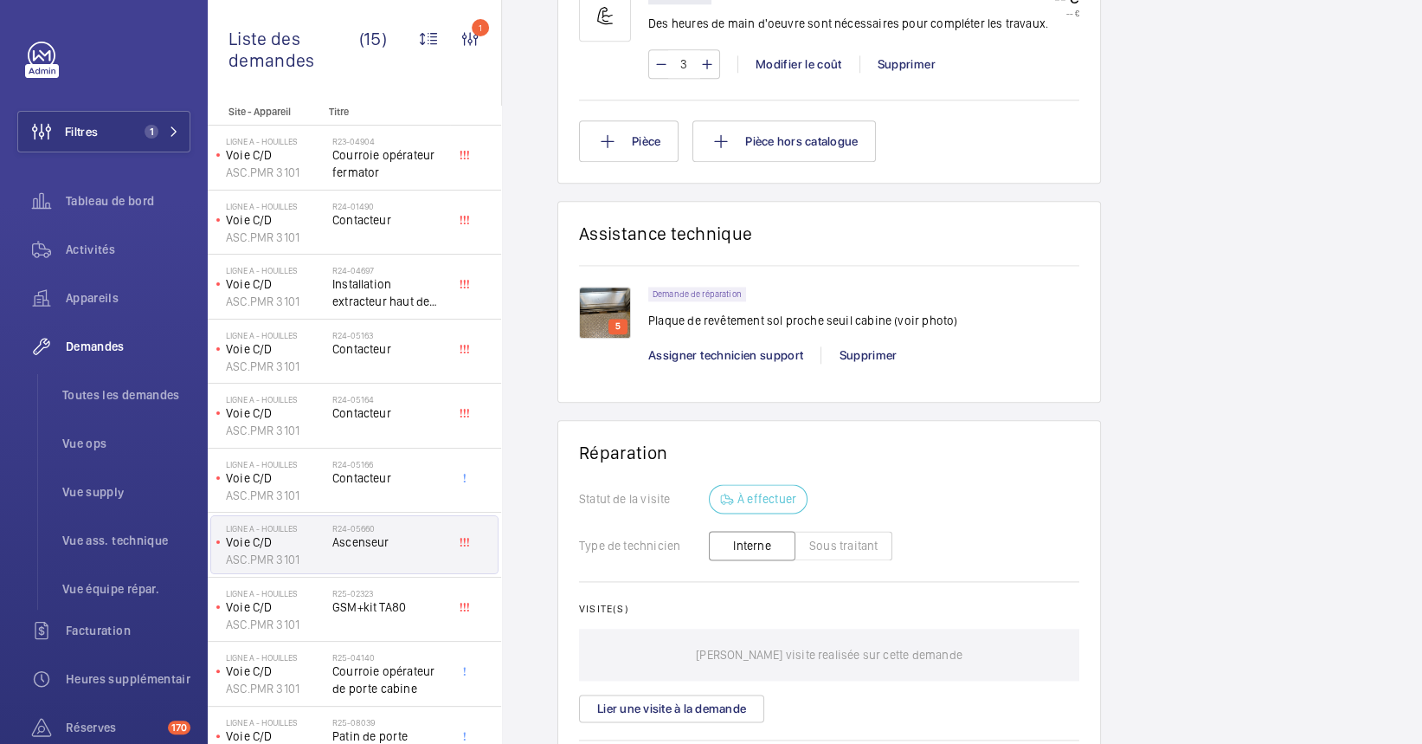
click at [616, 311] on img at bounding box center [605, 313] width 52 height 52
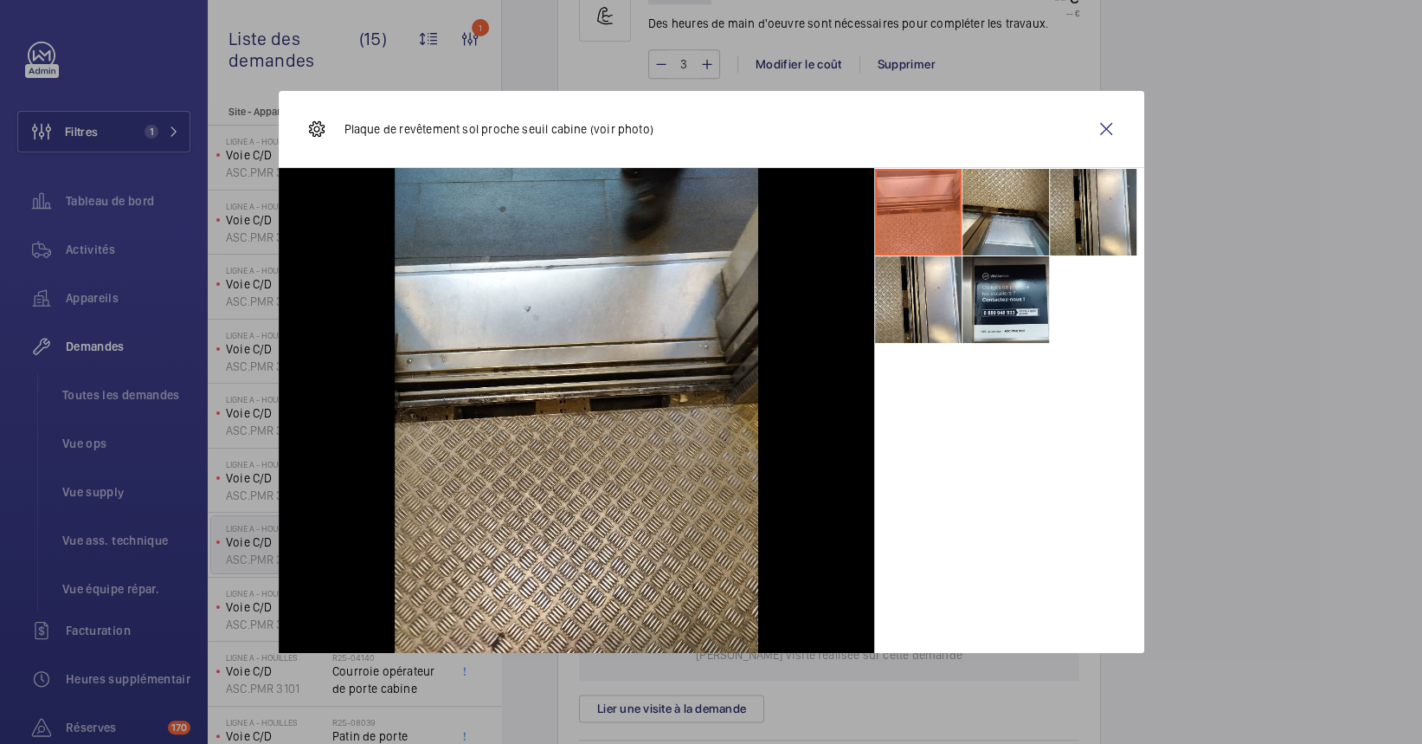
click at [1184, 221] on div at bounding box center [711, 372] width 1422 height 744
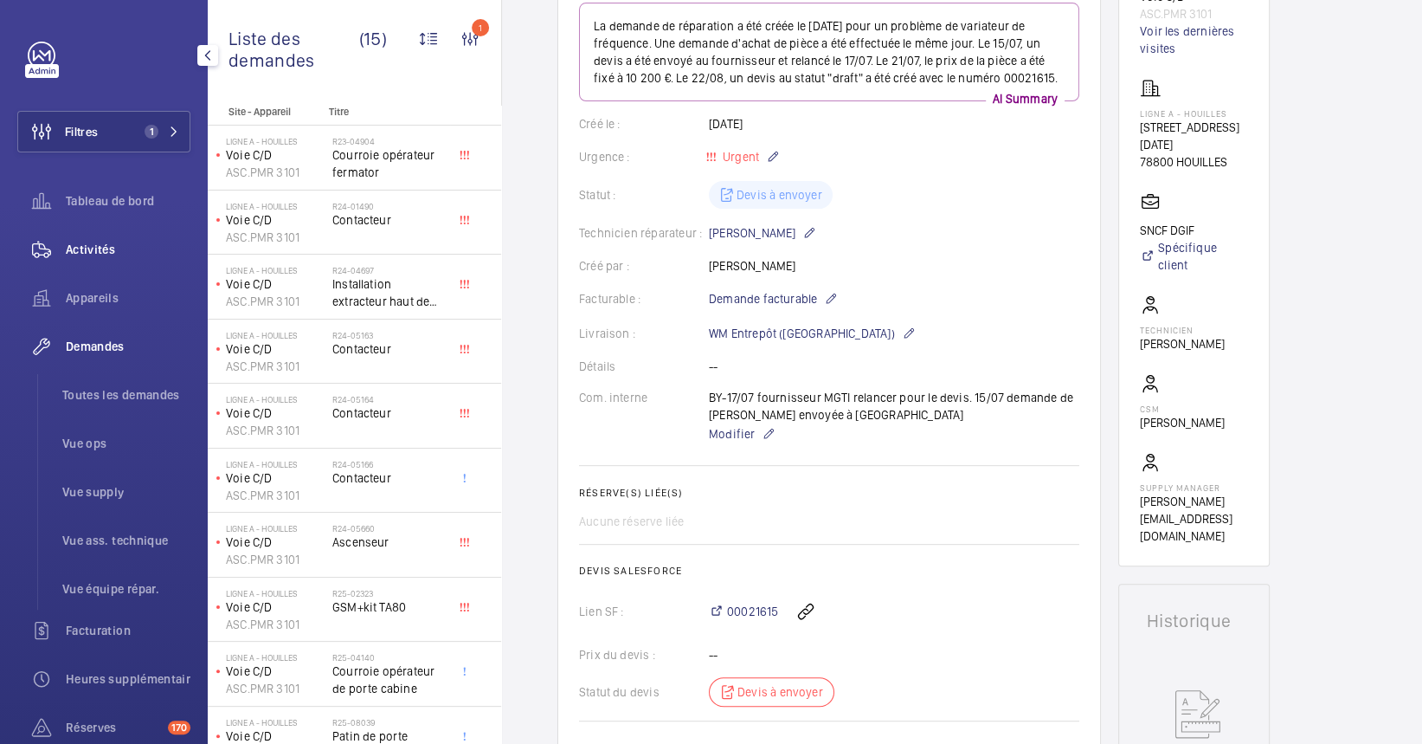
click at [93, 257] on span "Activités" at bounding box center [128, 249] width 125 height 17
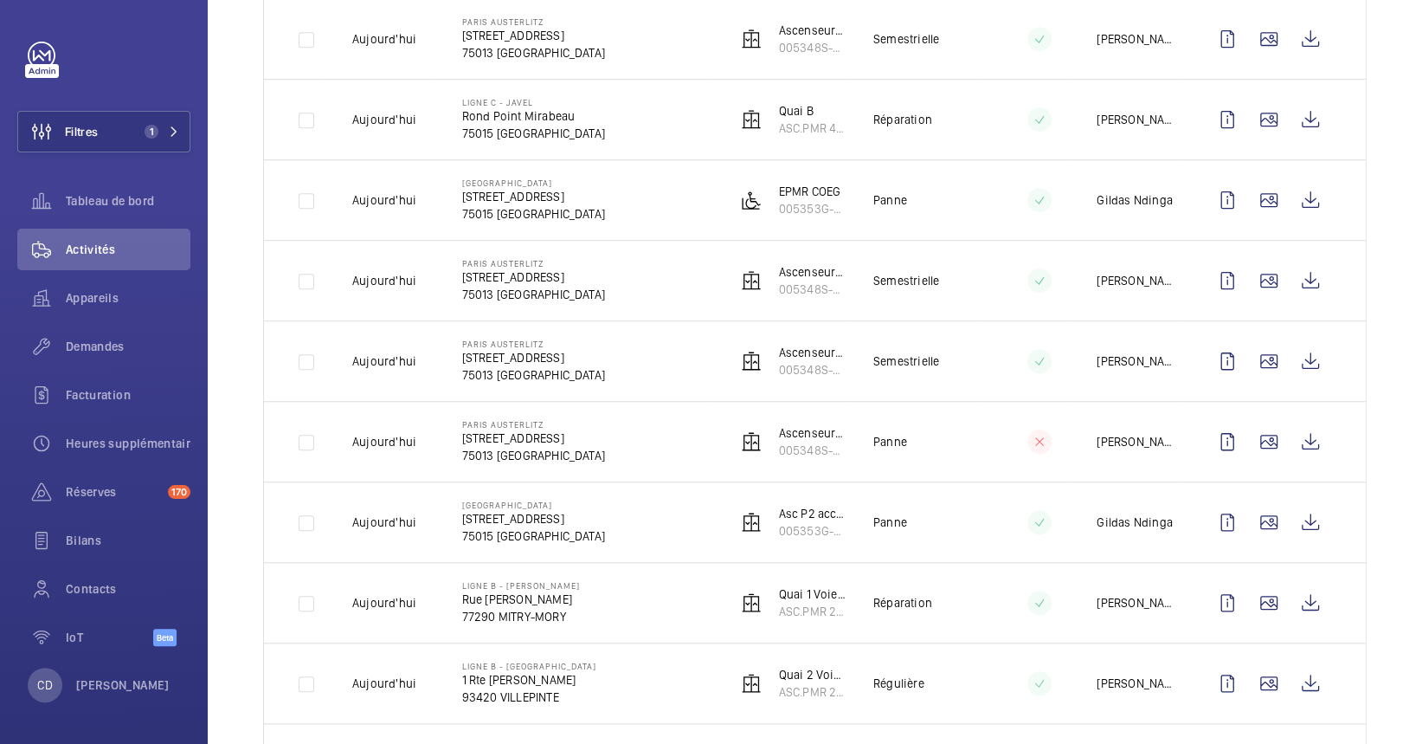
scroll to position [692, 0]
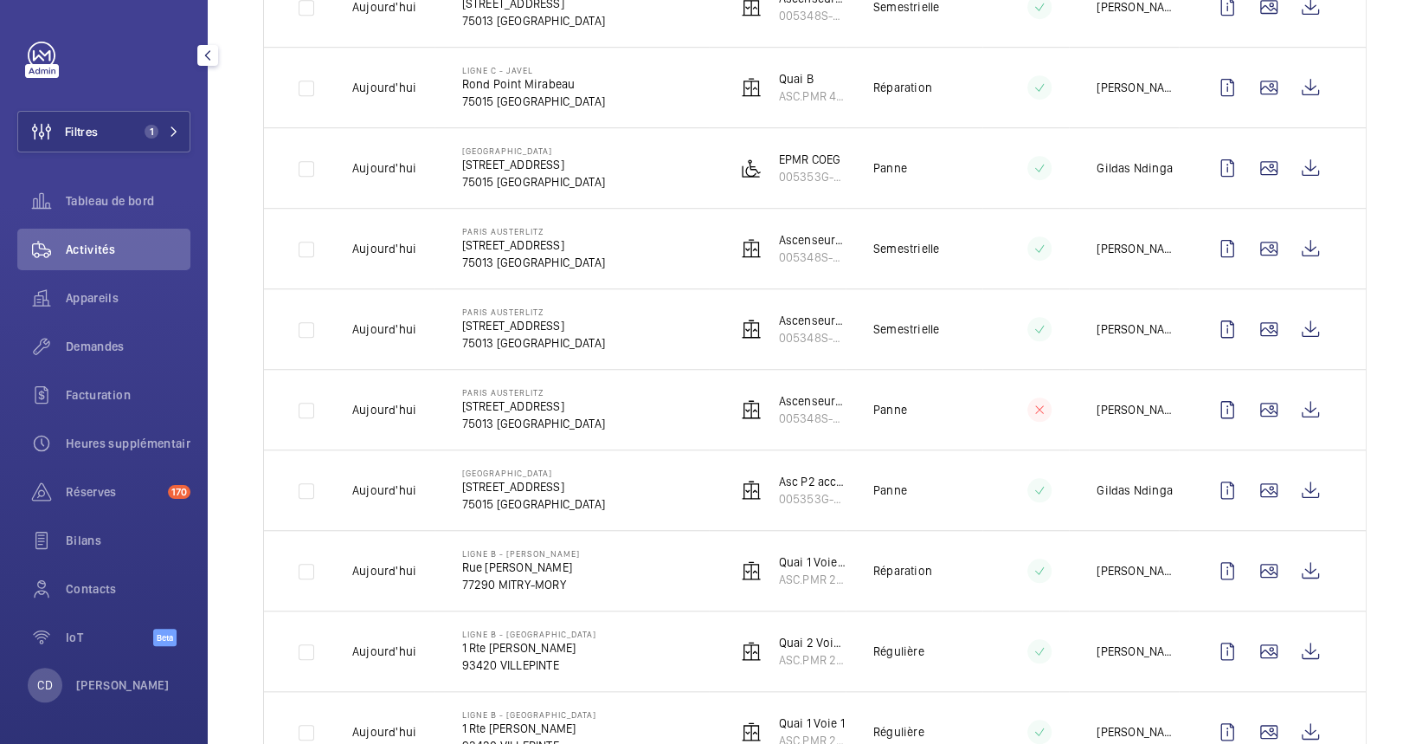
click at [98, 367] on div "Demandes" at bounding box center [103, 349] width 173 height 48
click at [104, 351] on span "Demandes" at bounding box center [128, 346] width 125 height 17
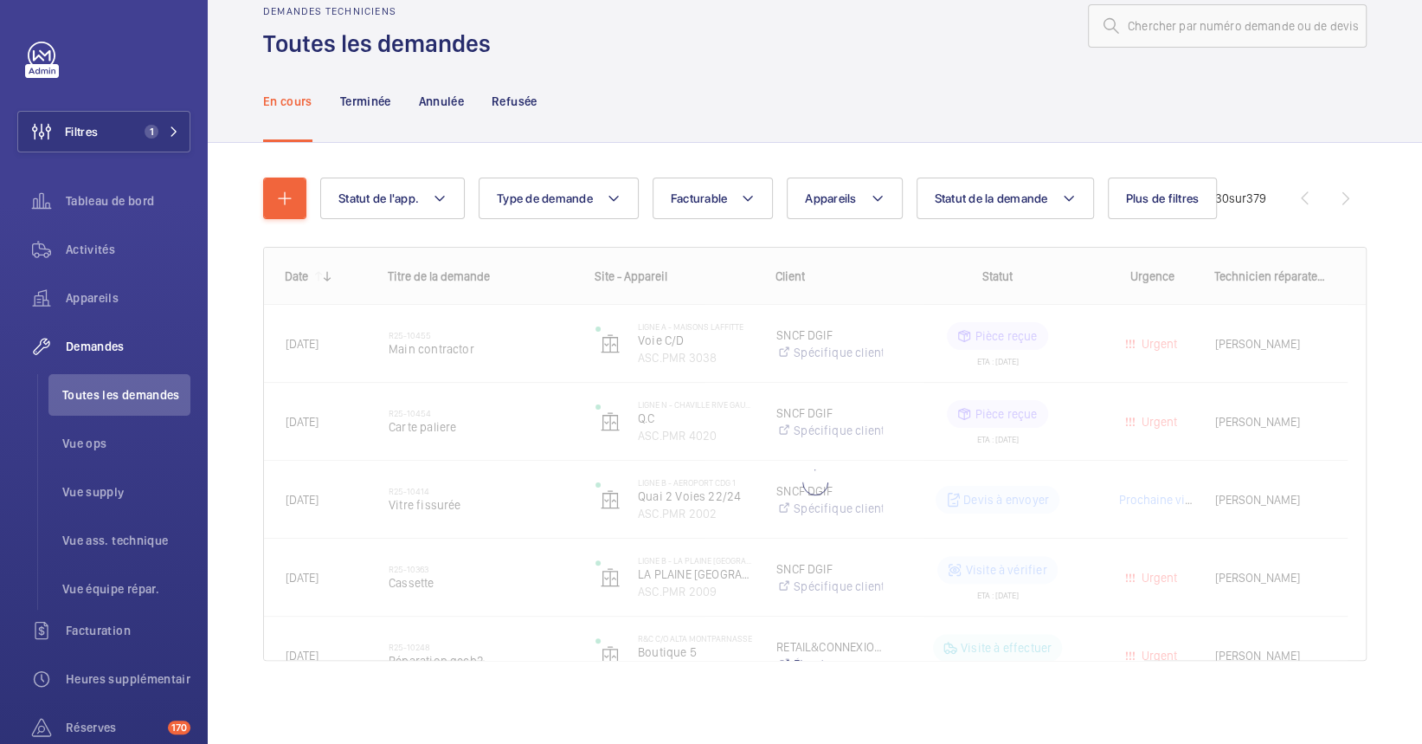
scroll to position [36, 0]
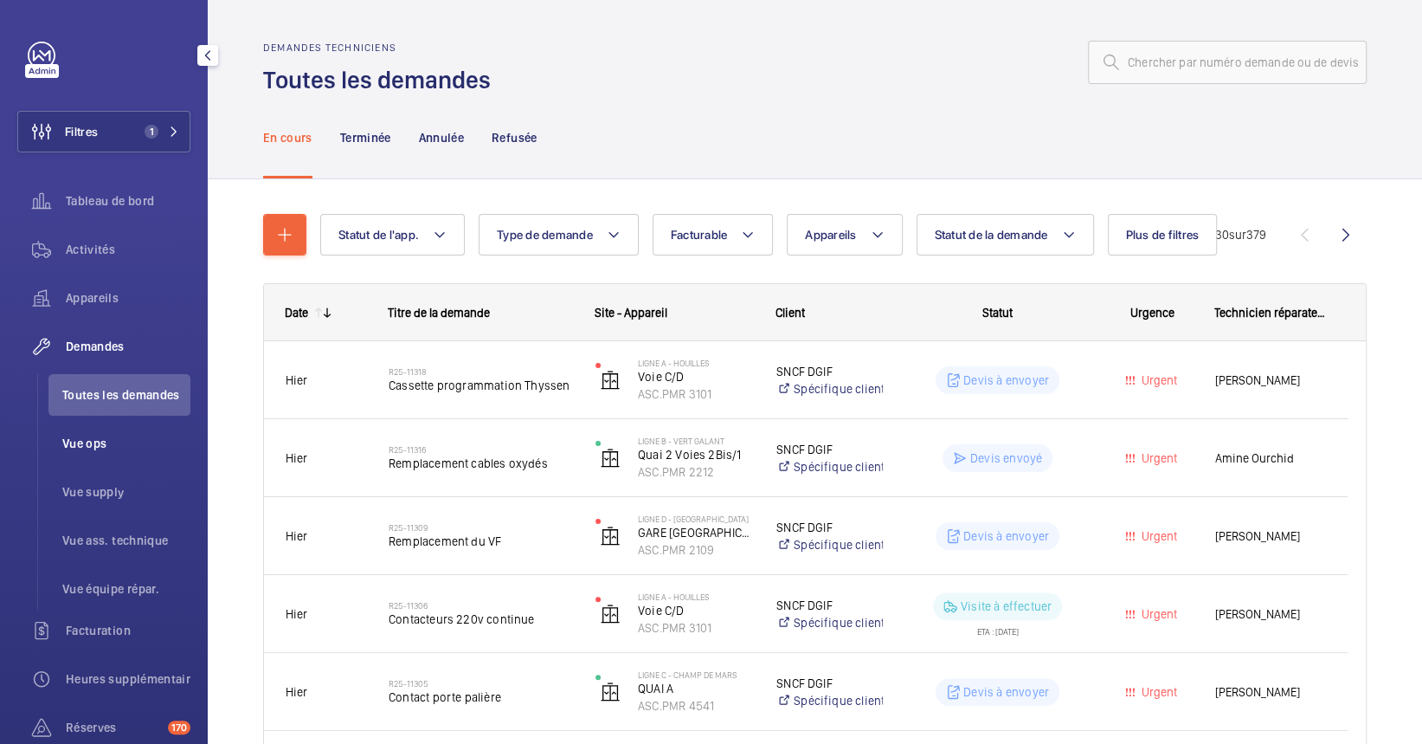
click at [103, 450] on span "Vue ops" at bounding box center [126, 443] width 128 height 17
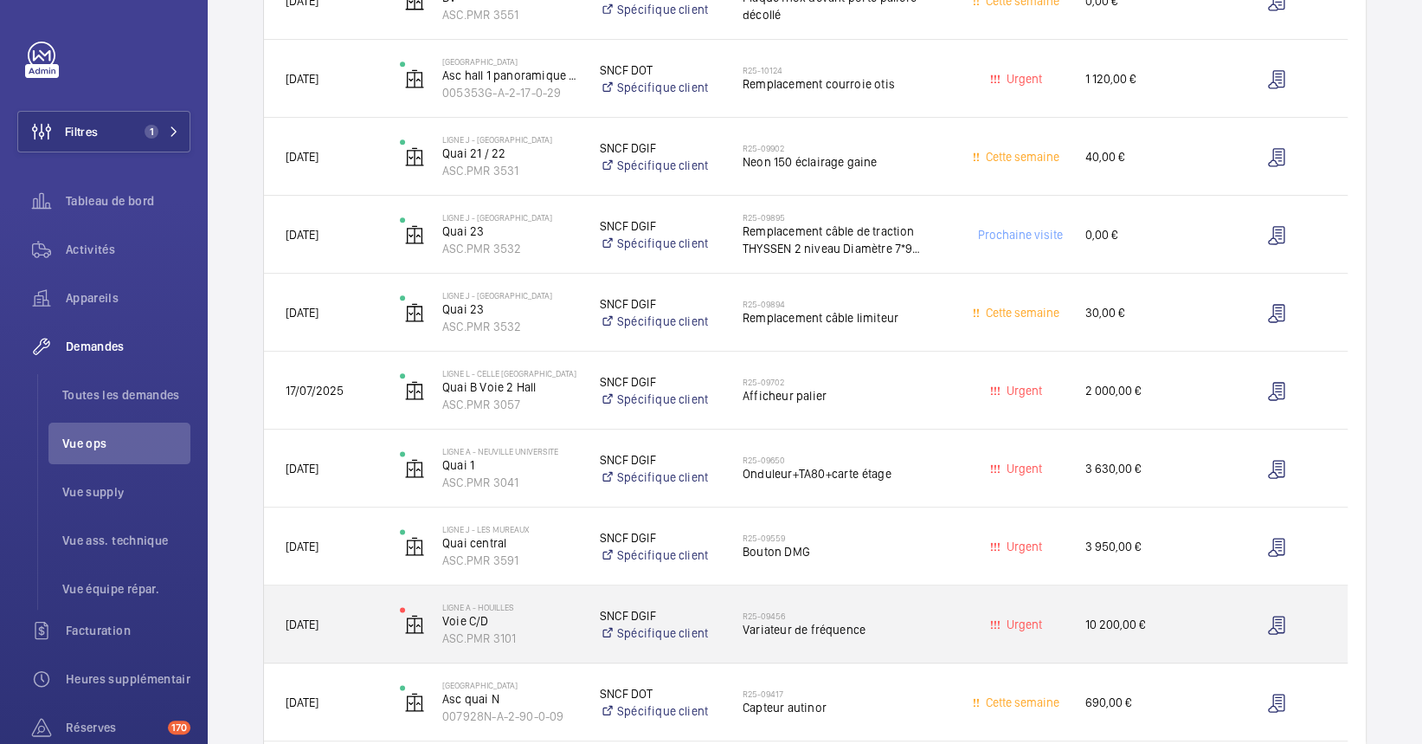
scroll to position [1385, 0]
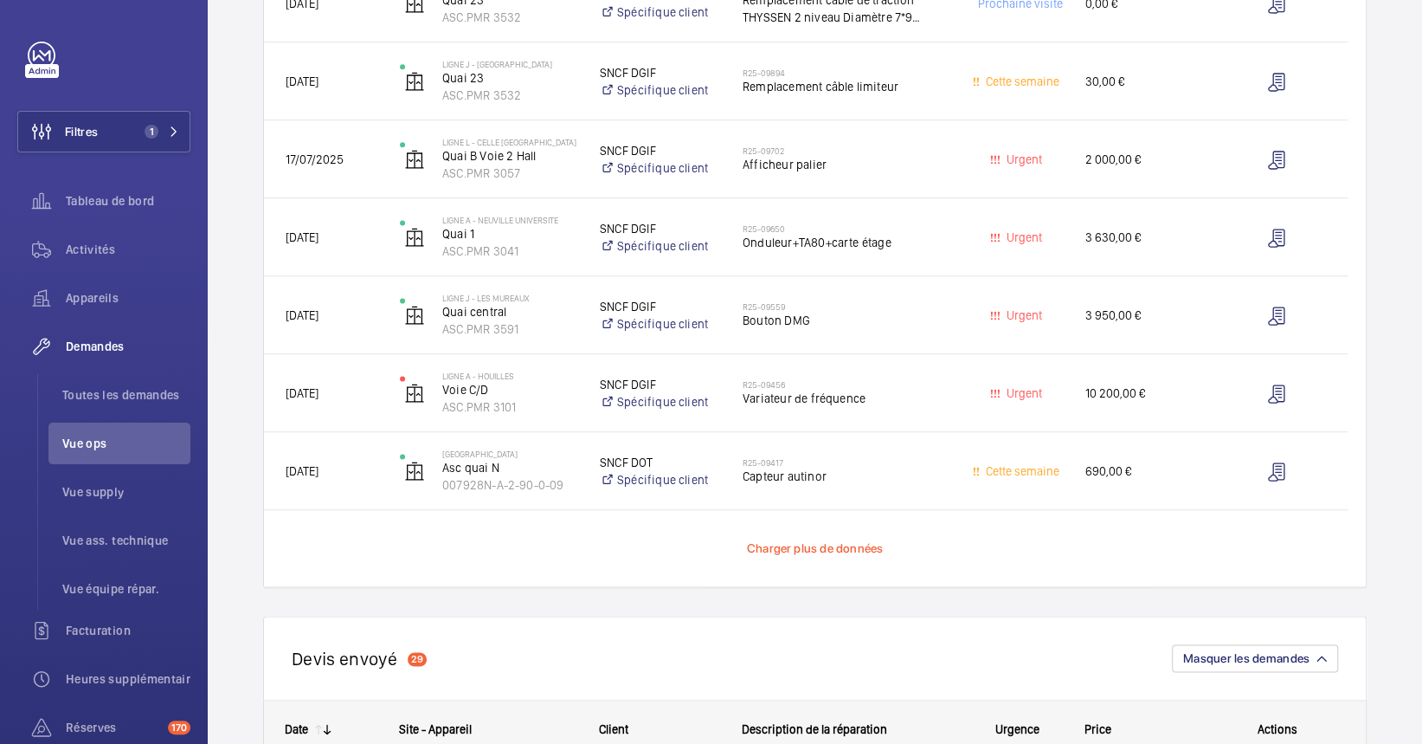
click at [834, 545] on span "Charger plus de données" at bounding box center [815, 548] width 136 height 14
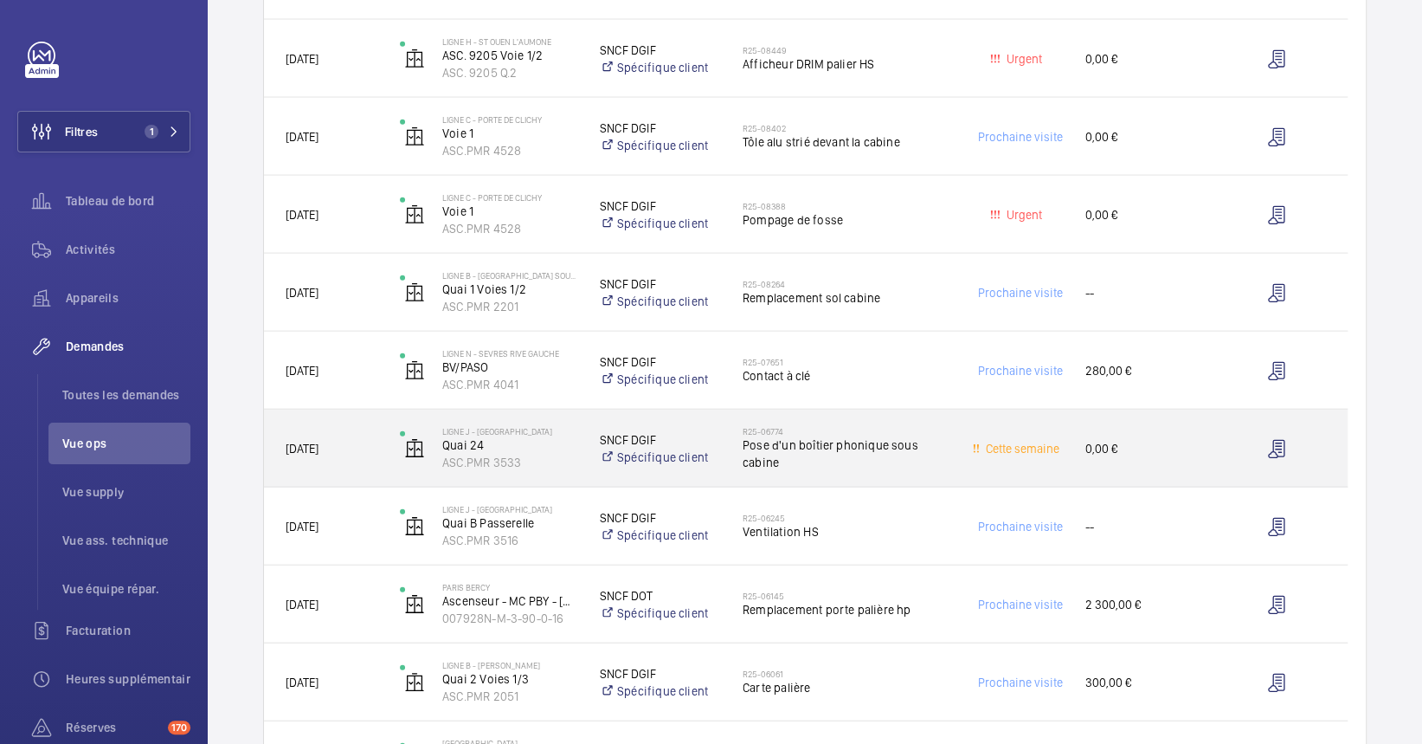
scroll to position [3000, 0]
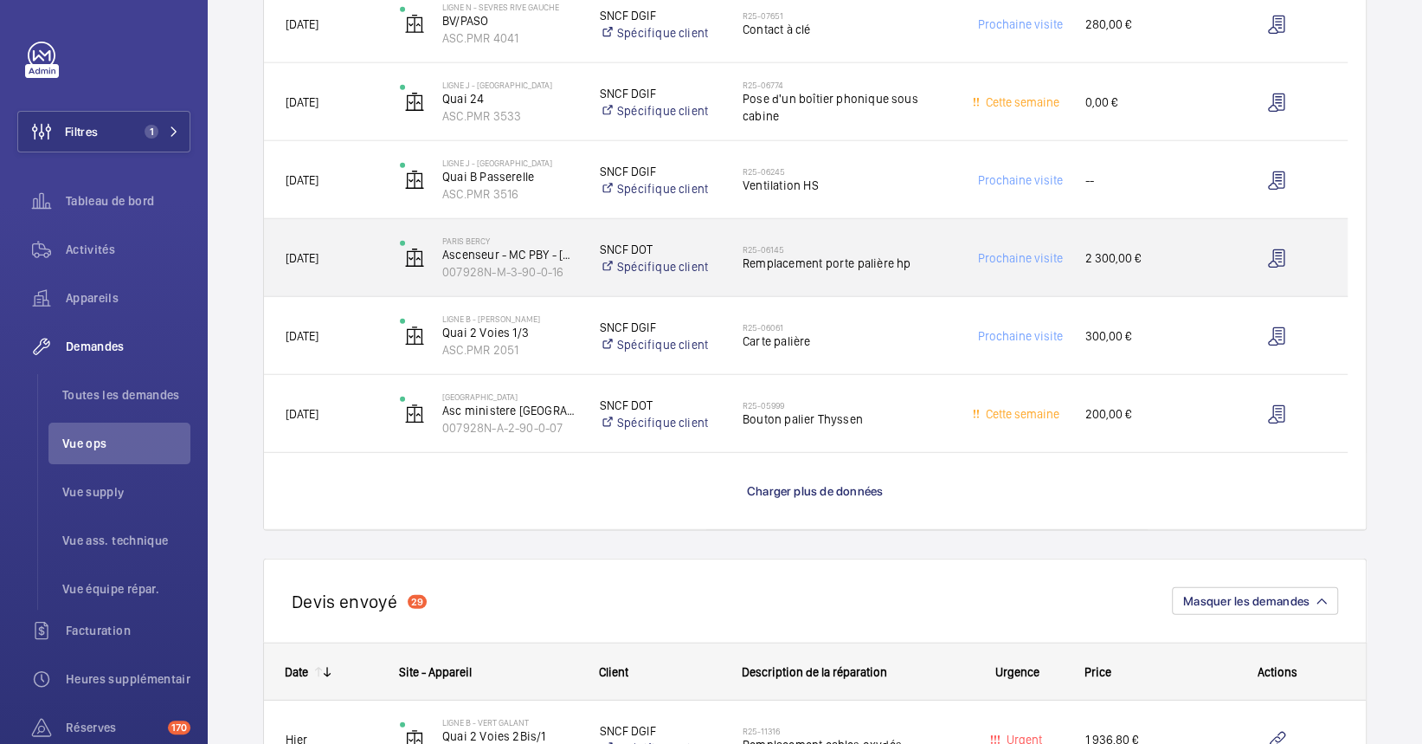
click at [856, 264] on span "Remplacement porte palière hp" at bounding box center [846, 262] width 206 height 17
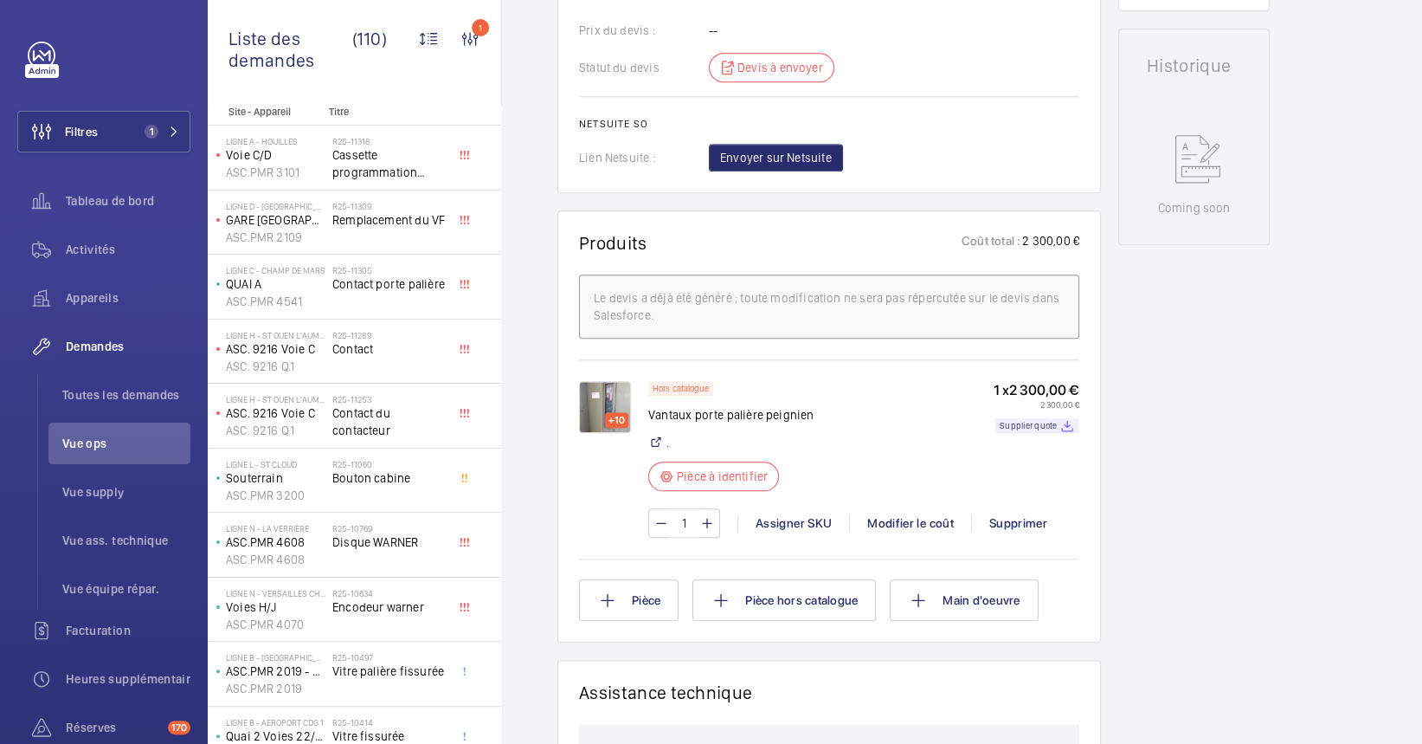
scroll to position [923, 0]
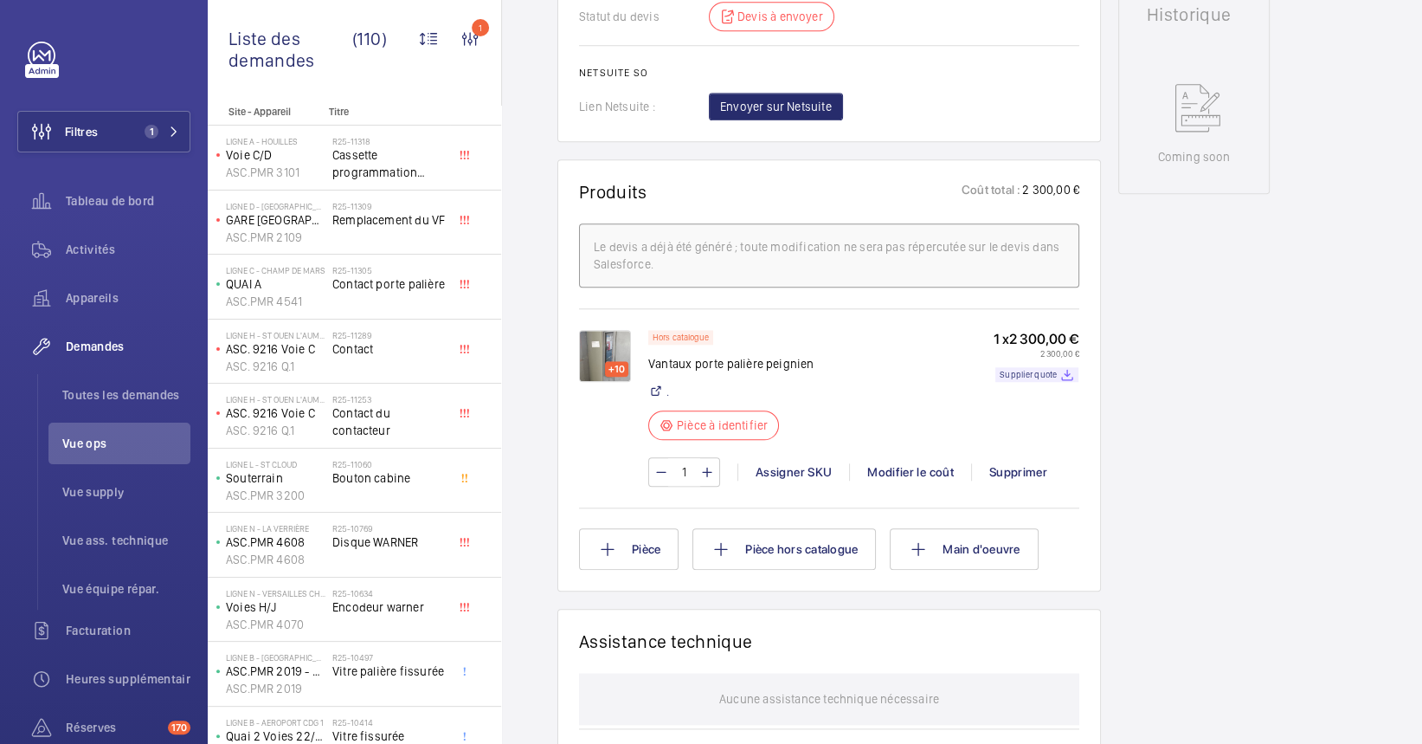
click at [612, 361] on div "+10" at bounding box center [616, 369] width 23 height 16
click at [592, 360] on img at bounding box center [605, 356] width 52 height 52
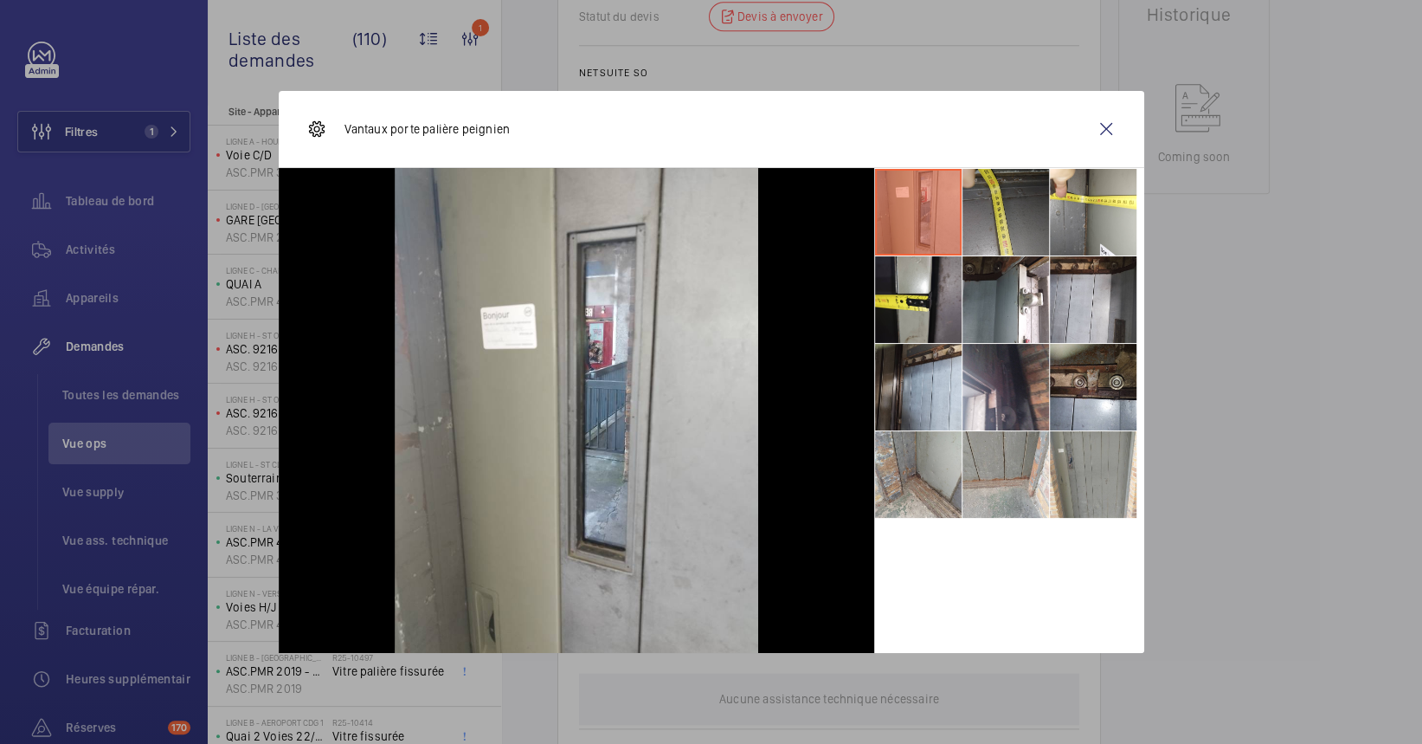
click at [1013, 244] on li at bounding box center [1006, 212] width 87 height 87
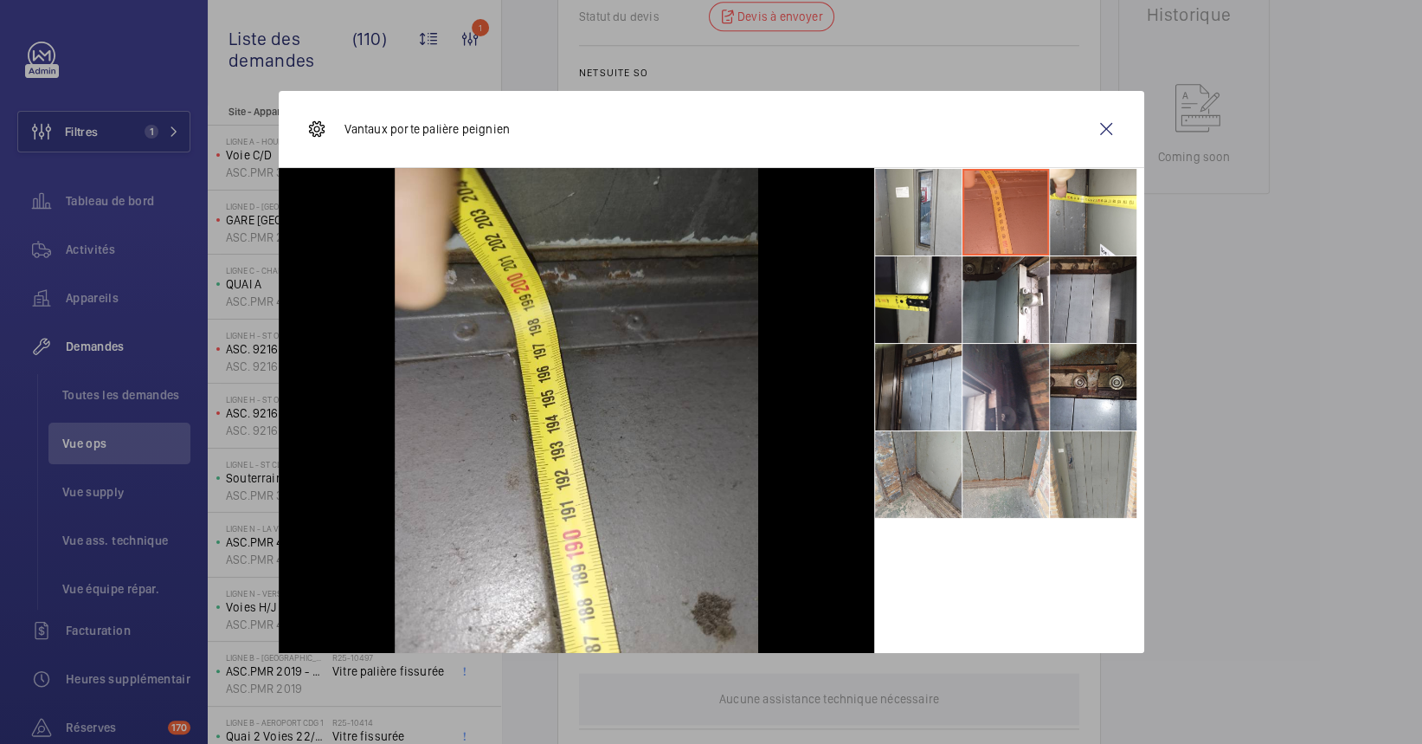
click at [1111, 297] on li at bounding box center [1093, 299] width 87 height 87
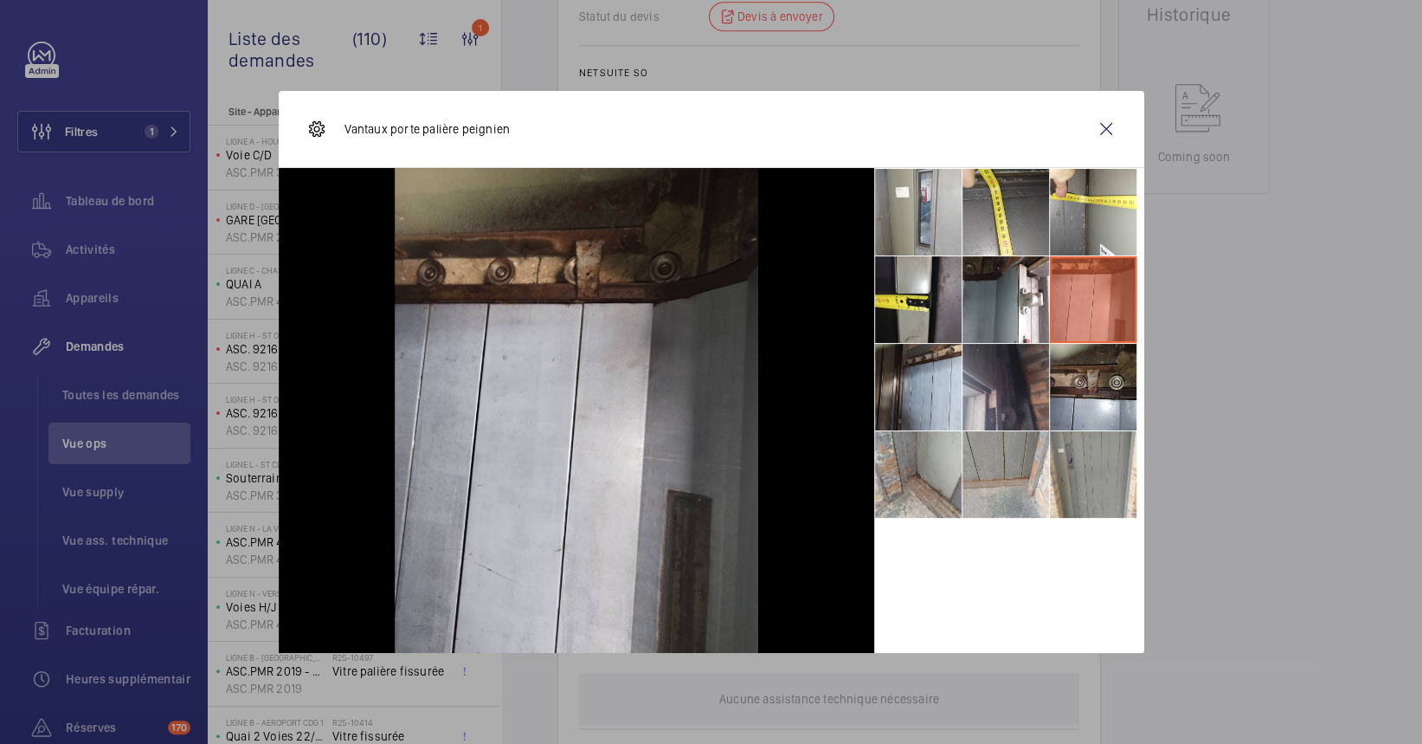
click at [1002, 359] on li at bounding box center [1006, 387] width 87 height 87
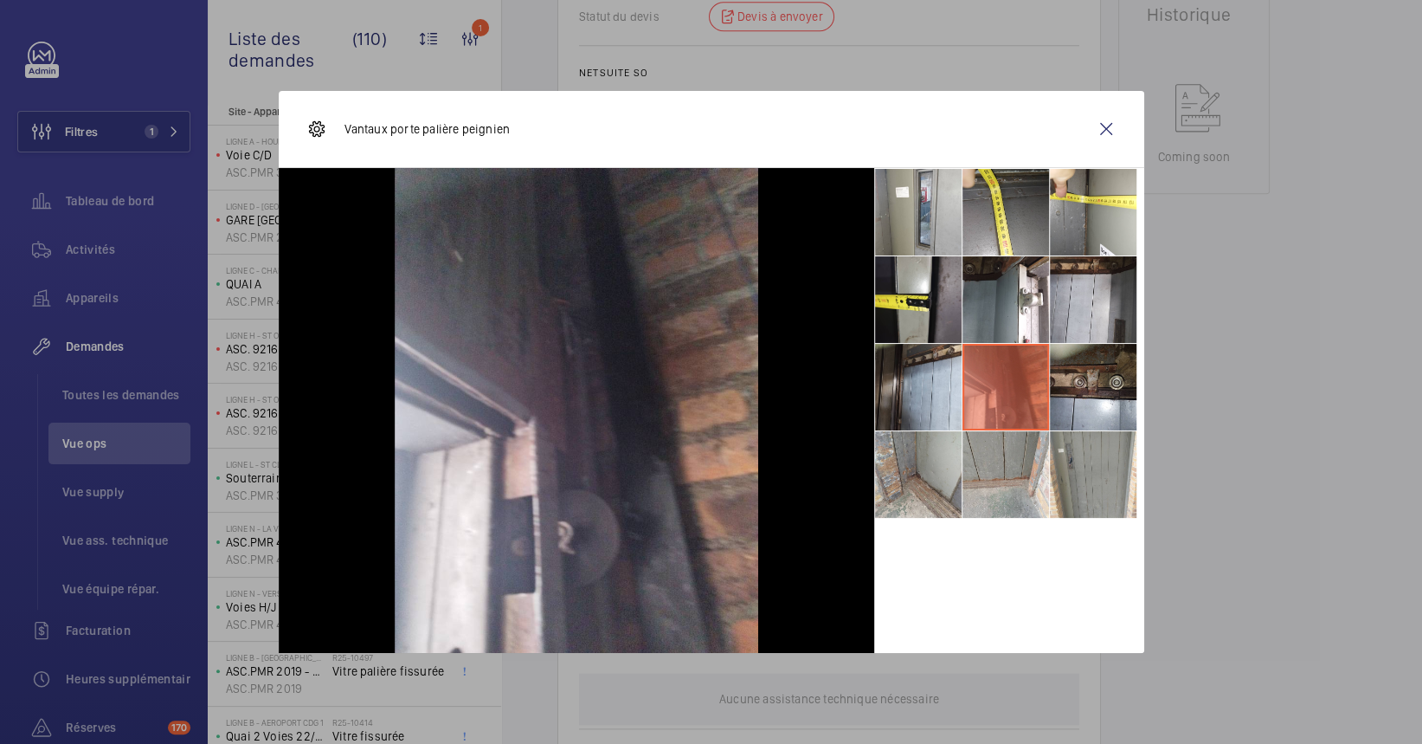
click at [969, 409] on li at bounding box center [1006, 387] width 87 height 87
click at [922, 319] on li at bounding box center [918, 299] width 87 height 87
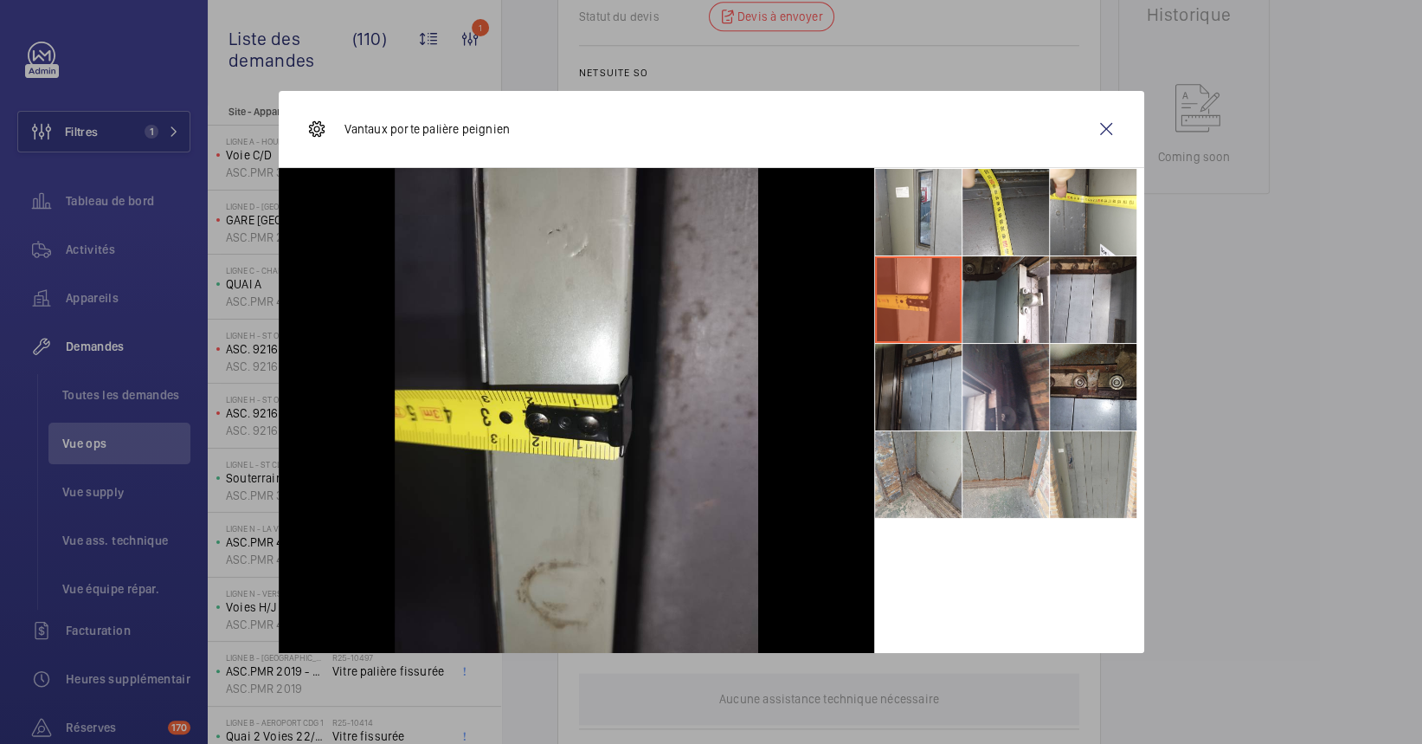
click at [911, 380] on li at bounding box center [918, 387] width 87 height 87
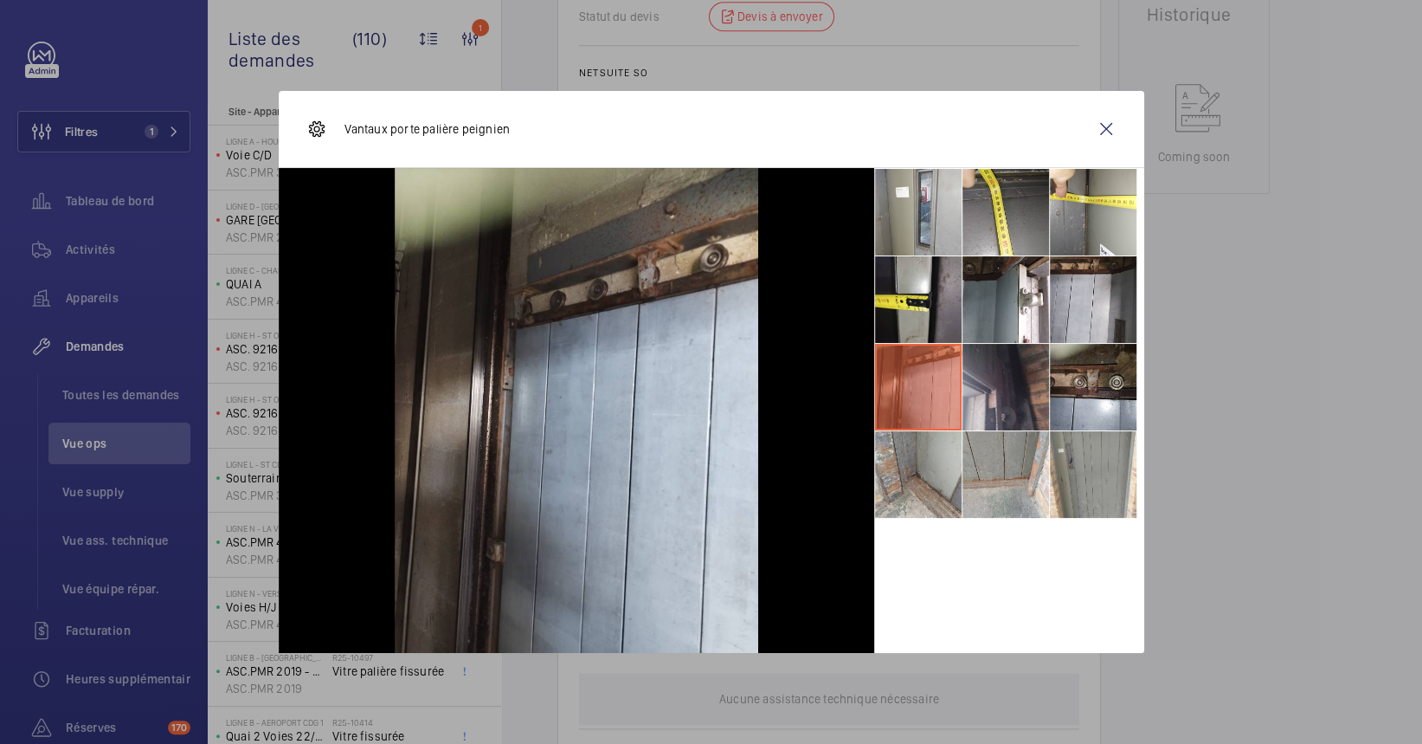
click at [990, 346] on li at bounding box center [1006, 387] width 87 height 87
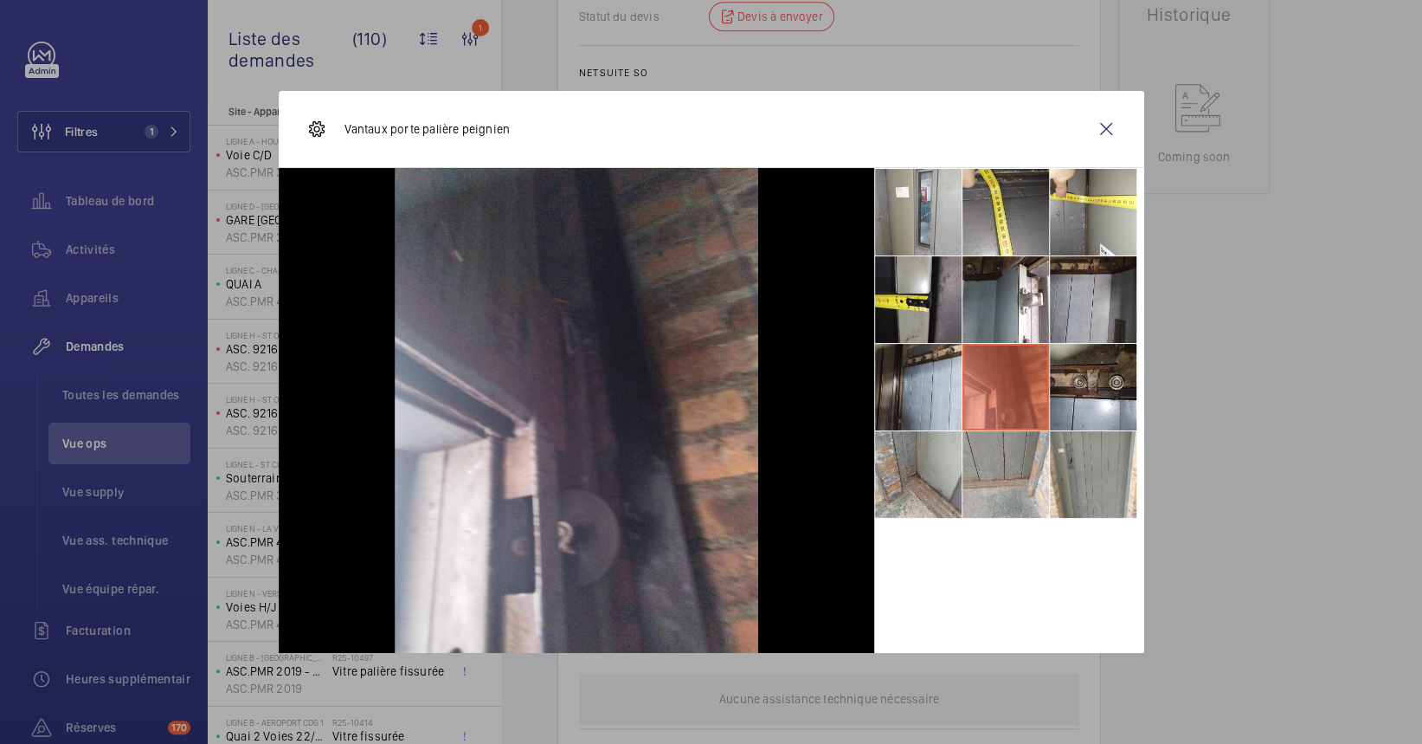
click at [1106, 294] on li at bounding box center [1093, 299] width 87 height 87
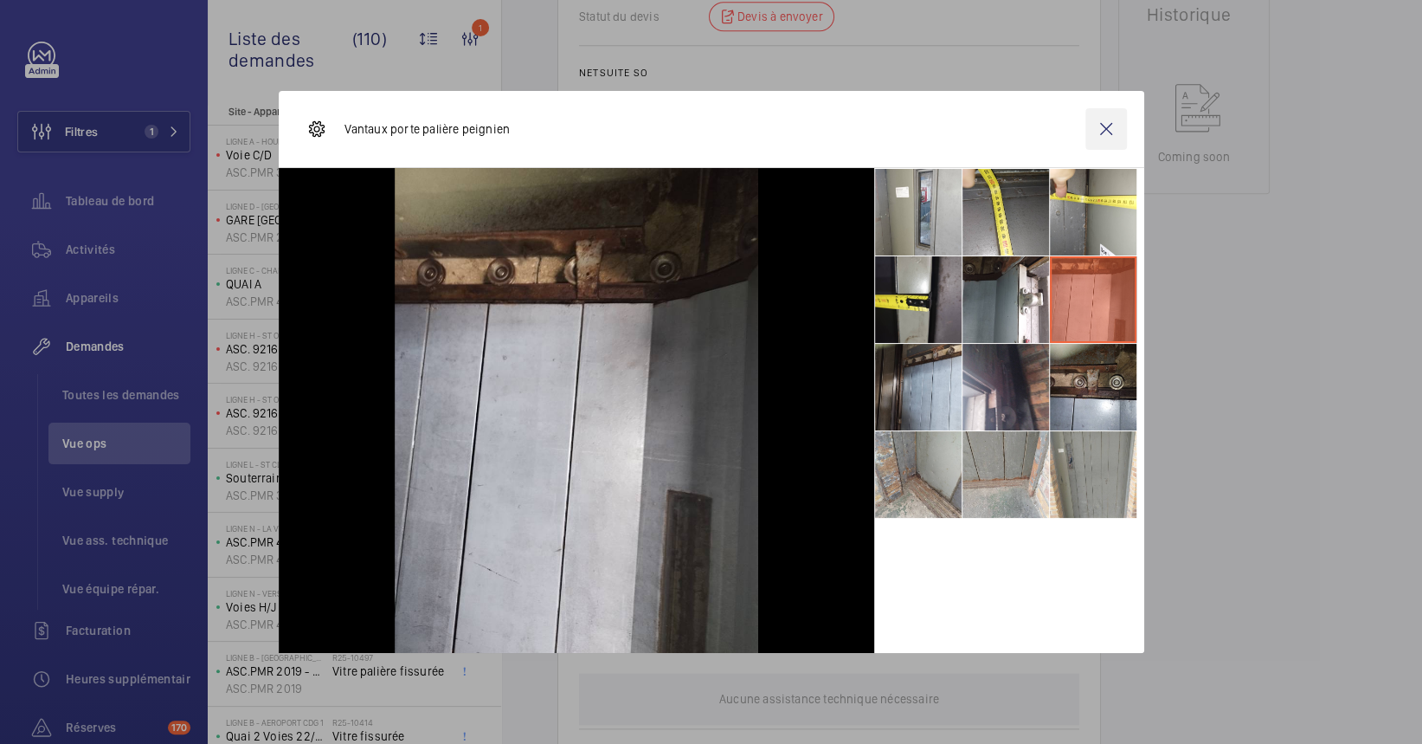
click at [1102, 121] on wm-front-icon-button at bounding box center [1106, 129] width 42 height 42
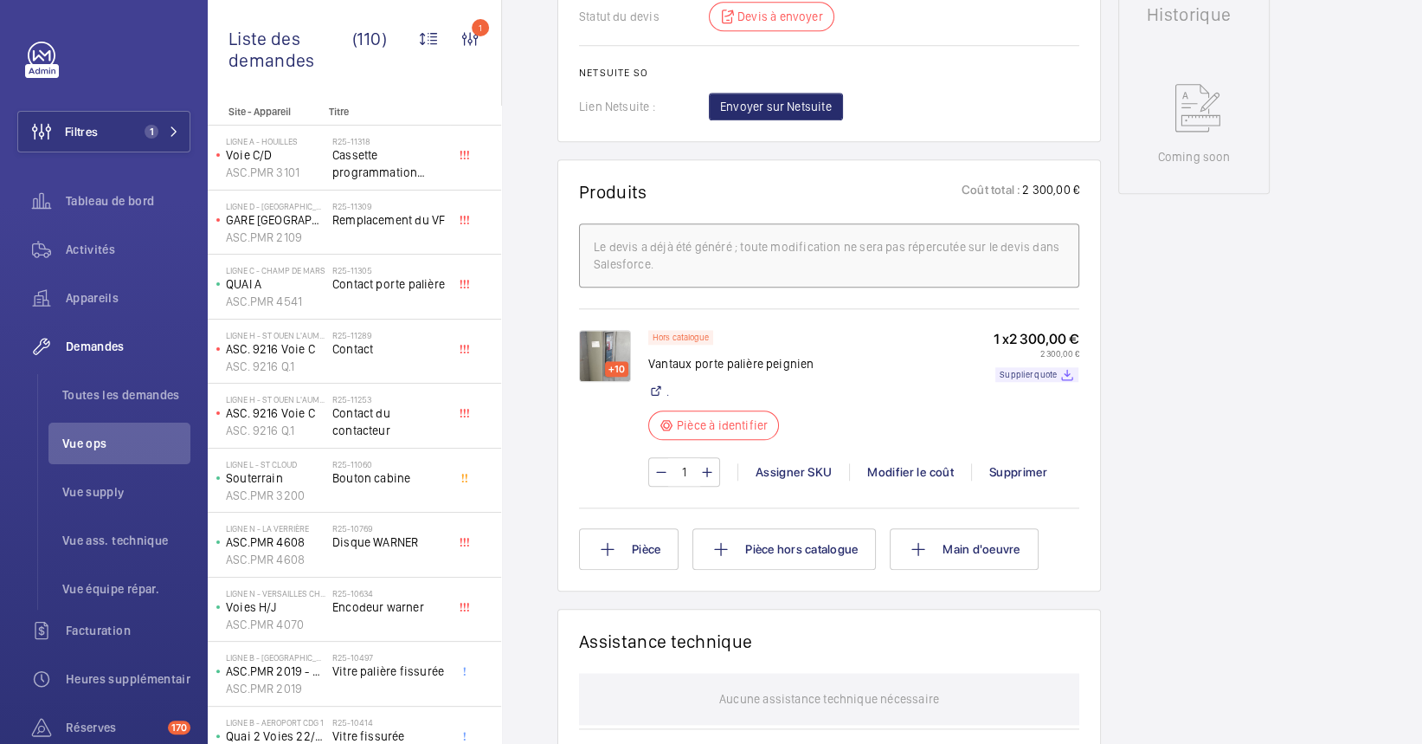
click at [1184, 243] on div "Working Ascenseur - MC PBY - [GEOGRAPHIC_DATA] - monte charge quai service - M1…" at bounding box center [1193, 239] width 151 height 1987
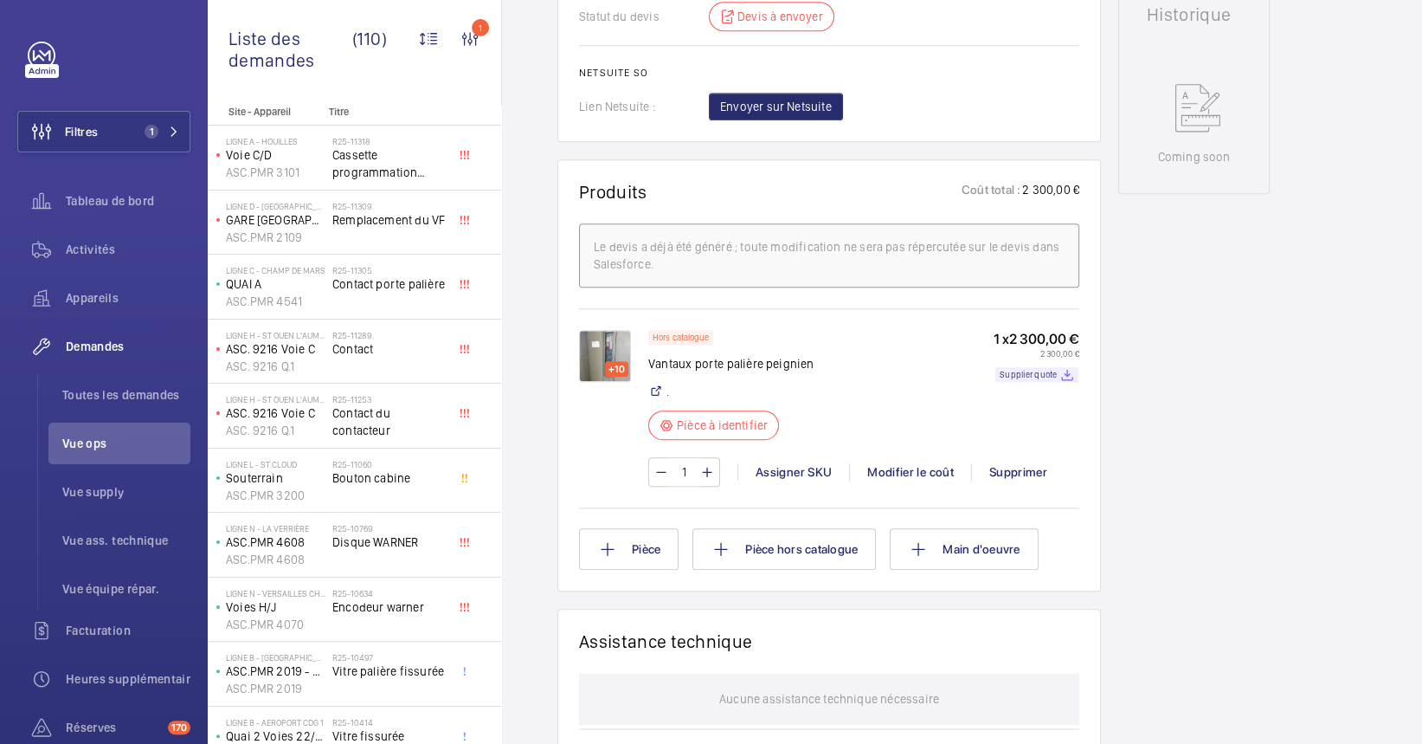
scroll to position [526, 0]
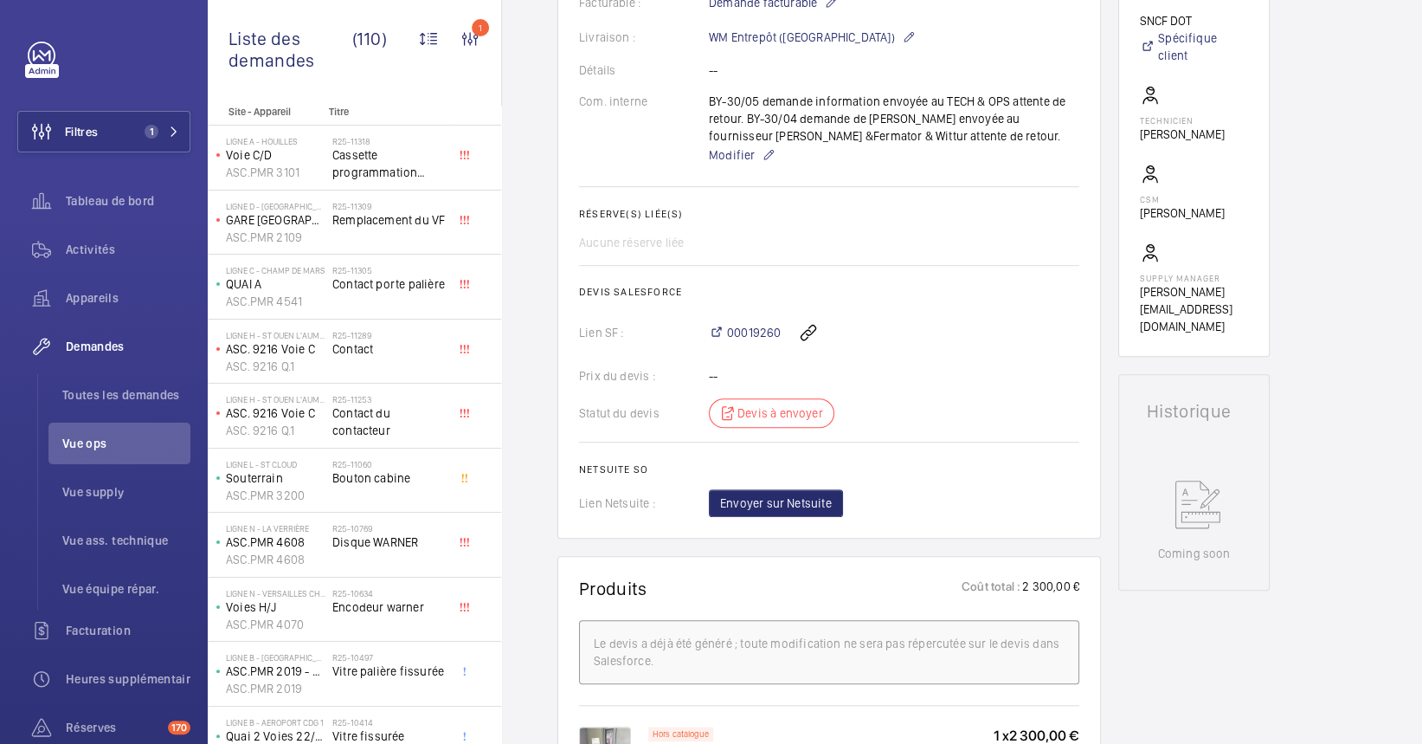
click at [1184, 333] on div "Demandes techniciens R25-06145 Une demande de réparation a été créée le [DATE] …" at bounding box center [962, 664] width 920 height 2043
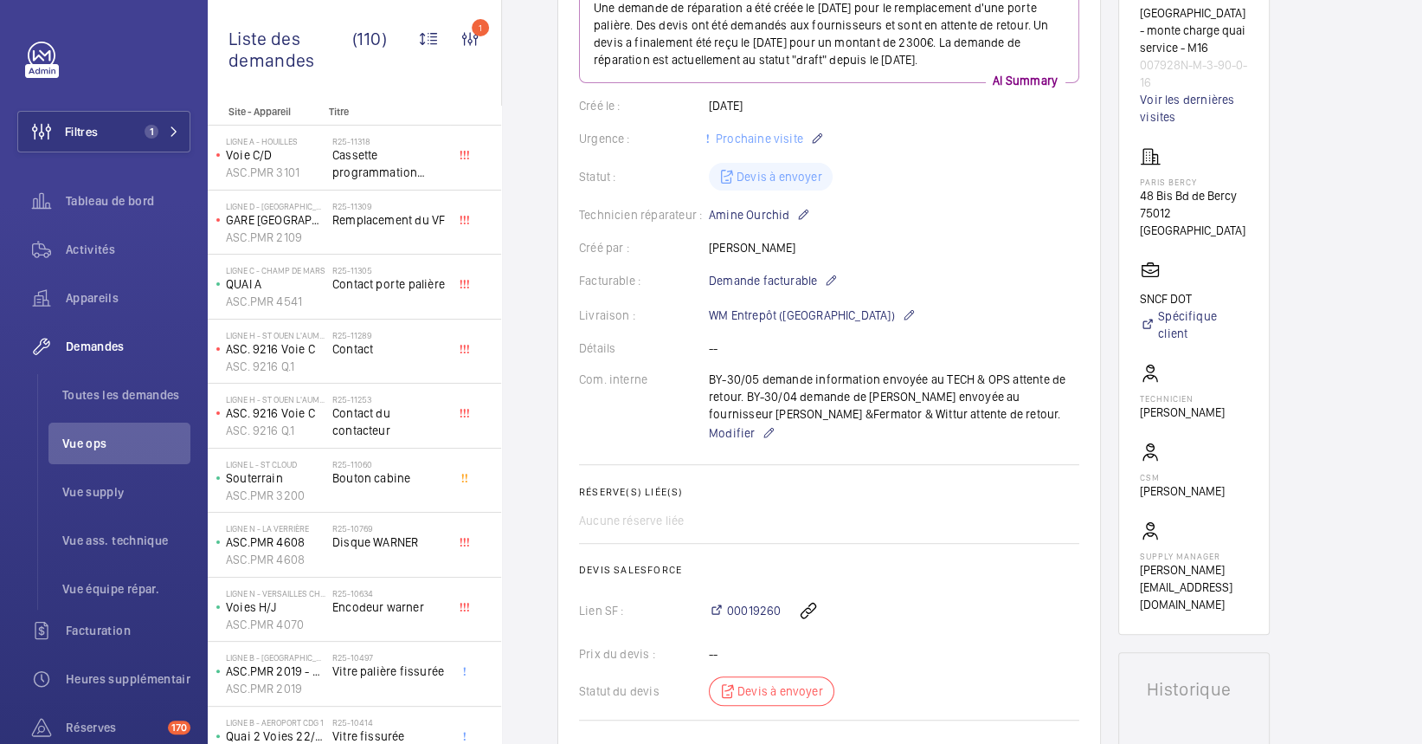
scroll to position [0, 0]
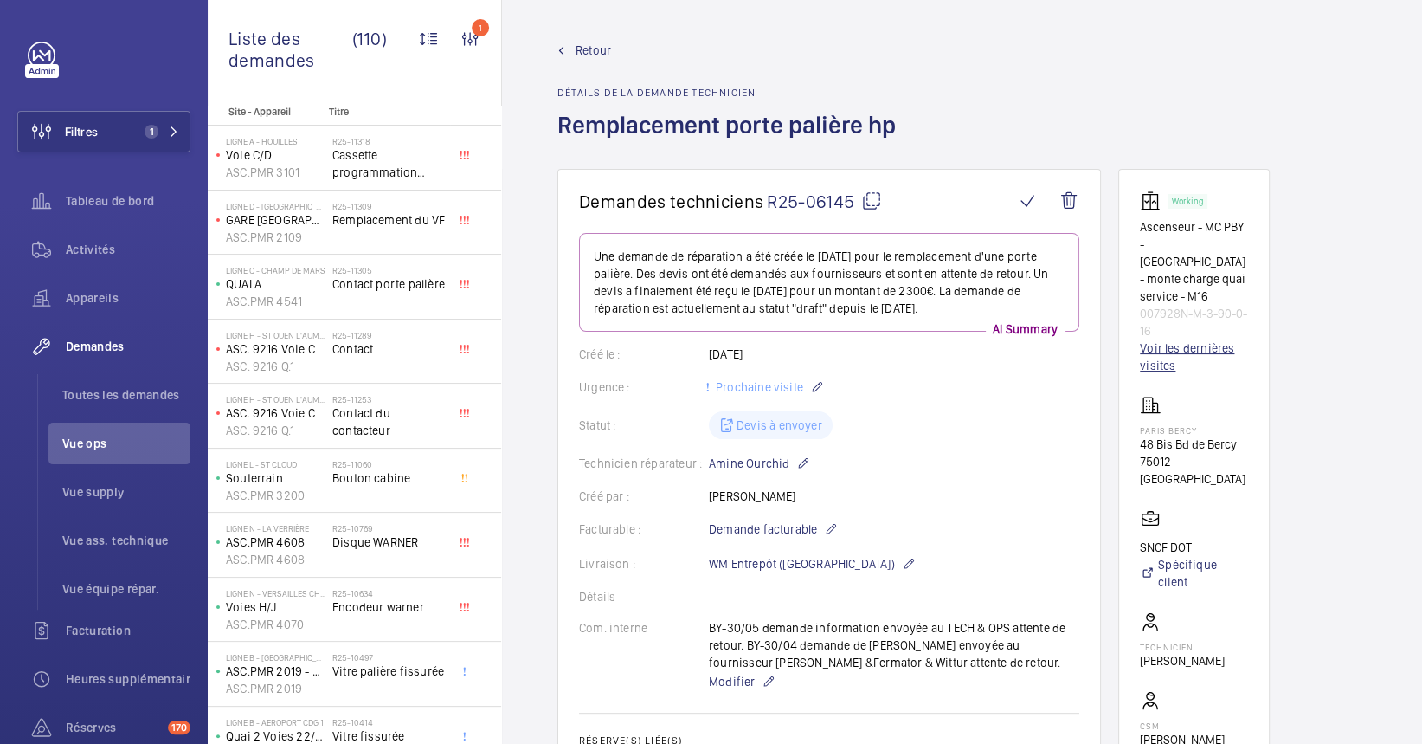
click at [1184, 339] on link "Voir les dernières visites" at bounding box center [1194, 356] width 108 height 35
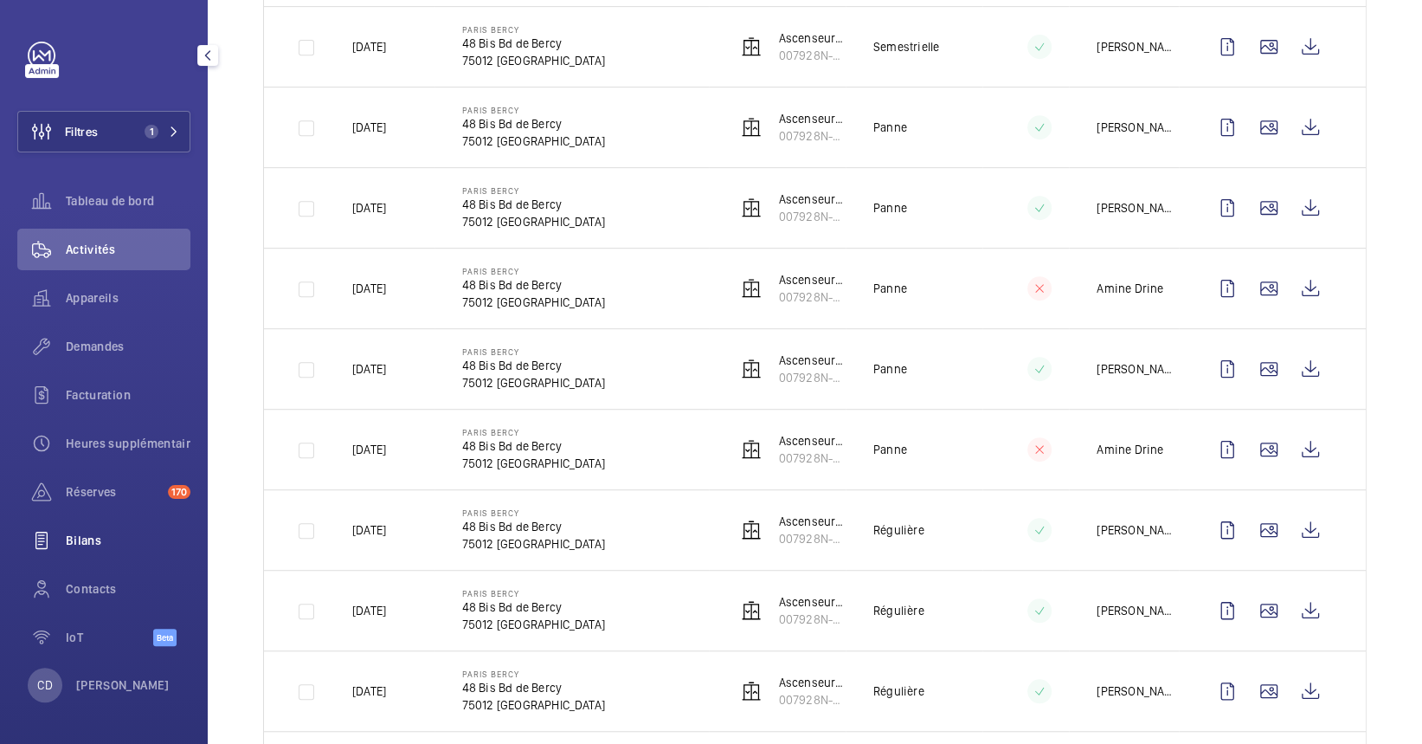
scroll to position [461, 0]
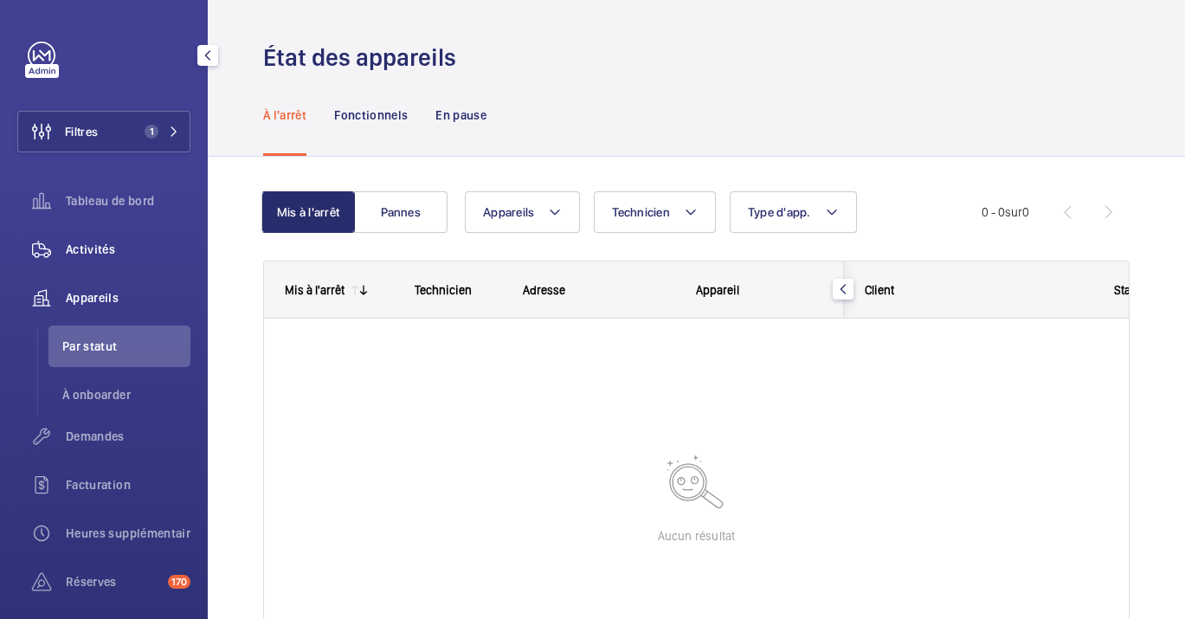
click at [93, 241] on span "Activités" at bounding box center [128, 249] width 125 height 17
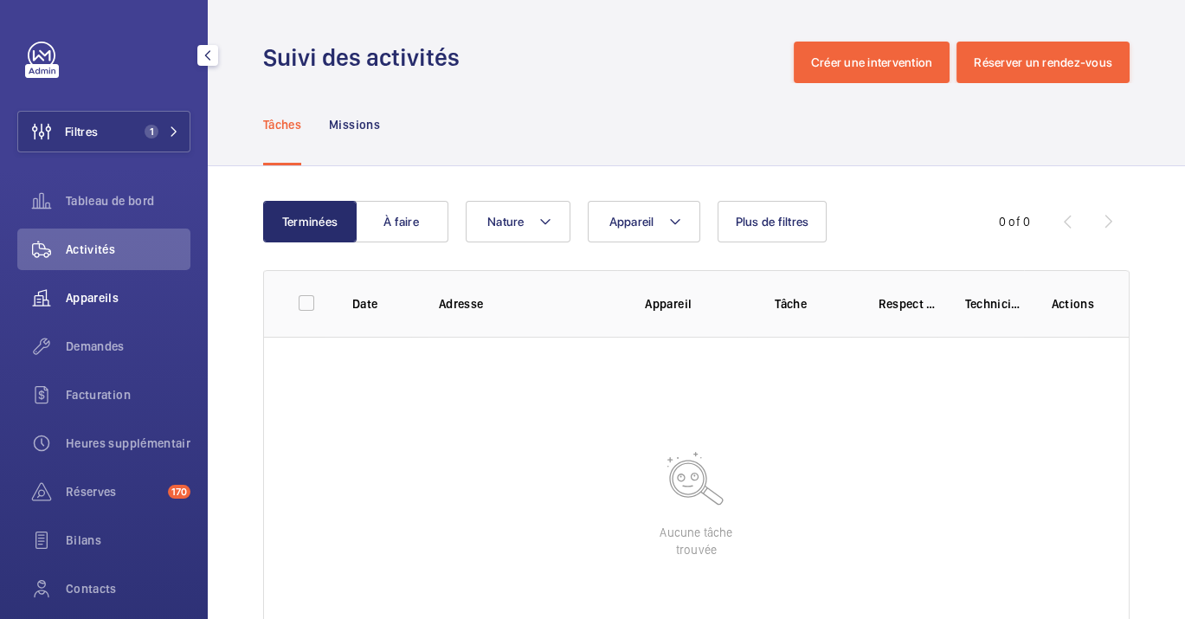
click at [85, 299] on span "Appareils" at bounding box center [128, 297] width 125 height 17
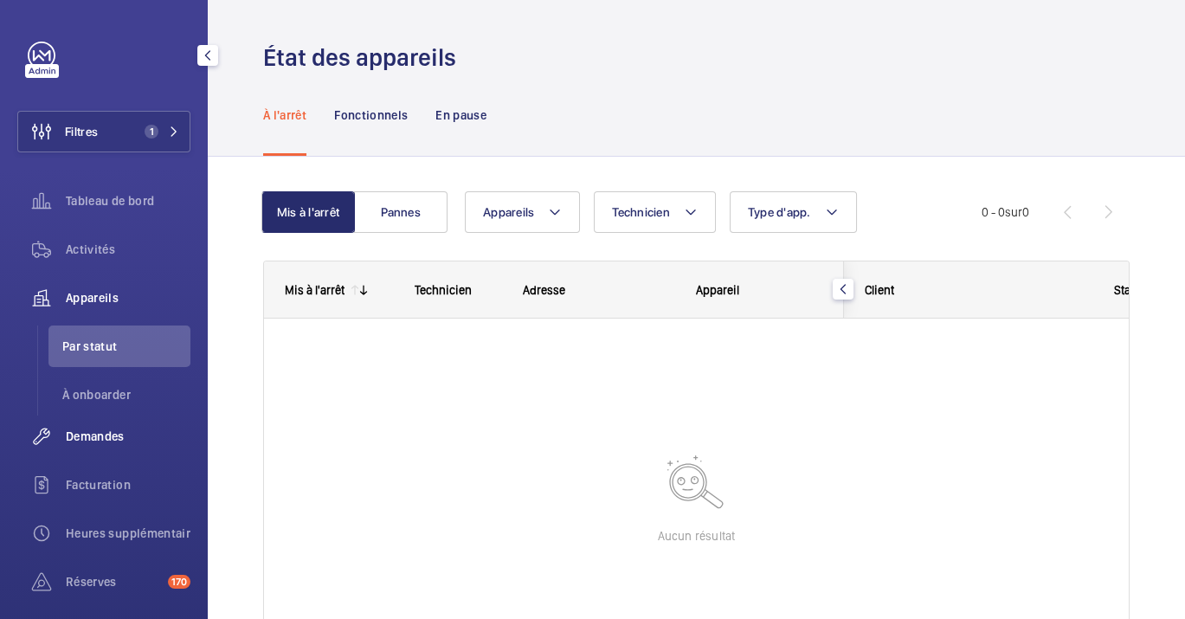
click at [92, 450] on div "Demandes" at bounding box center [103, 436] width 173 height 42
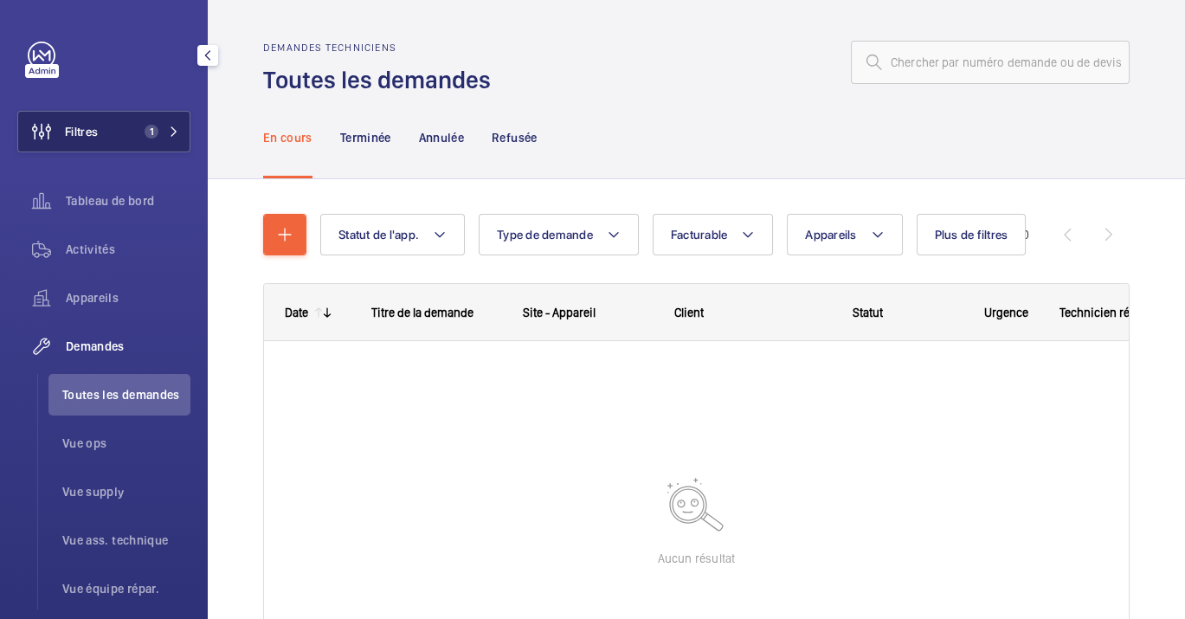
click at [121, 123] on button "Filtres 1" at bounding box center [103, 132] width 173 height 42
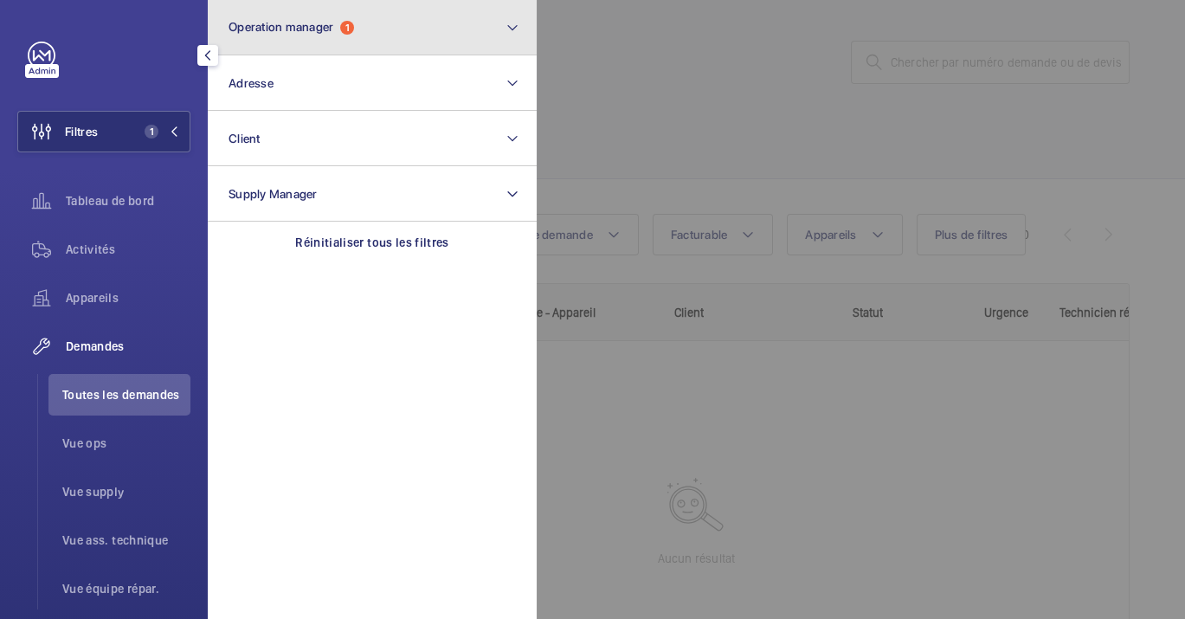
click at [262, 36] on button "Operation manager 1" at bounding box center [372, 27] width 329 height 55
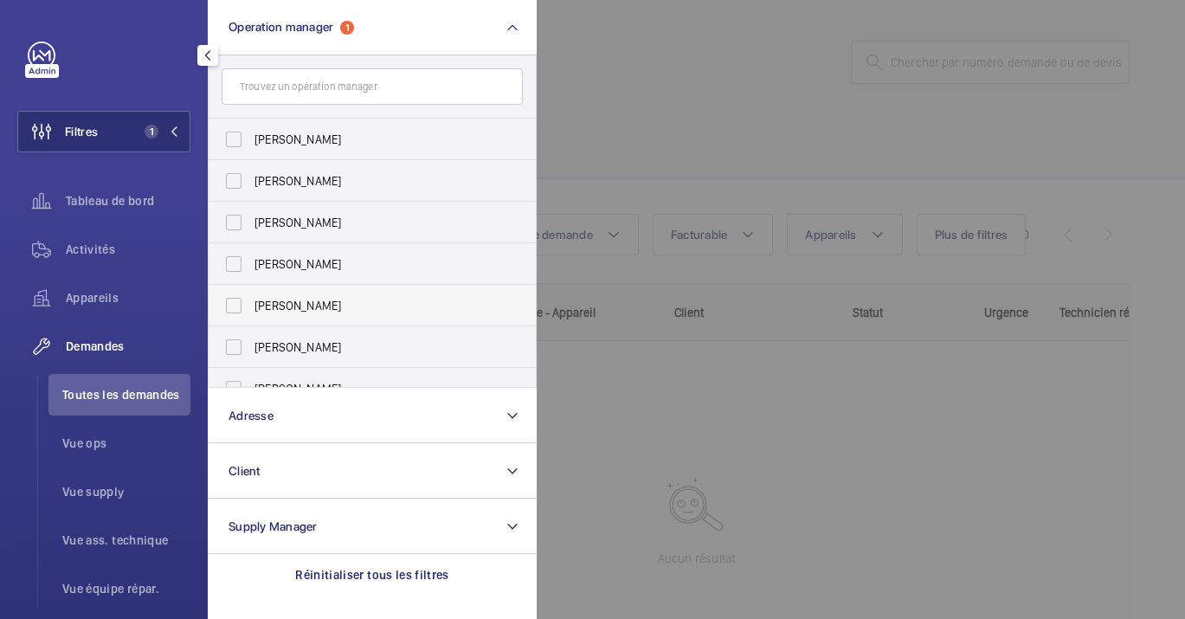
drag, startPoint x: 324, startPoint y: 309, endPoint x: 104, endPoint y: 316, distance: 220.0
click at [324, 309] on span "[PERSON_NAME]" at bounding box center [373, 305] width 238 height 17
click at [251, 309] on input "[PERSON_NAME]" at bounding box center [233, 305] width 35 height 35
checkbox input "true"
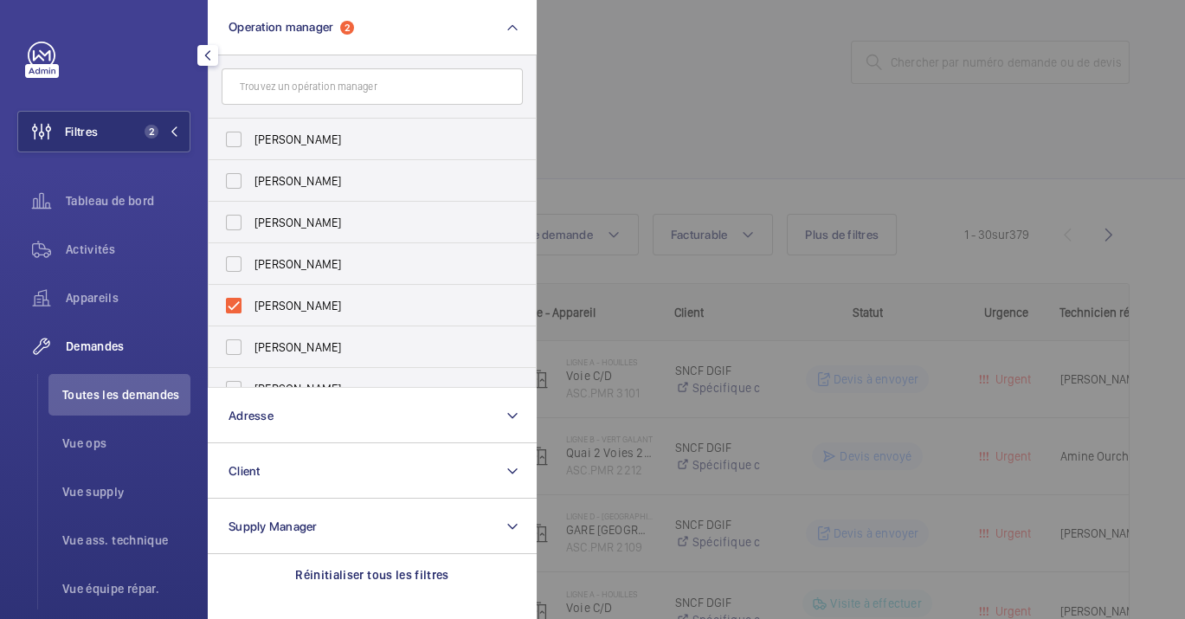
drag, startPoint x: 740, startPoint y: 116, endPoint x: 744, endPoint y: 138, distance: 22.9
click at [740, 116] on div at bounding box center [1129, 309] width 1185 height 619
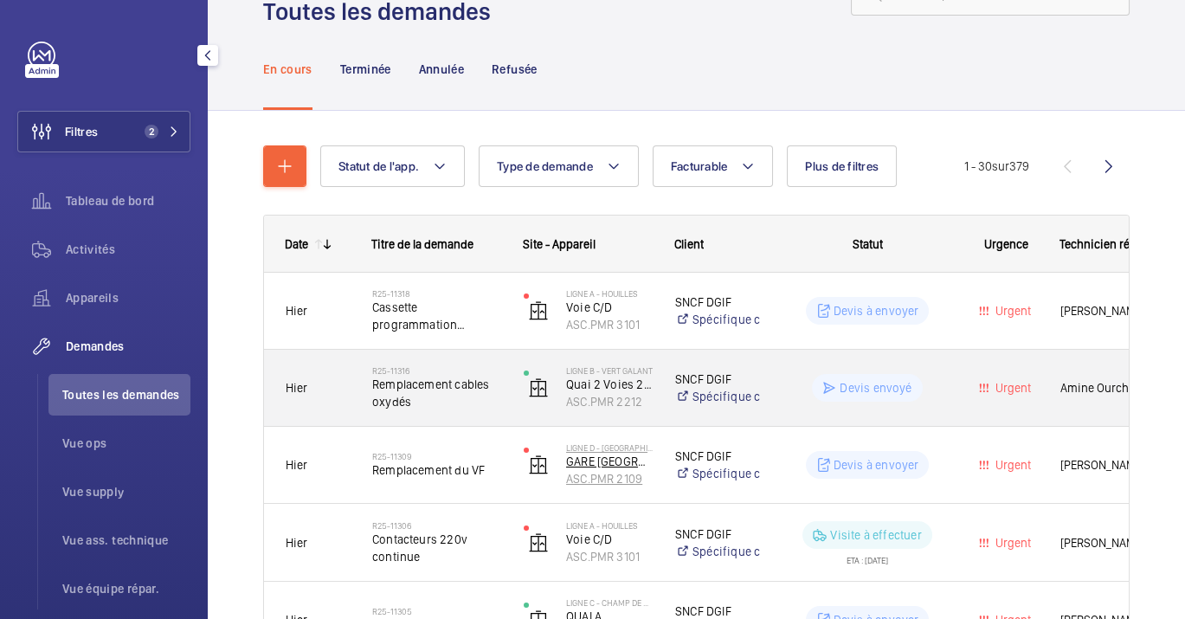
scroll to position [192, 0]
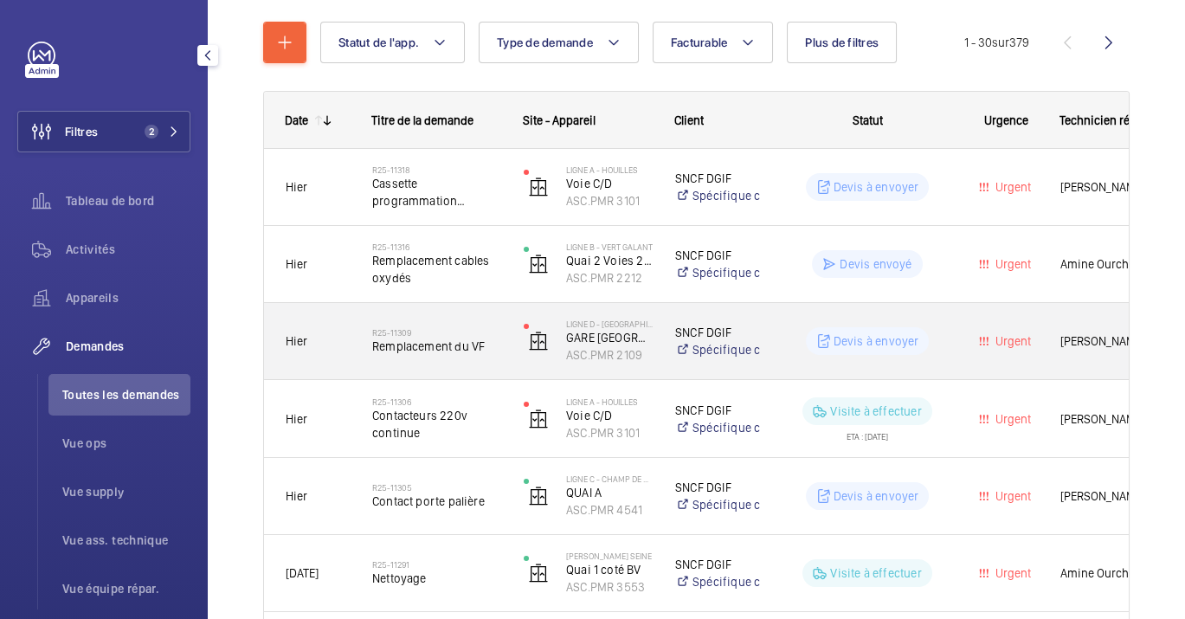
click at [455, 361] on div "R25-11309 Remplacement du VF" at bounding box center [436, 341] width 129 height 50
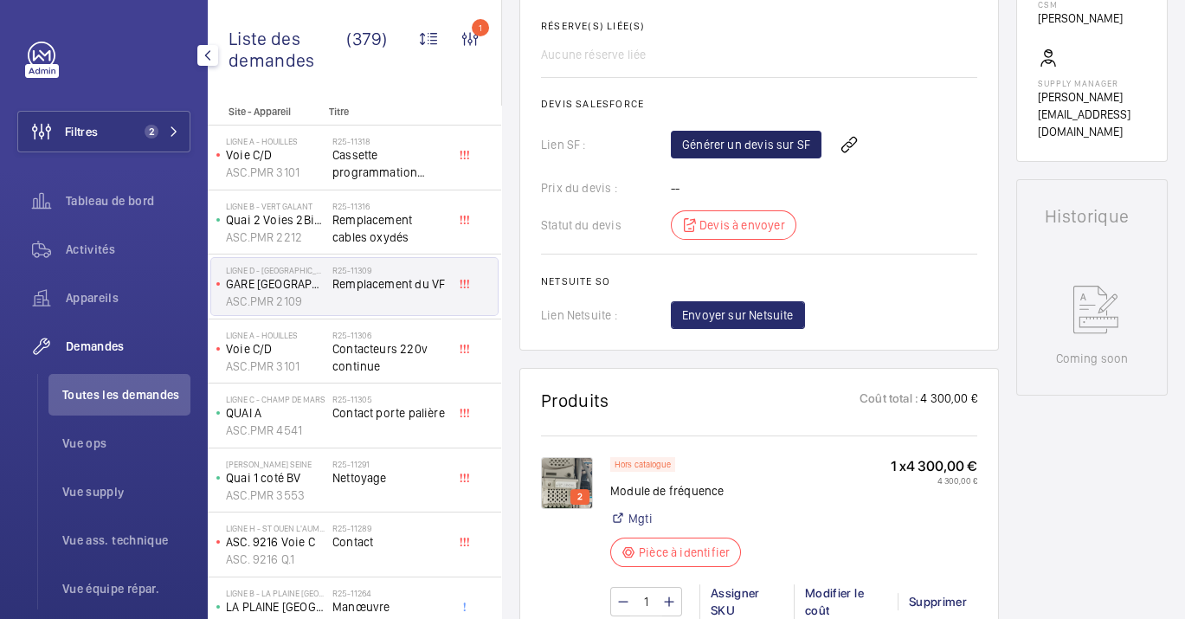
scroll to position [673, 0]
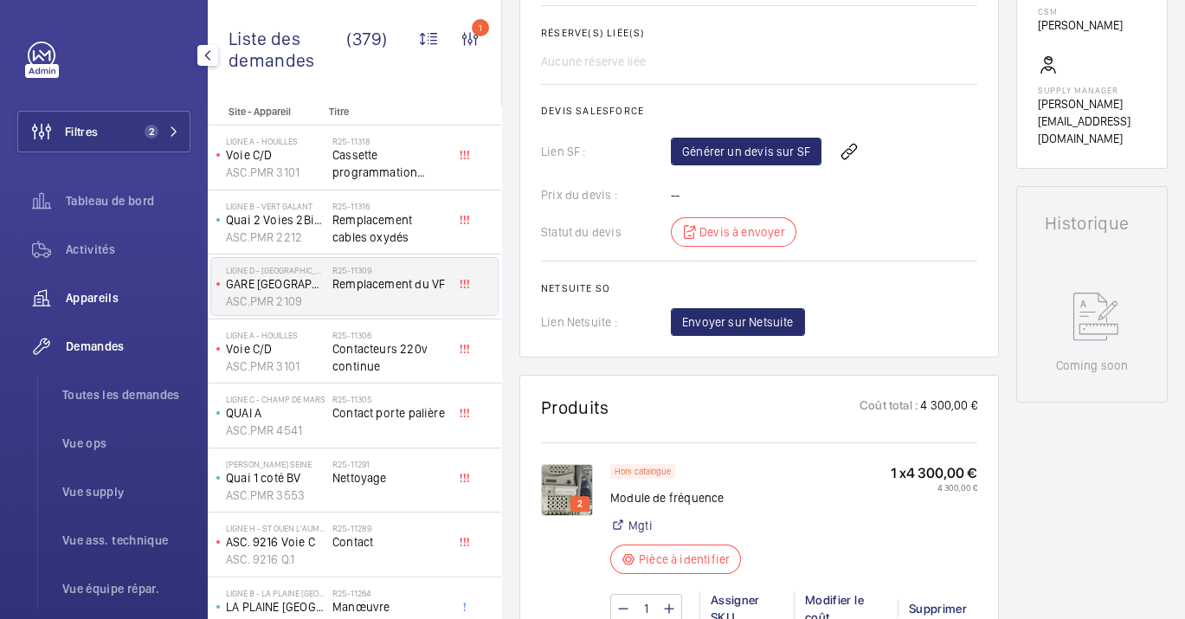
click at [122, 299] on span "Appareils" at bounding box center [128, 297] width 125 height 17
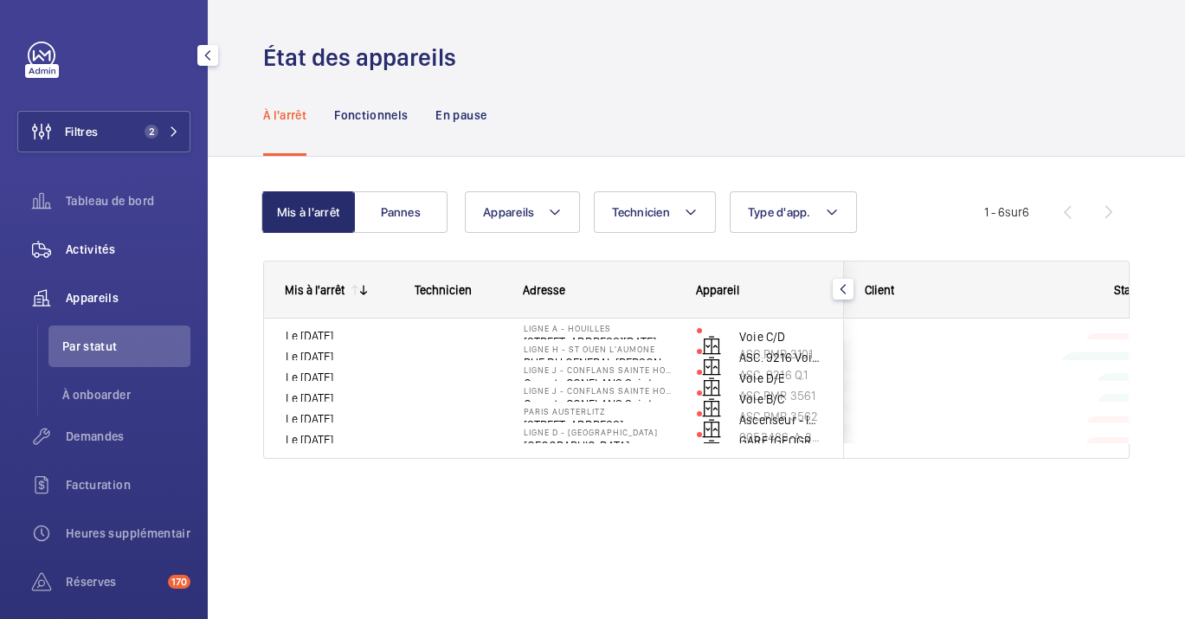
click at [163, 252] on span "Activités" at bounding box center [128, 249] width 125 height 17
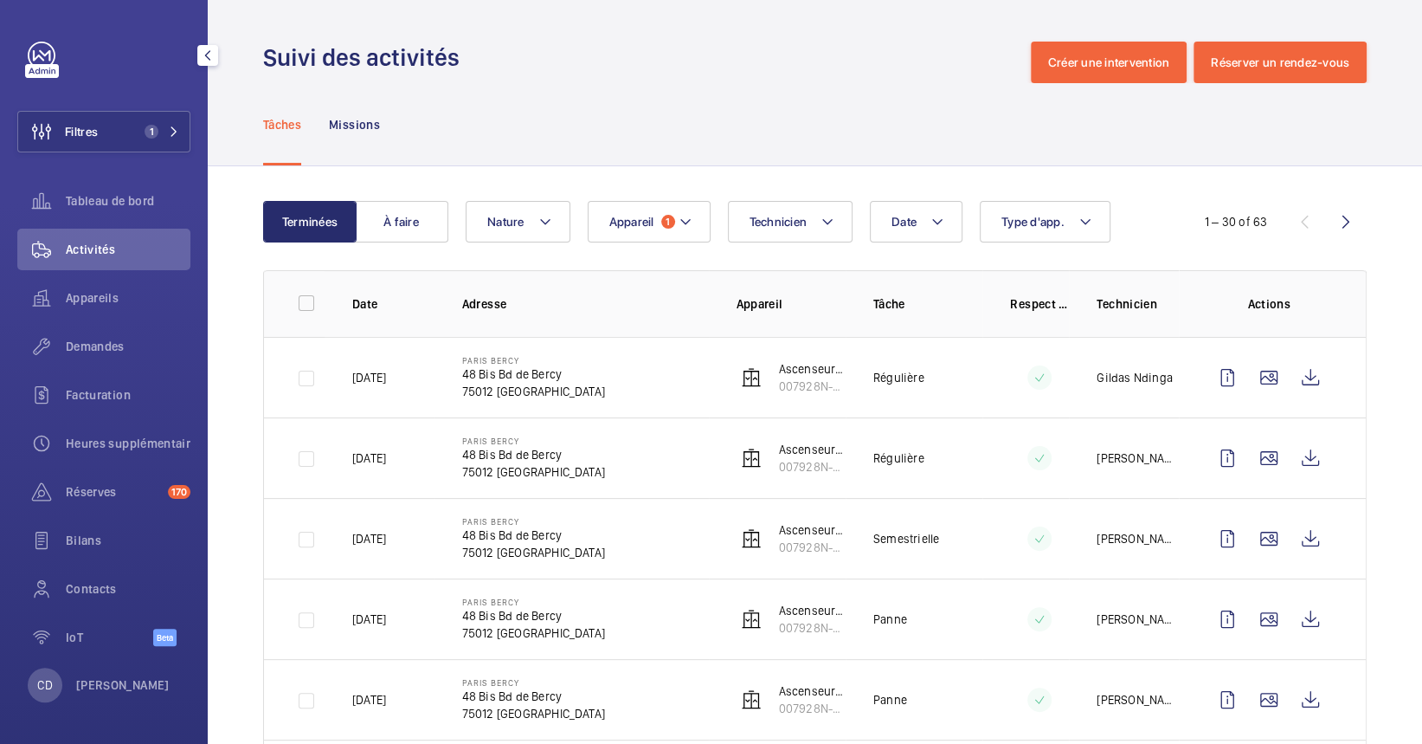
scroll to position [461, 0]
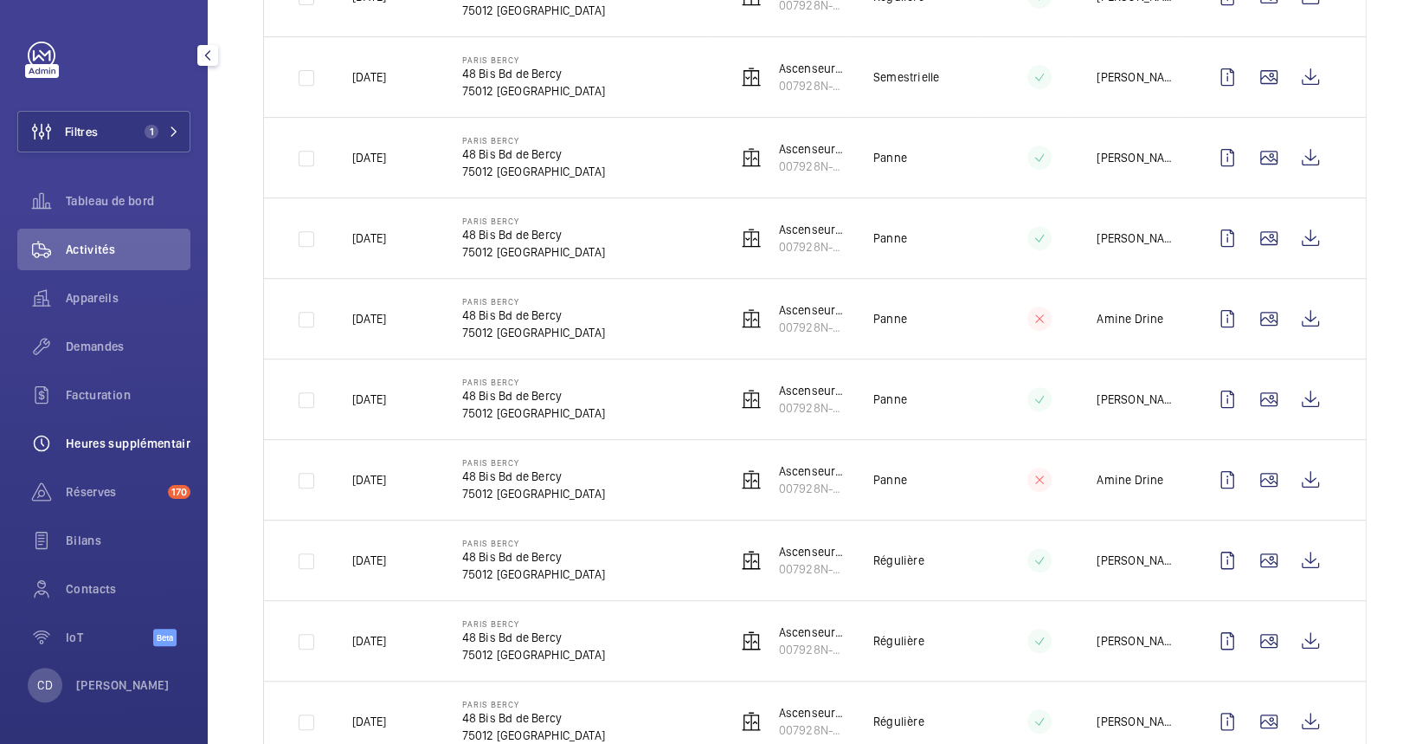
click at [99, 444] on span "Heures supplémentaires" at bounding box center [128, 443] width 125 height 17
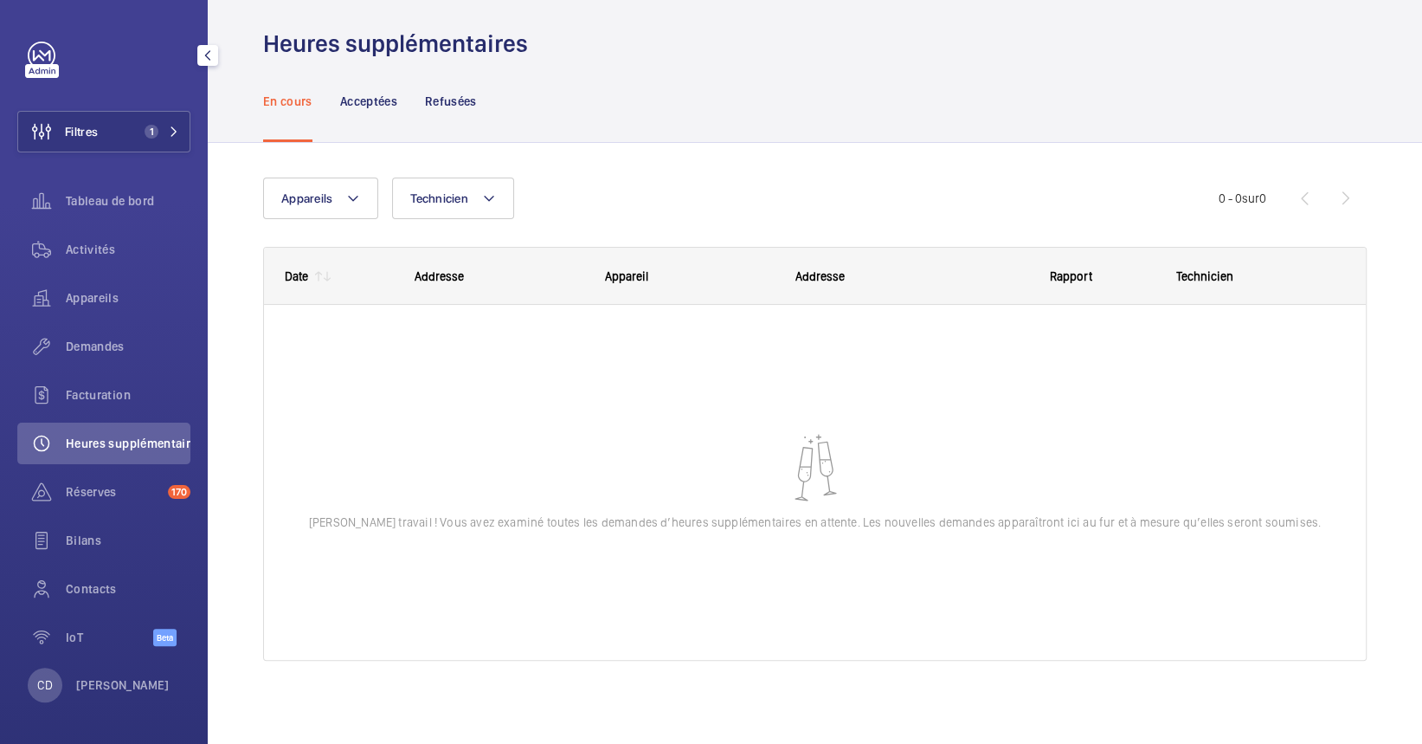
scroll to position [14, 0]
click at [107, 480] on div "Réserves 170" at bounding box center [103, 492] width 173 height 42
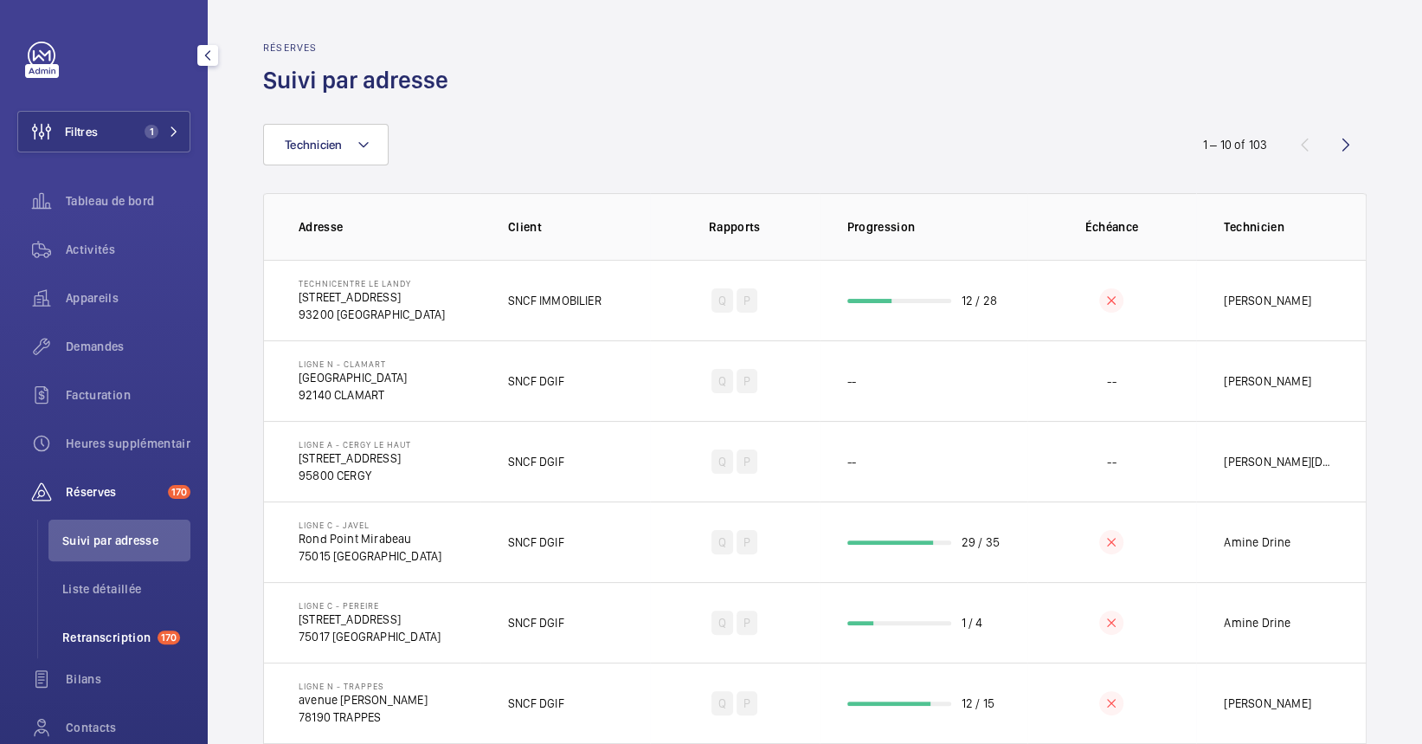
click at [146, 623] on li "Retranscription 170" at bounding box center [119, 637] width 142 height 42
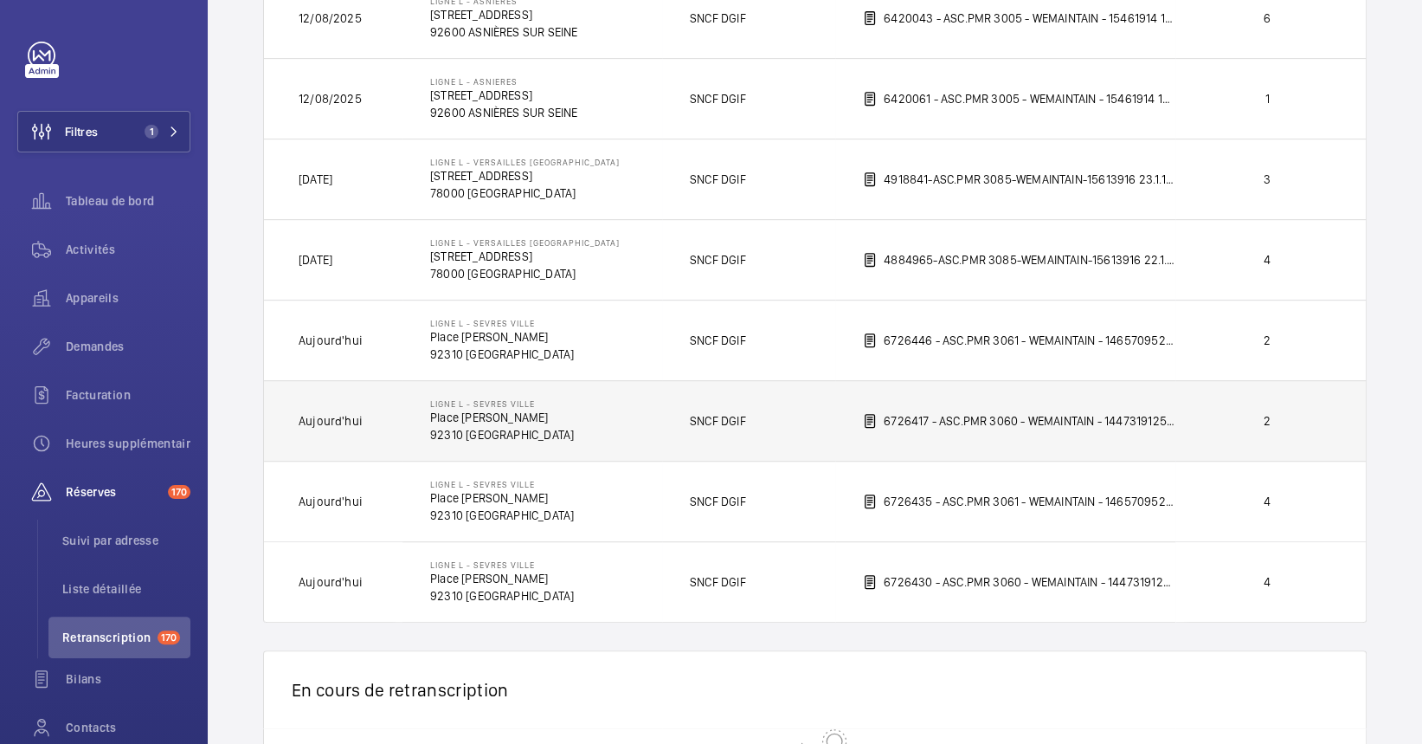
scroll to position [661, 0]
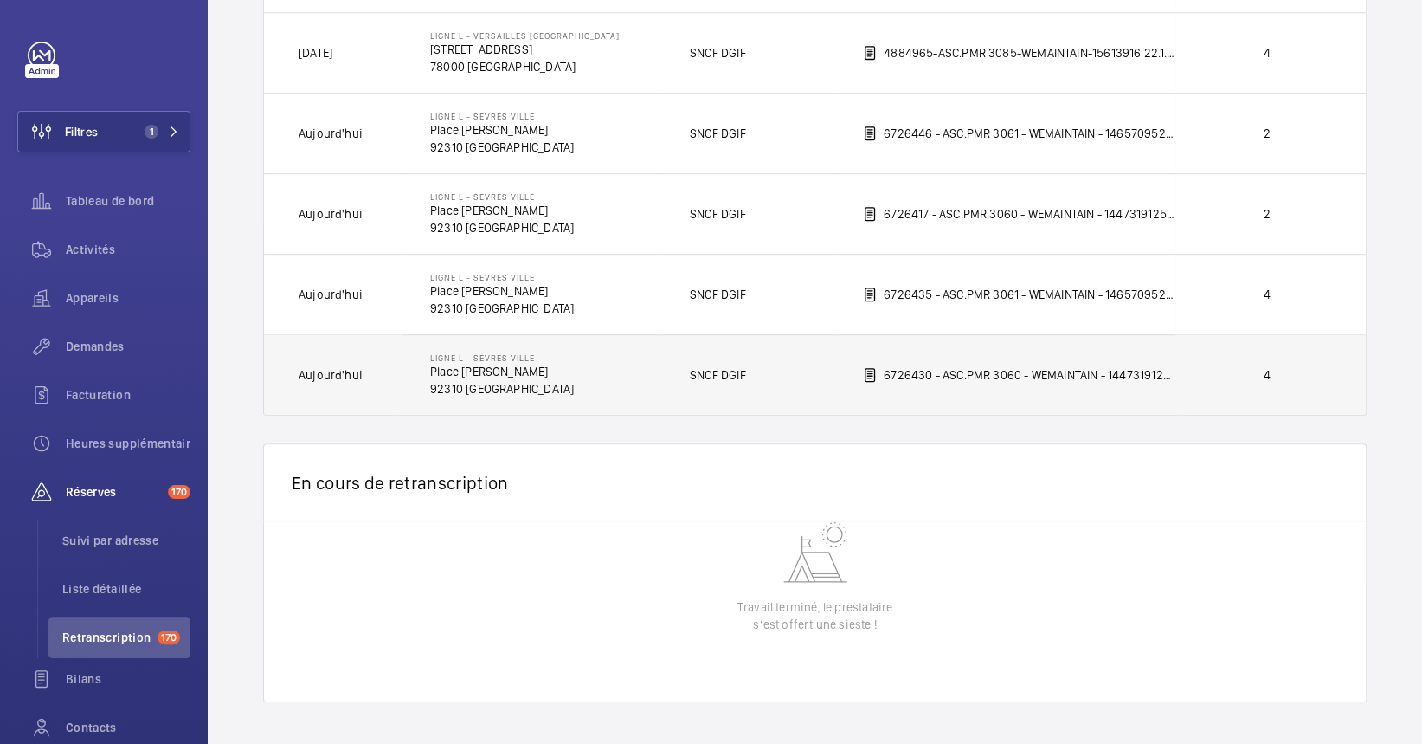
click at [757, 362] on td "SNCF DGIF" at bounding box center [748, 374] width 173 height 81
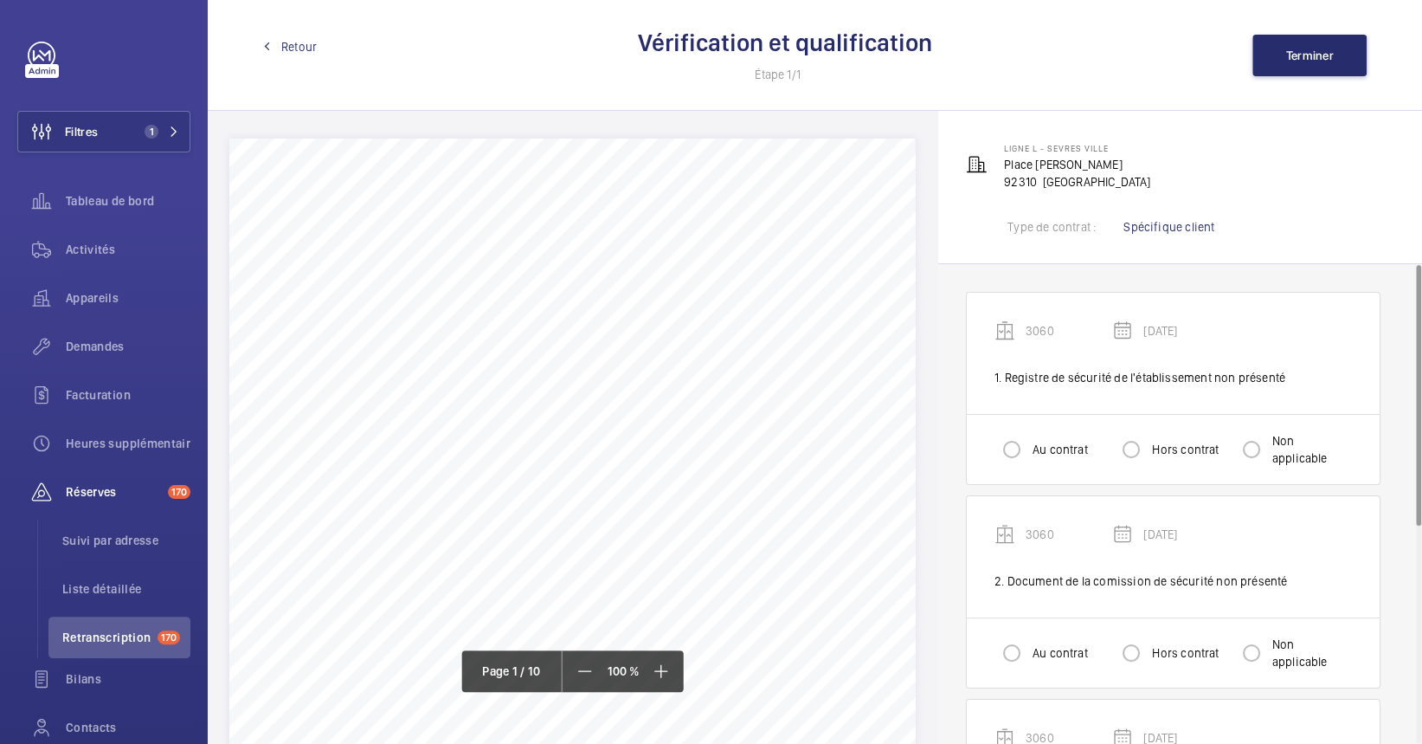
click at [1273, 422] on div "Au contrat Hors contrat Non applicable" at bounding box center [1173, 449] width 413 height 70
click at [1267, 435] on input "Non applicable" at bounding box center [1251, 449] width 35 height 35
radio input "true"
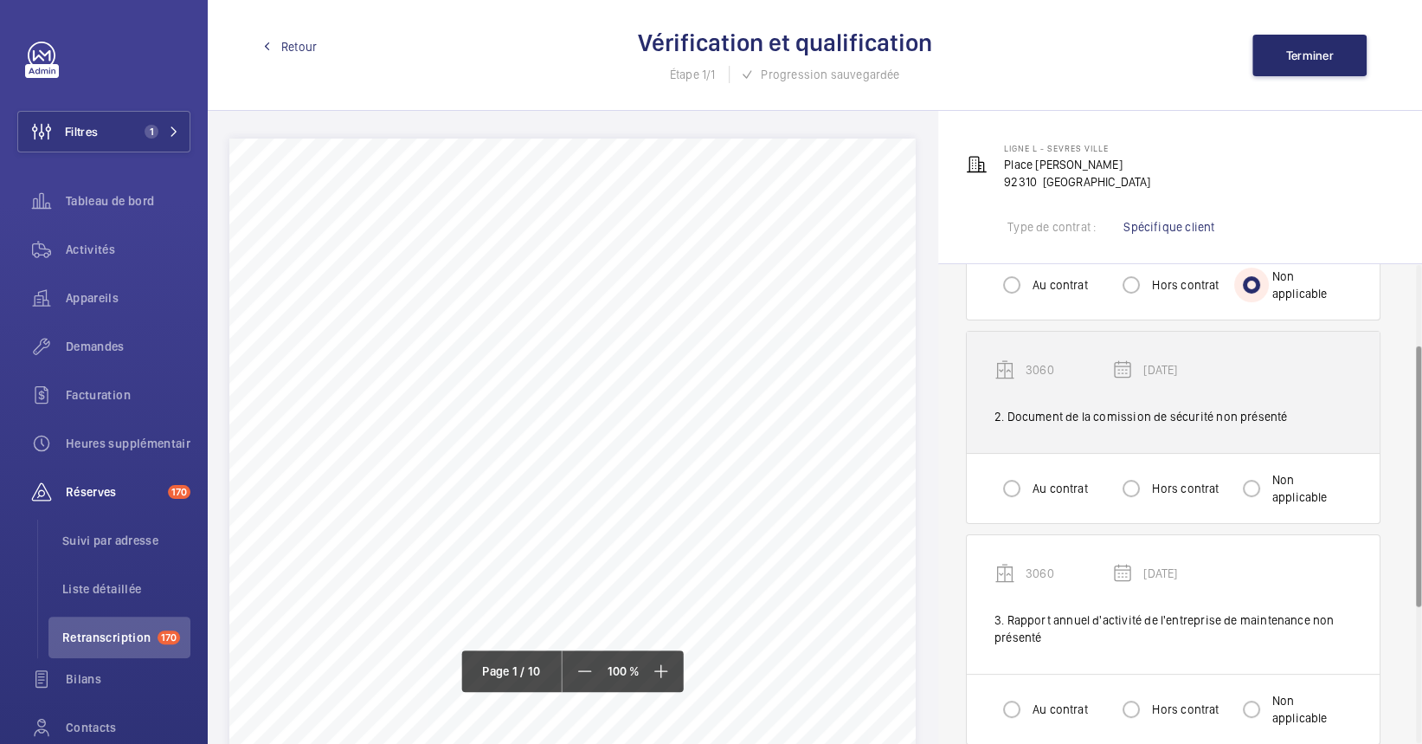
scroll to position [115, 0]
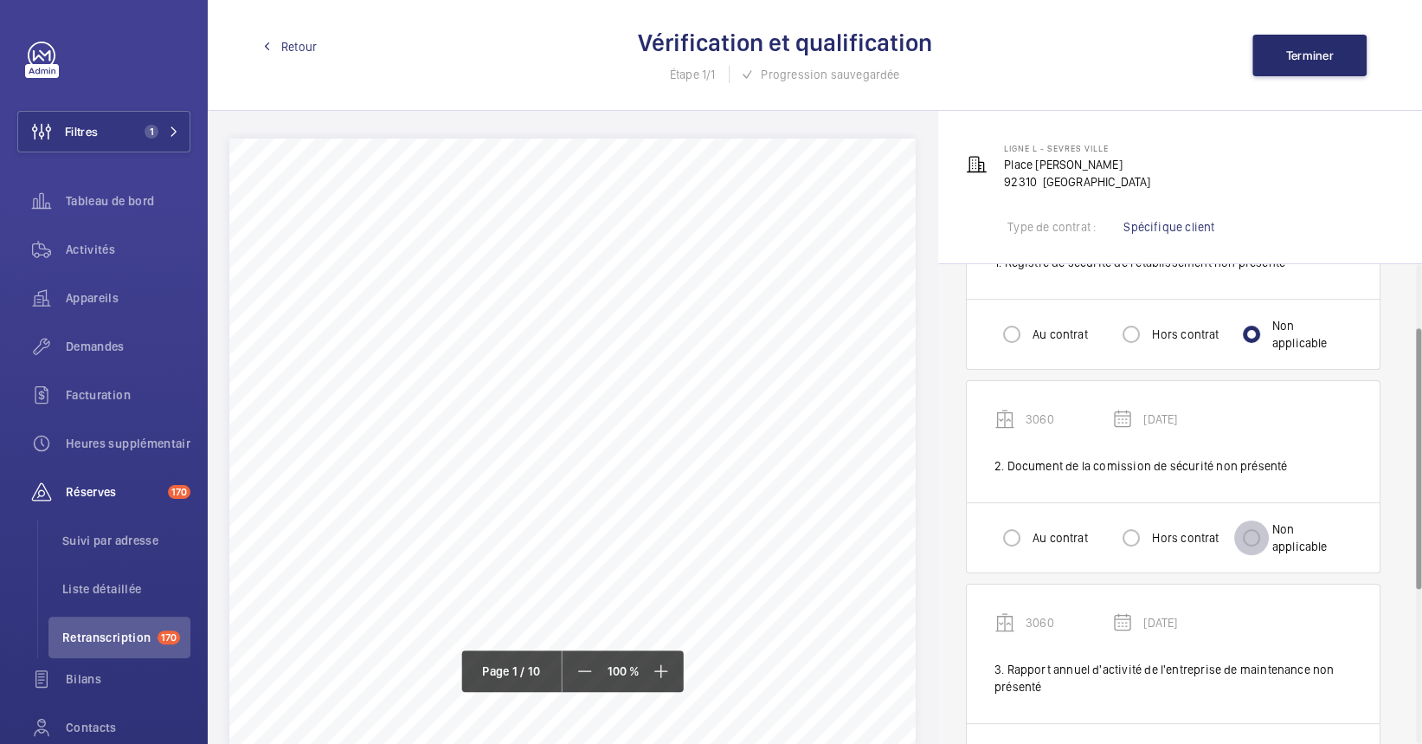
click at [1260, 537] on input "Non applicable" at bounding box center [1251, 537] width 35 height 35
radio input "true"
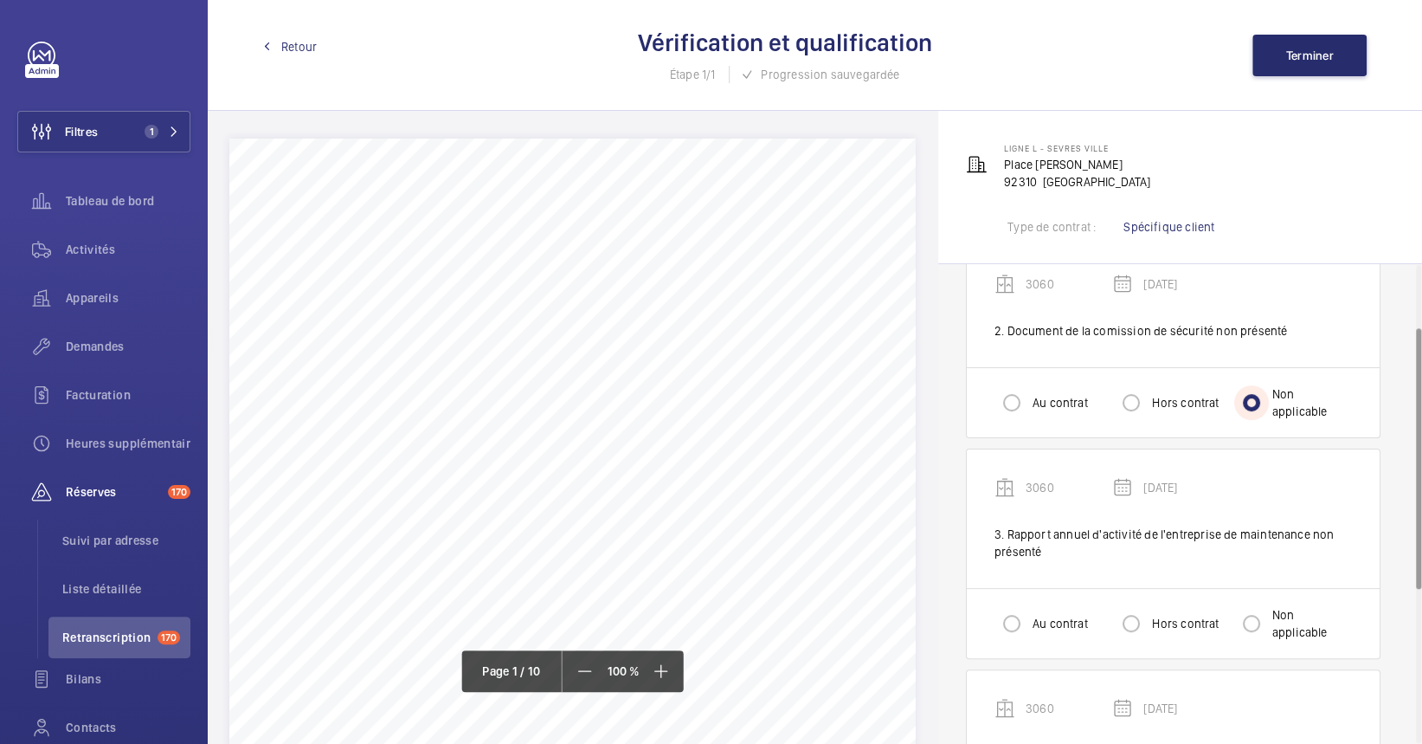
scroll to position [346, 0]
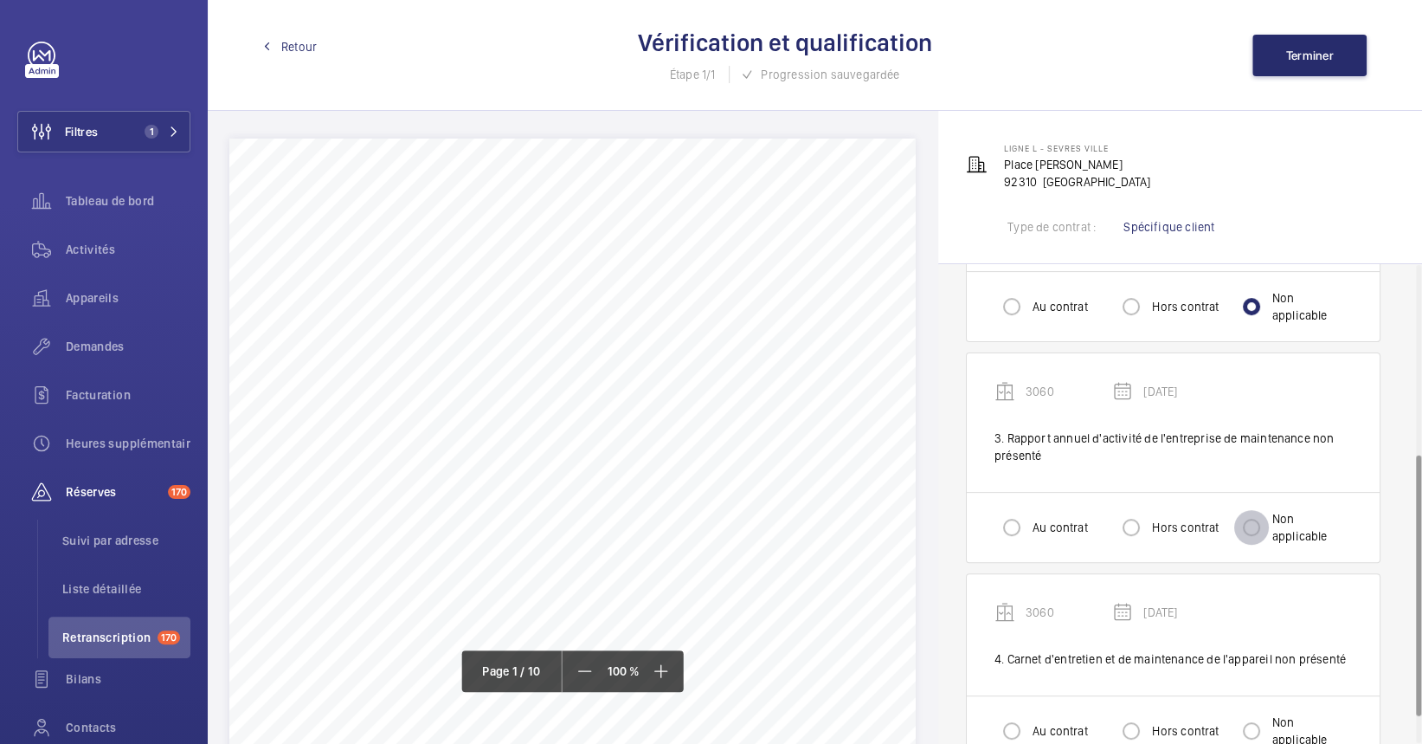
click at [1264, 525] on input "Non applicable" at bounding box center [1251, 527] width 35 height 35
radio input "true"
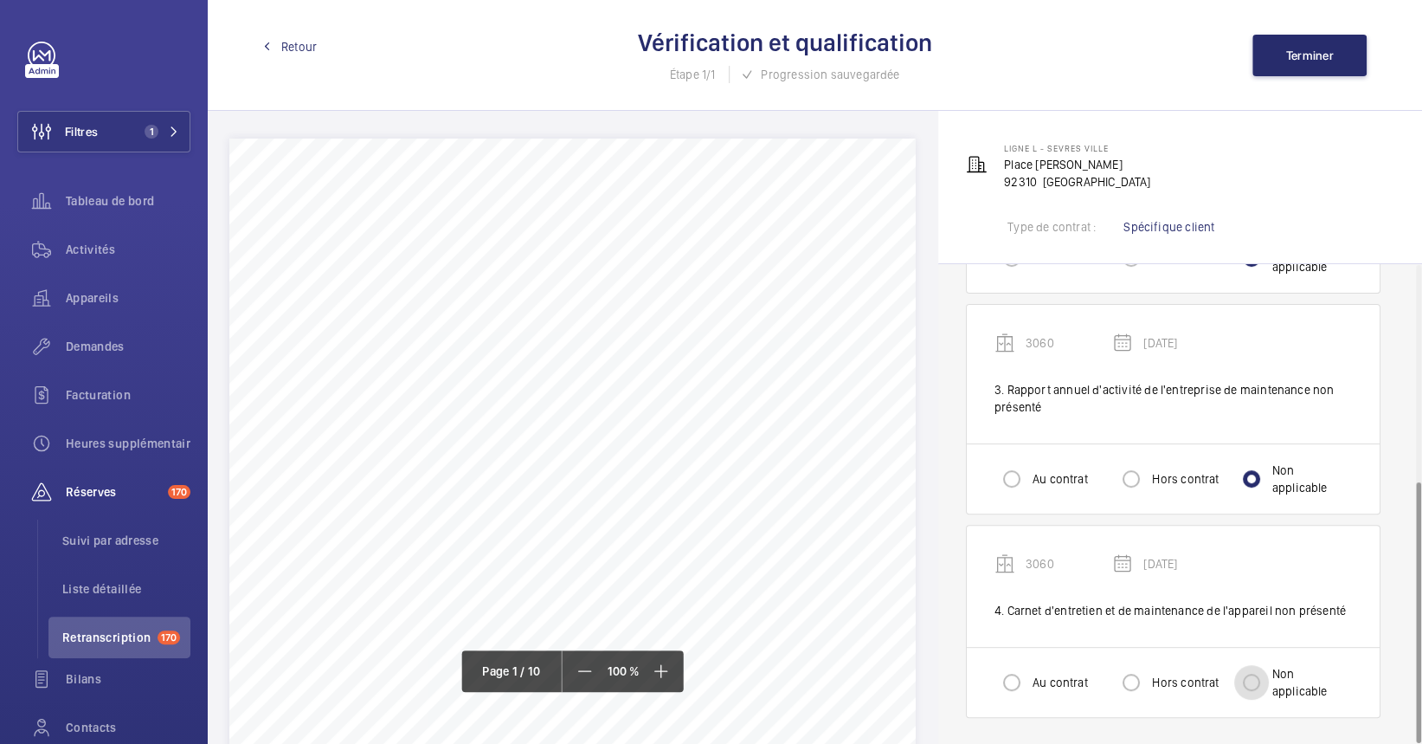
click at [1243, 677] on input "Non applicable" at bounding box center [1251, 682] width 35 height 35
radio input "true"
click at [1336, 52] on button "Terminer" at bounding box center [1310, 56] width 114 height 42
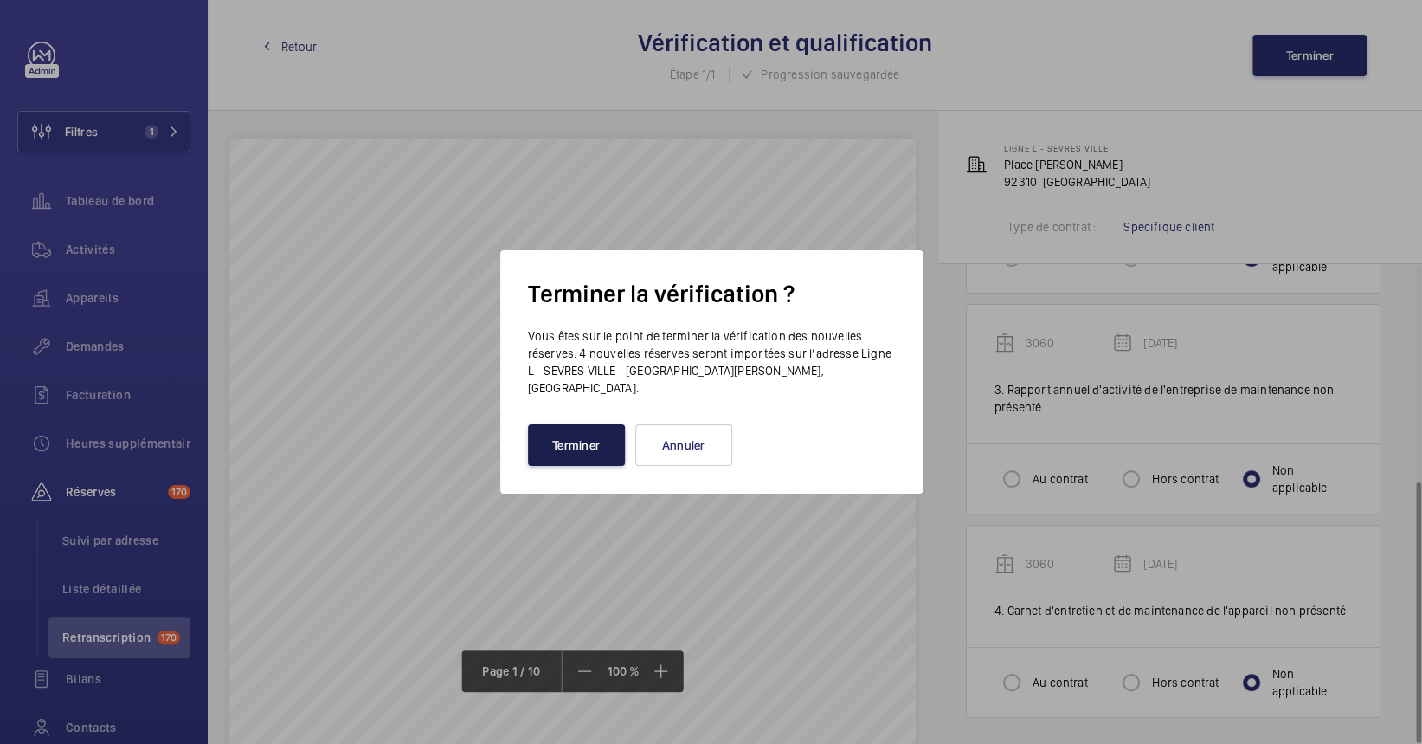
click at [574, 424] on button "Terminer" at bounding box center [576, 445] width 97 height 42
